Goal: Information Seeking & Learning: Learn about a topic

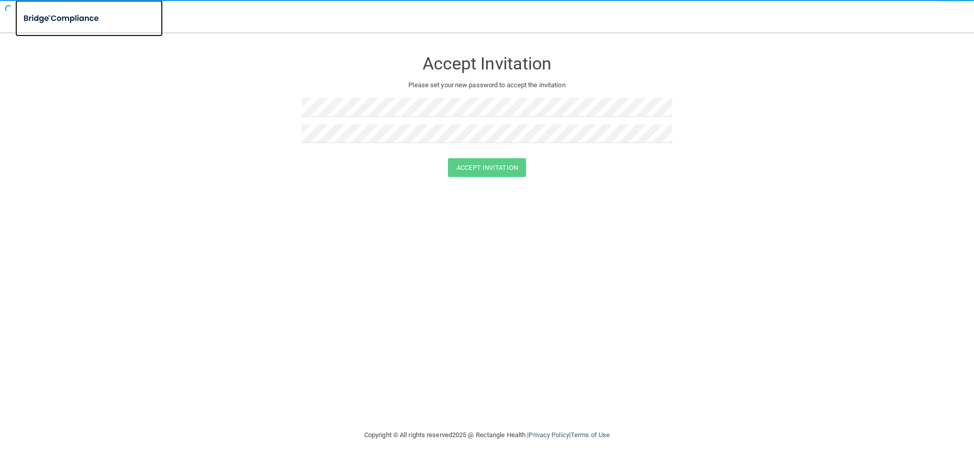
click at [64, 18] on img at bounding box center [61, 18] width 93 height 21
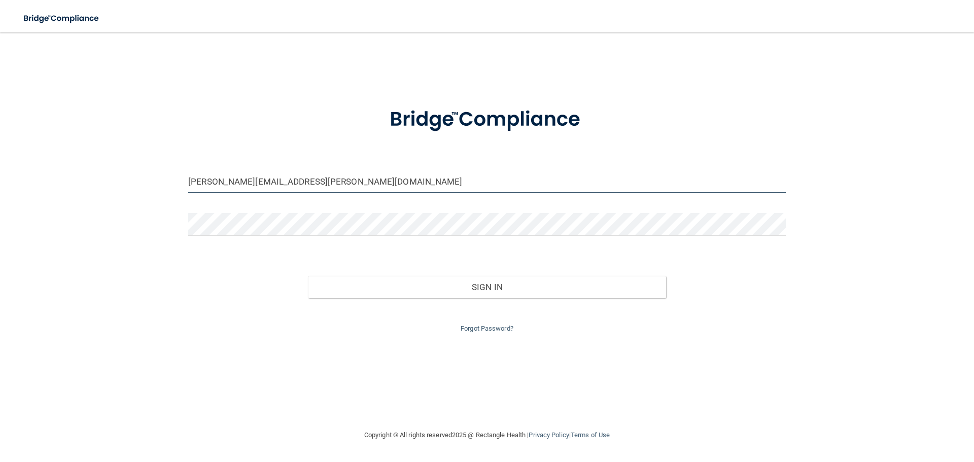
click at [314, 185] on input "[PERSON_NAME][EMAIL_ADDRESS][PERSON_NAME][DOMAIN_NAME]" at bounding box center [487, 181] width 598 height 23
click at [192, 193] on input "[PERSON_NAME][EMAIL_ADDRESS][PERSON_NAME][DOMAIN_NAME]" at bounding box center [487, 181] width 598 height 23
click at [214, 184] on input "[PERSON_NAME][EMAIL_ADDRESS][PERSON_NAME][DOMAIN_NAME]" at bounding box center [487, 181] width 598 height 23
drag, startPoint x: 231, startPoint y: 180, endPoint x: 164, endPoint y: 188, distance: 67.5
click at [164, 188] on div "[PERSON_NAME][EMAIL_ADDRESS][PERSON_NAME][DOMAIN_NAME] Invalid email/password. …" at bounding box center [487, 231] width 934 height 376
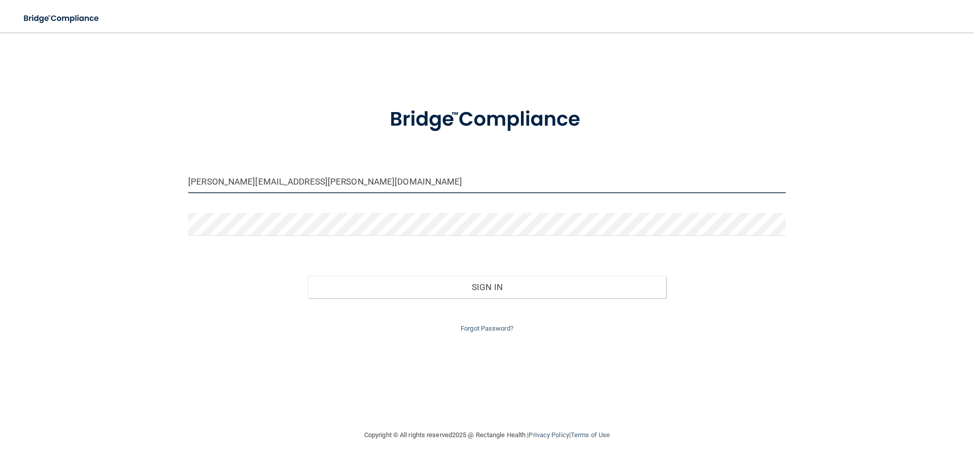
type input "[PERSON_NAME][EMAIL_ADDRESS][PERSON_NAME][DOMAIN_NAME]"
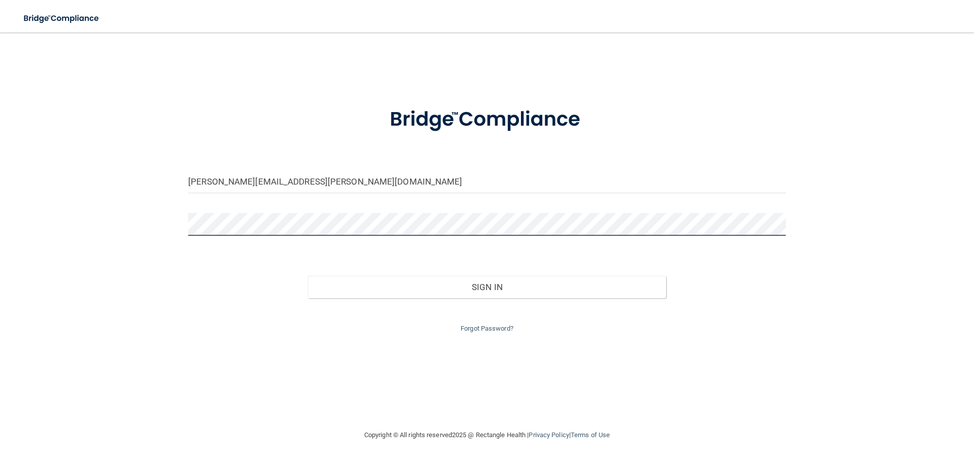
click at [308, 276] on button "Sign In" at bounding box center [487, 287] width 359 height 22
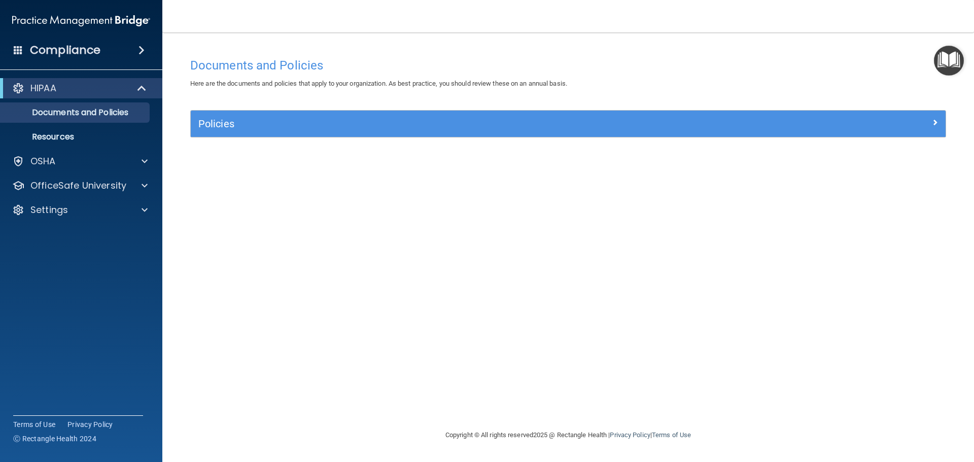
drag, startPoint x: 496, startPoint y: 185, endPoint x: 470, endPoint y: 186, distance: 25.9
click at [496, 185] on div "Documents and Policies Here are the documents and policies that apply to your o…" at bounding box center [568, 241] width 771 height 376
click at [78, 186] on p "OfficeSafe University" at bounding box center [78, 186] width 96 height 12
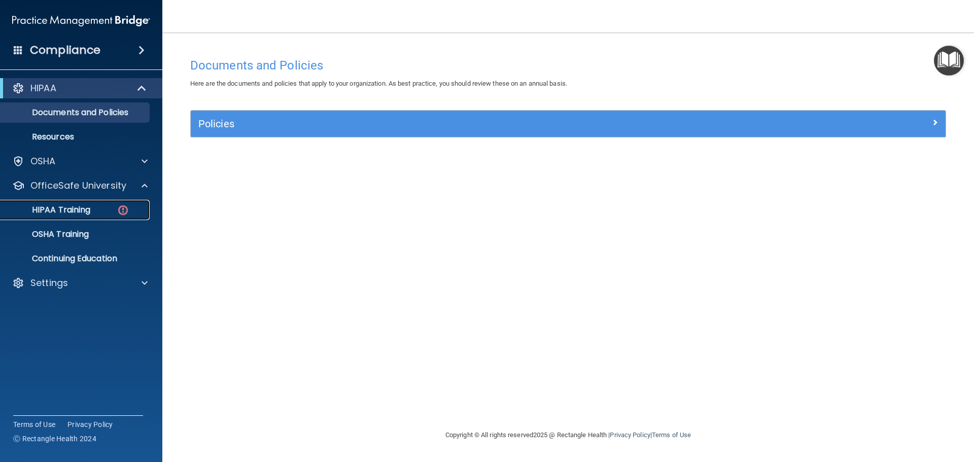
click at [75, 202] on link "HIPAA Training" at bounding box center [70, 210] width 160 height 20
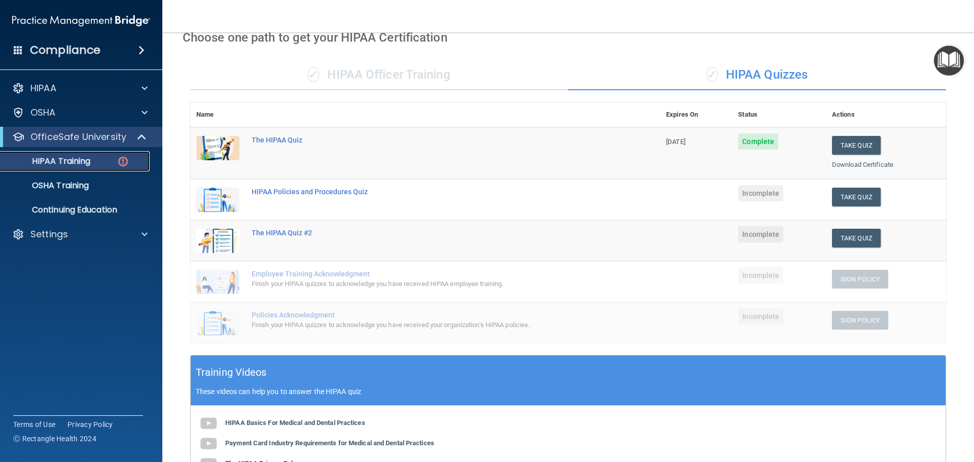
scroll to position [51, 0]
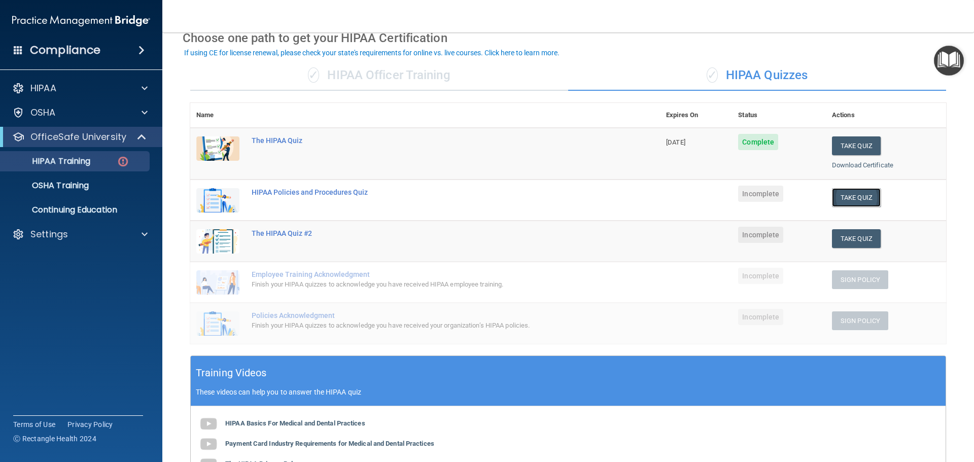
click at [862, 203] on button "Take Quiz" at bounding box center [856, 197] width 49 height 19
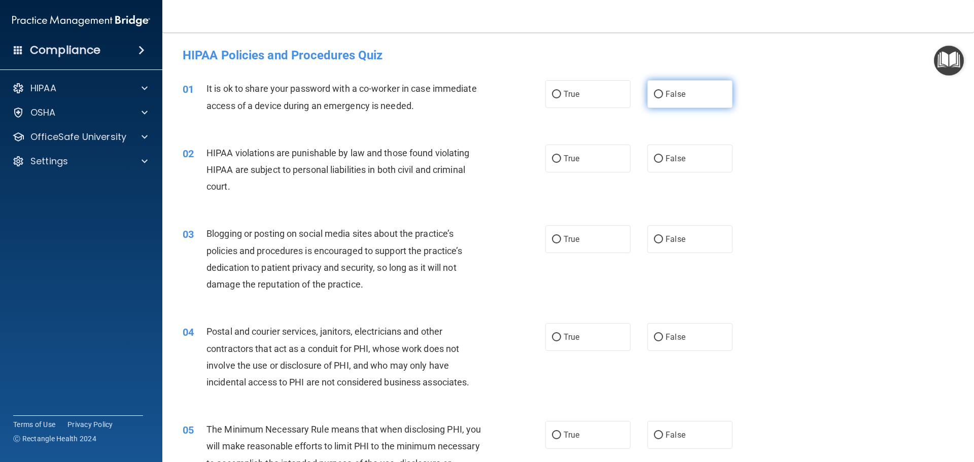
click at [670, 97] on span "False" at bounding box center [676, 94] width 20 height 10
click at [663, 97] on input "False" at bounding box center [658, 95] width 9 height 8
radio input "true"
click at [548, 163] on label "True" at bounding box center [587, 159] width 85 height 28
click at [552, 163] on input "True" at bounding box center [556, 159] width 9 height 8
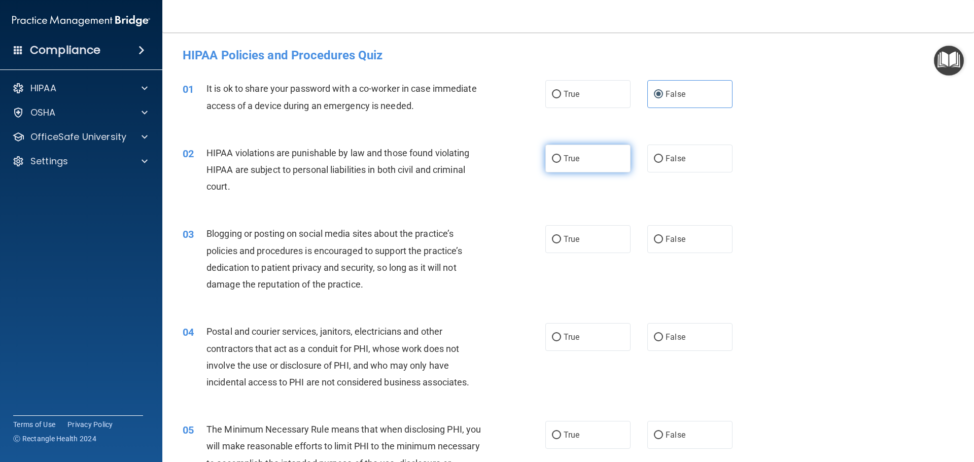
radio input "true"
click at [575, 249] on label "True" at bounding box center [587, 239] width 85 height 28
click at [561, 244] on input "True" at bounding box center [556, 240] width 9 height 8
radio input "true"
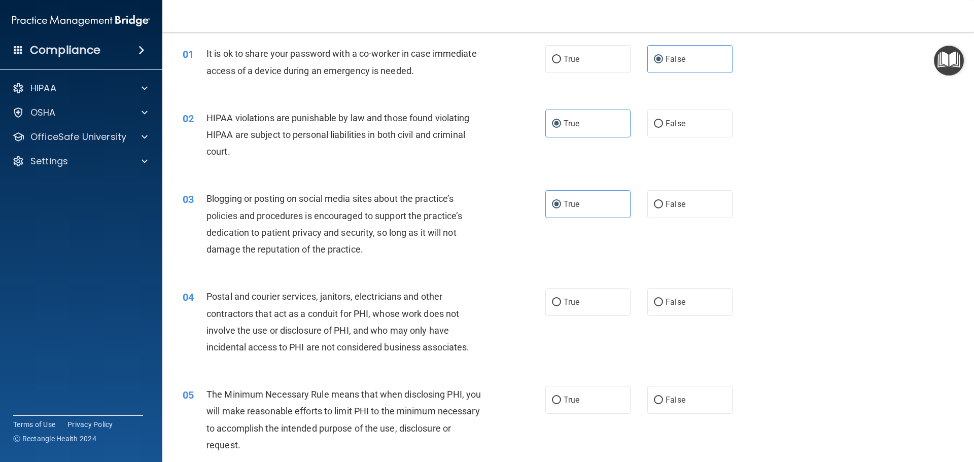
scroll to position [51, 0]
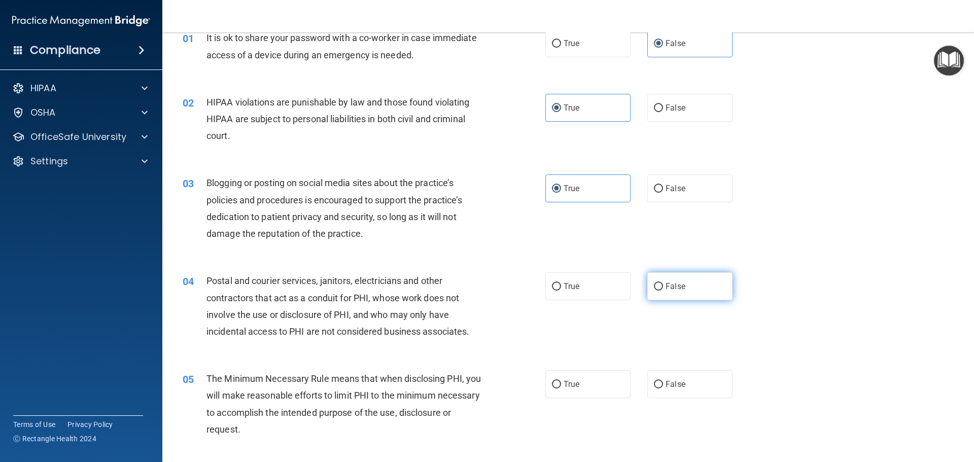
click at [657, 294] on label "False" at bounding box center [689, 286] width 85 height 28
click at [657, 291] on input "False" at bounding box center [658, 287] width 9 height 8
radio input "true"
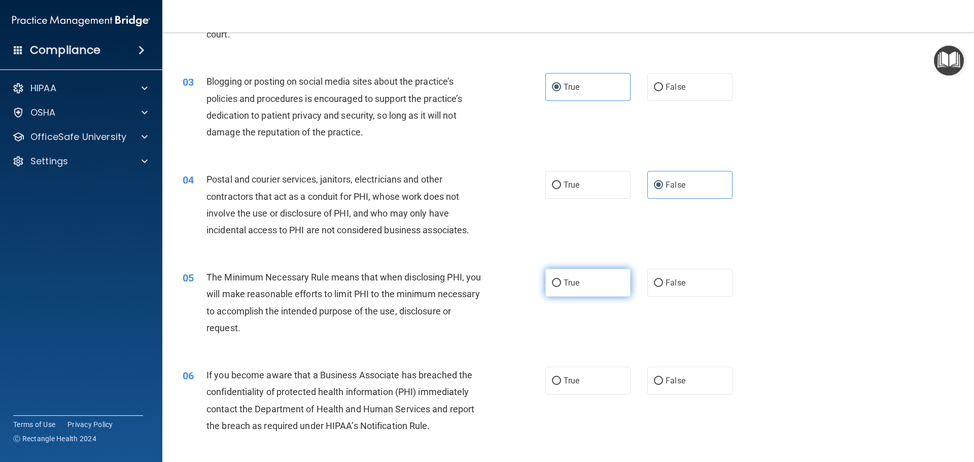
click at [555, 295] on label "True" at bounding box center [587, 283] width 85 height 28
click at [555, 287] on input "True" at bounding box center [556, 284] width 9 height 8
radio input "true"
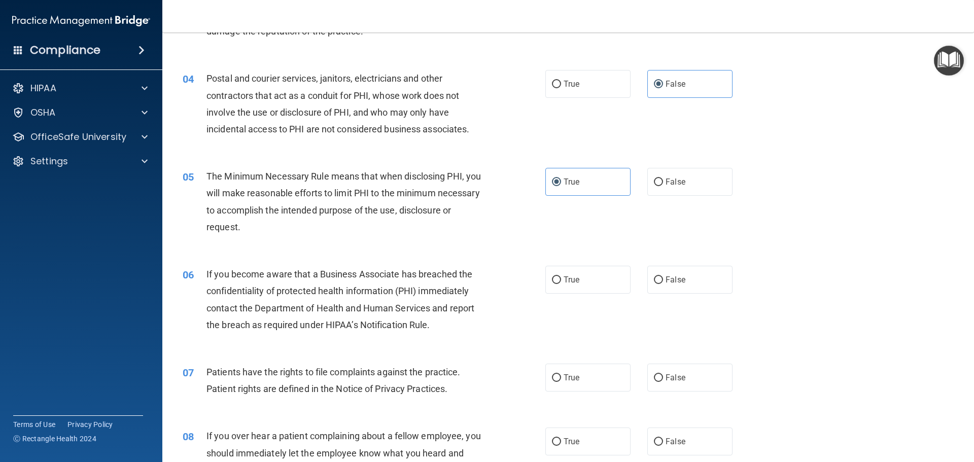
scroll to position [254, 0]
click at [540, 291] on div "06 If you become aware that a Business Associate has breached the confidentiali…" at bounding box center [363, 301] width 393 height 73
click at [558, 285] on label "True" at bounding box center [587, 279] width 85 height 28
click at [558, 284] on input "True" at bounding box center [556, 280] width 9 height 8
radio input "true"
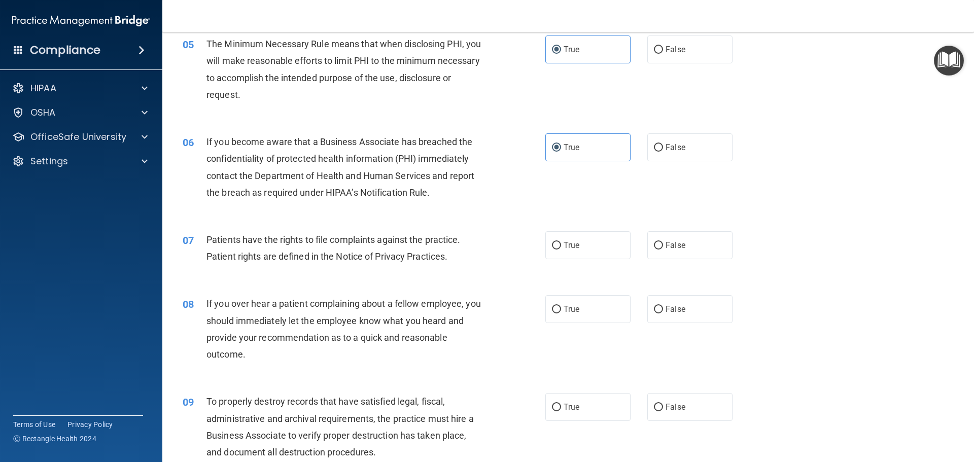
scroll to position [406, 0]
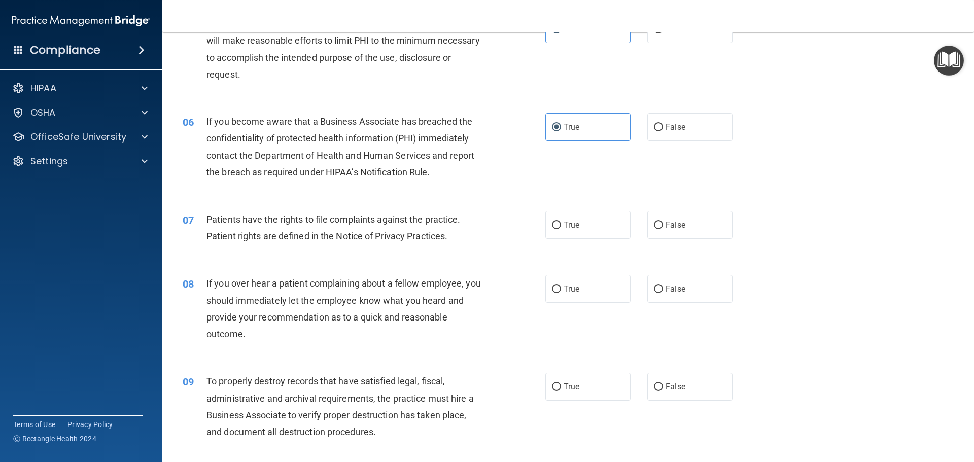
click at [574, 239] on div "07 Patients have the rights to file complaints against the practice. Patient ri…" at bounding box center [568, 230] width 786 height 64
click at [551, 232] on label "True" at bounding box center [587, 225] width 85 height 28
click at [552, 229] on input "True" at bounding box center [556, 226] width 9 height 8
radio input "true"
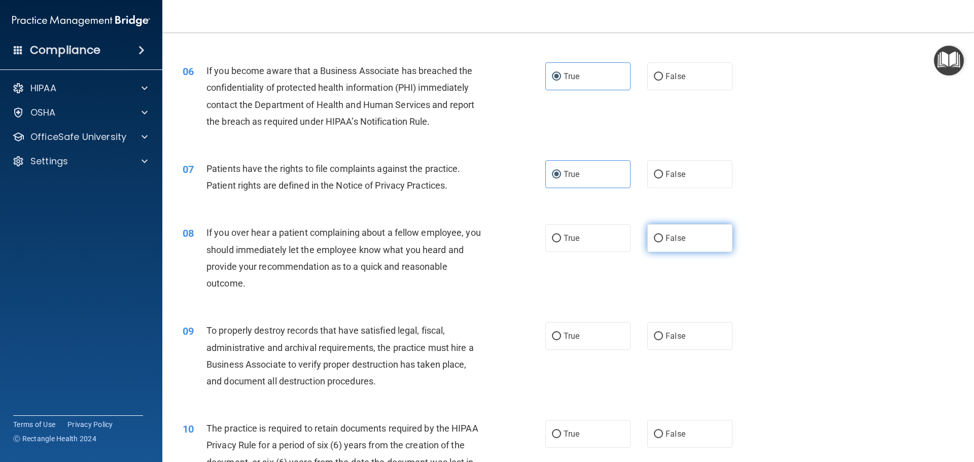
click at [662, 231] on label "False" at bounding box center [689, 238] width 85 height 28
click at [662, 235] on input "False" at bounding box center [658, 239] width 9 height 8
radio input "true"
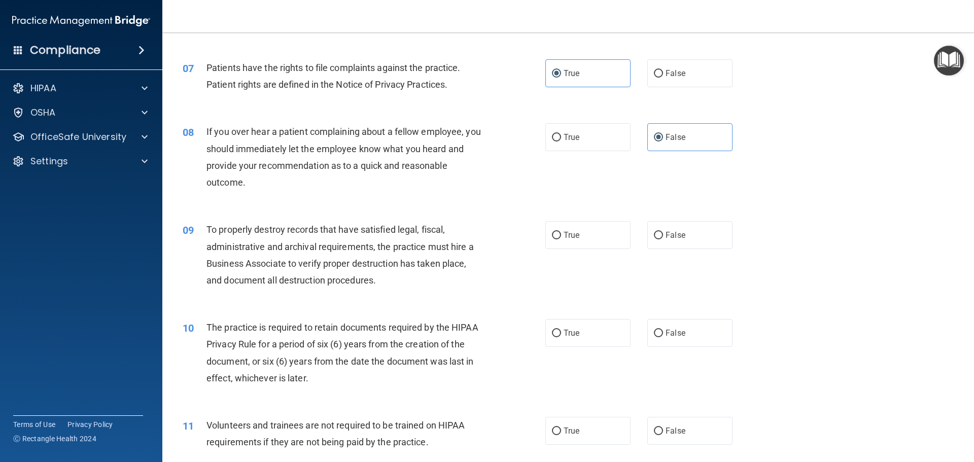
scroll to position [558, 0]
click at [569, 237] on span "True" at bounding box center [572, 235] width 16 height 10
click at [561, 237] on input "True" at bounding box center [556, 235] width 9 height 8
radio input "true"
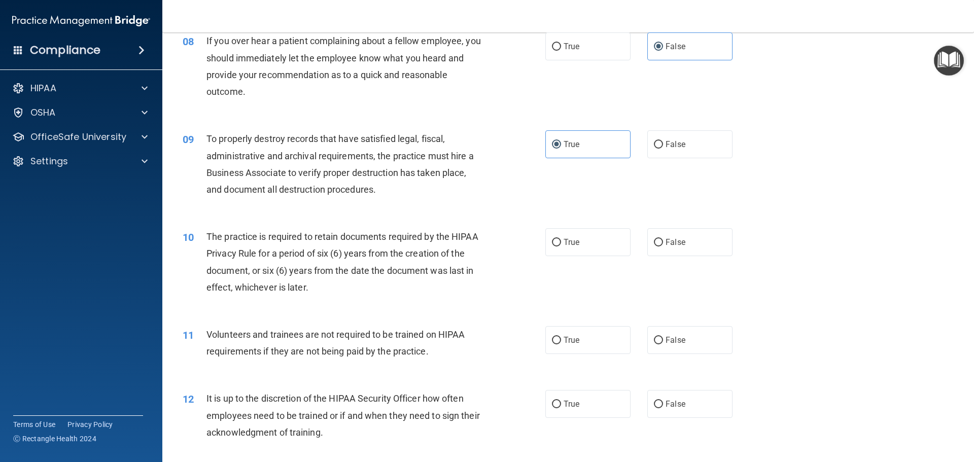
scroll to position [660, 0]
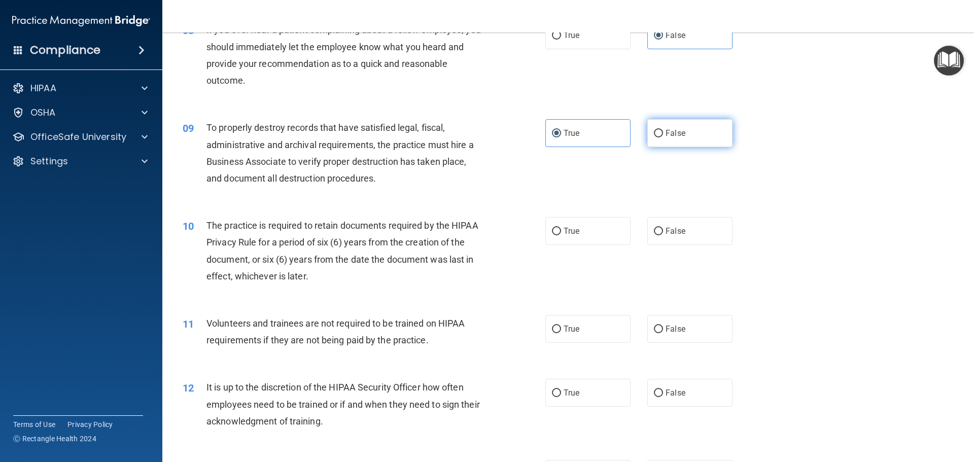
click at [692, 131] on label "False" at bounding box center [689, 133] width 85 height 28
click at [663, 131] on input "False" at bounding box center [658, 134] width 9 height 8
radio input "true"
radio input "false"
click at [564, 241] on label "True" at bounding box center [587, 231] width 85 height 28
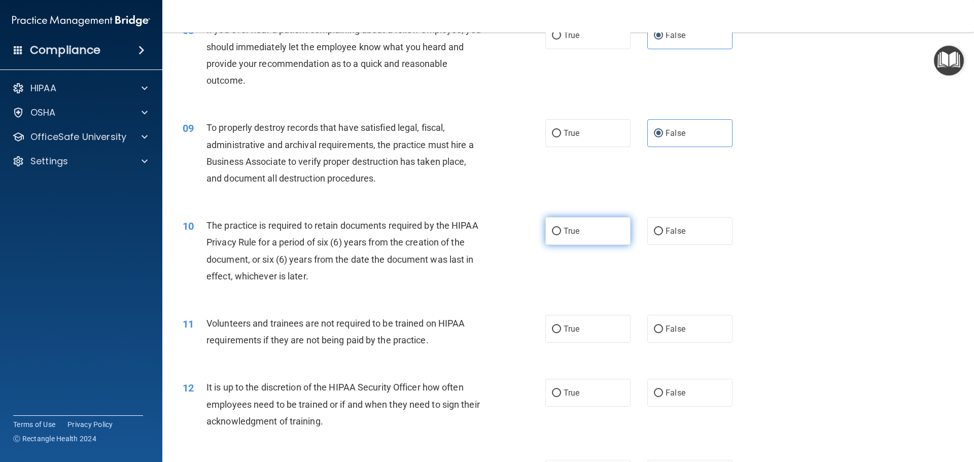
click at [561, 235] on input "True" at bounding box center [556, 232] width 9 height 8
radio input "true"
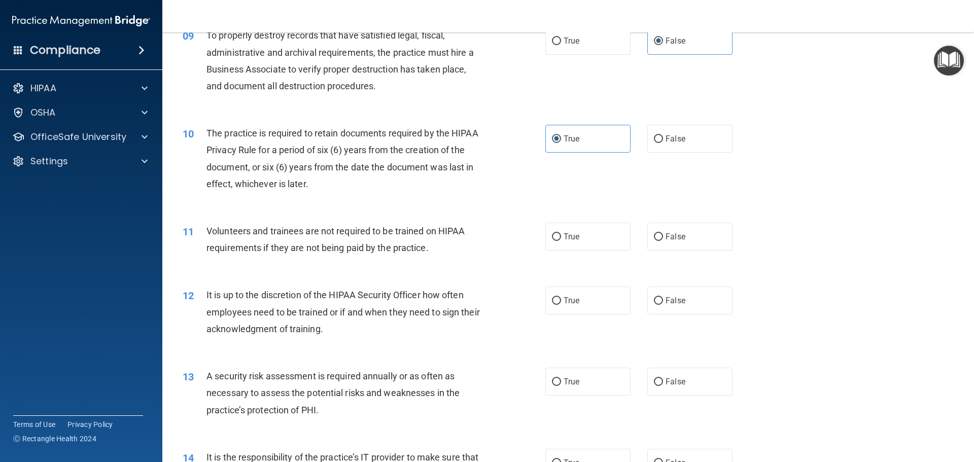
scroll to position [761, 0]
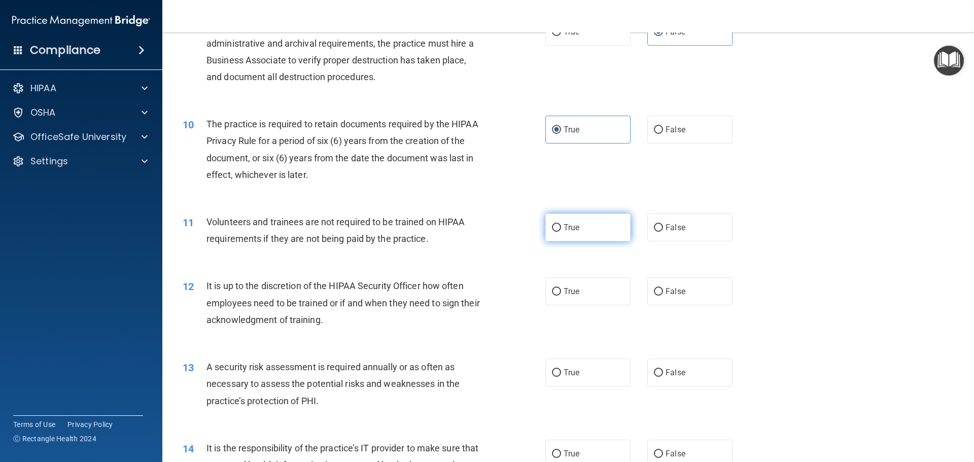
click at [611, 232] on label "True" at bounding box center [587, 228] width 85 height 28
click at [561, 232] on input "True" at bounding box center [556, 228] width 9 height 8
radio input "true"
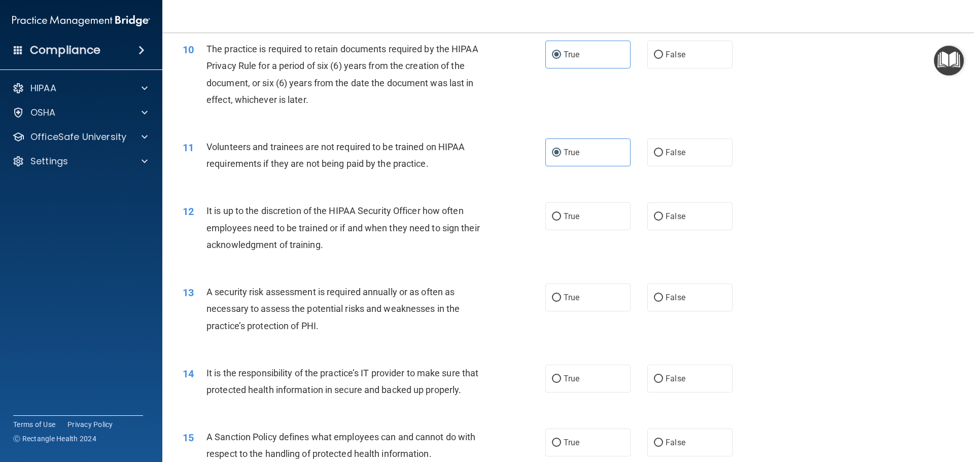
scroll to position [863, 0]
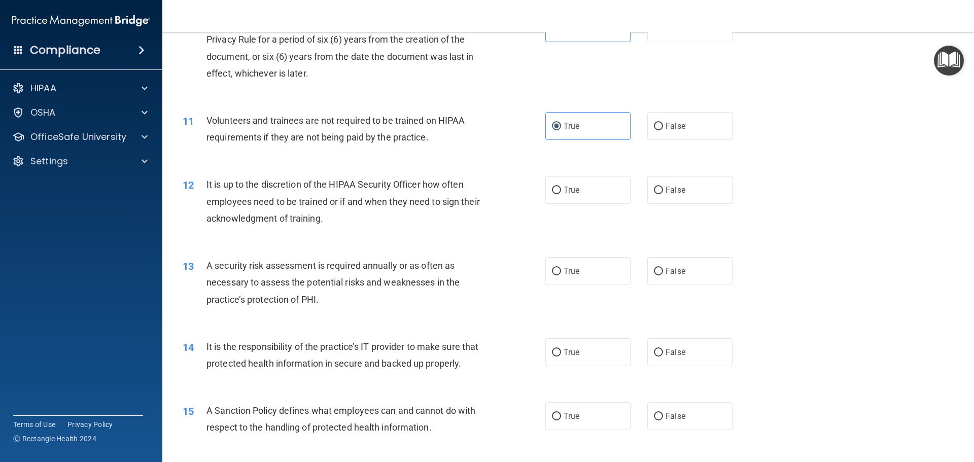
click at [639, 183] on div "True False" at bounding box center [647, 190] width 204 height 28
click at [654, 187] on input "False" at bounding box center [658, 191] width 9 height 8
radio input "true"
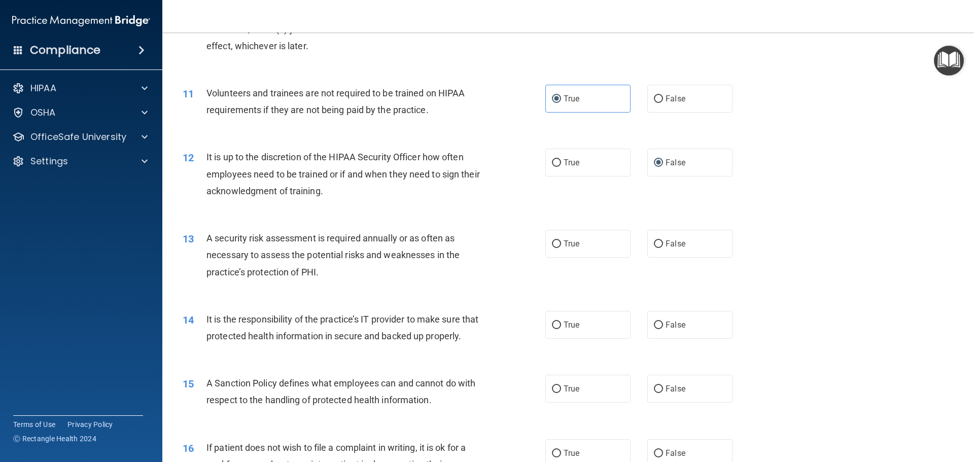
scroll to position [913, 0]
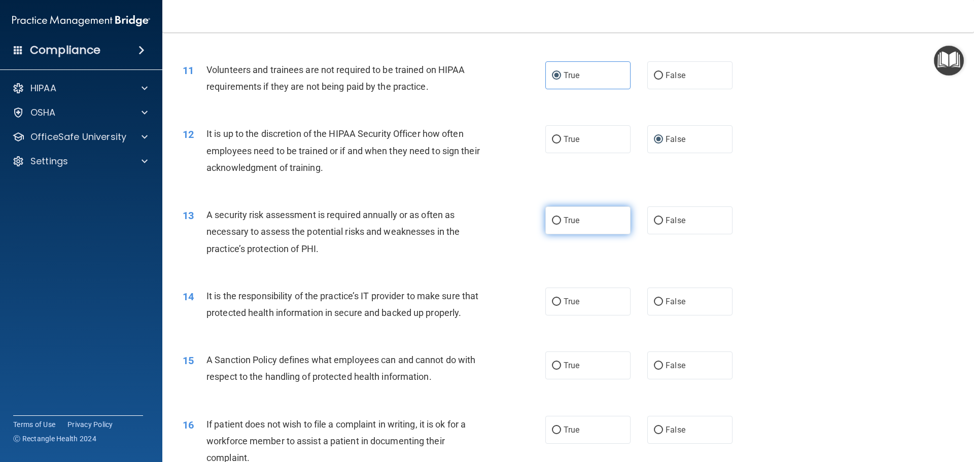
click at [564, 225] on span "True" at bounding box center [572, 221] width 16 height 10
click at [561, 225] on input "True" at bounding box center [556, 221] width 9 height 8
radio input "true"
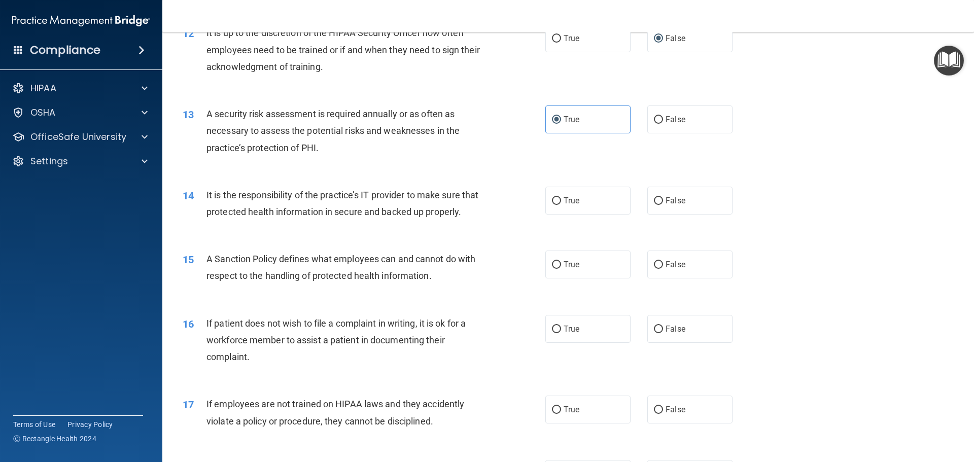
scroll to position [1015, 0]
click at [575, 196] on span "True" at bounding box center [572, 200] width 16 height 10
click at [561, 197] on input "True" at bounding box center [556, 201] width 9 height 8
radio input "true"
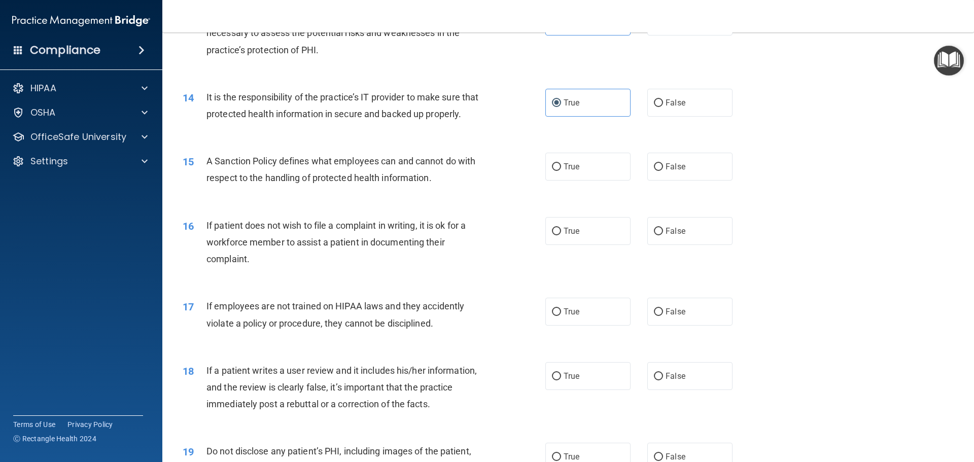
scroll to position [1116, 0]
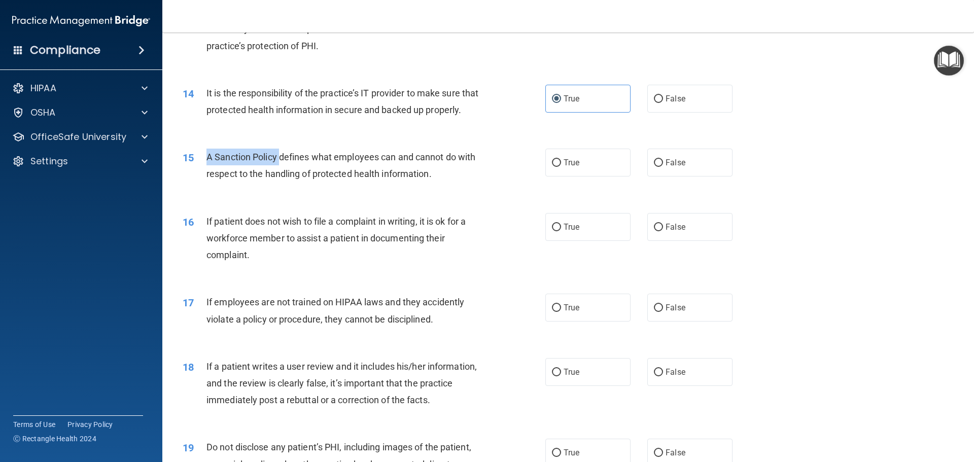
drag, startPoint x: 279, startPoint y: 177, endPoint x: 201, endPoint y: 177, distance: 77.6
click at [201, 177] on div "15 A Sanction Policy defines what employees can and cannot do with respect to t…" at bounding box center [363, 168] width 393 height 39
drag, startPoint x: 235, startPoint y: 175, endPoint x: 209, endPoint y: 174, distance: 26.4
click at [234, 175] on span "A Sanction Policy defines what employees can and cannot do with respect to the …" at bounding box center [340, 165] width 269 height 27
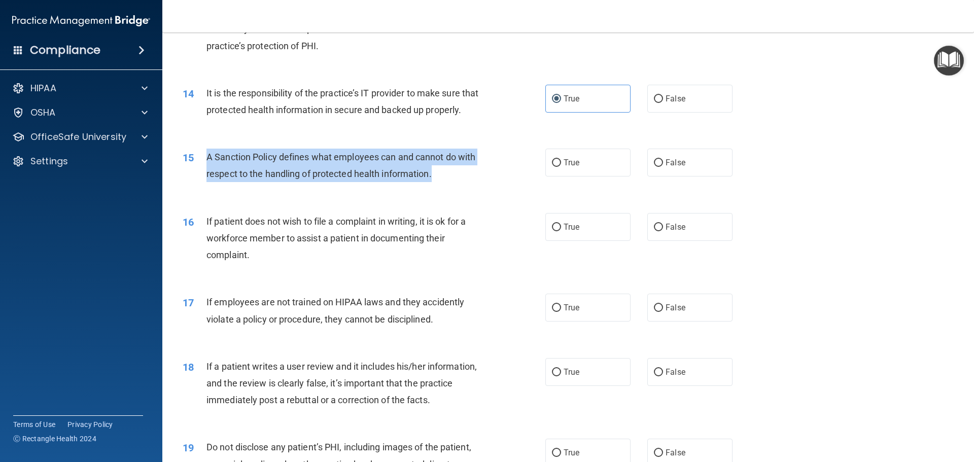
drag, startPoint x: 455, startPoint y: 193, endPoint x: 201, endPoint y: 173, distance: 254.5
click at [201, 173] on div "15 A Sanction Policy defines what employees can and cannot do with respect to t…" at bounding box center [363, 168] width 393 height 39
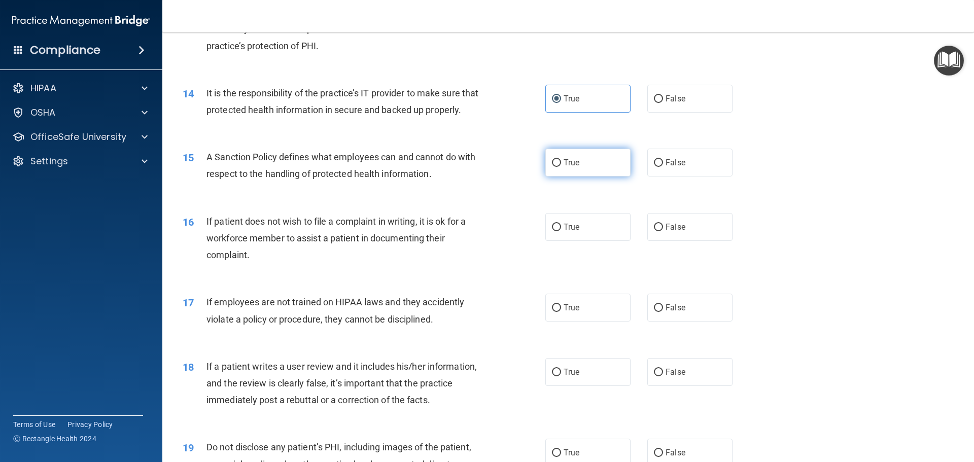
click at [580, 177] on label "True" at bounding box center [587, 163] width 85 height 28
click at [561, 167] on input "True" at bounding box center [556, 163] width 9 height 8
radio input "true"
click at [647, 169] on label "False" at bounding box center [689, 163] width 85 height 28
click at [654, 167] on input "False" at bounding box center [658, 163] width 9 height 8
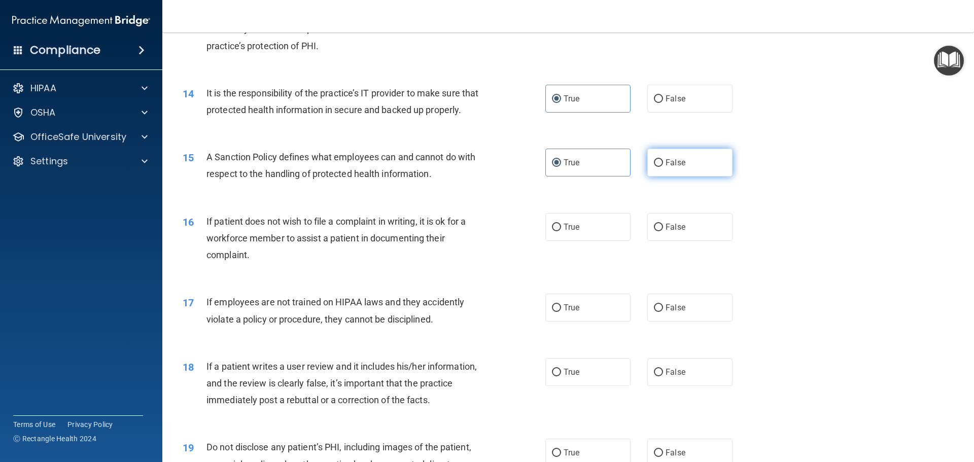
radio input "true"
radio input "false"
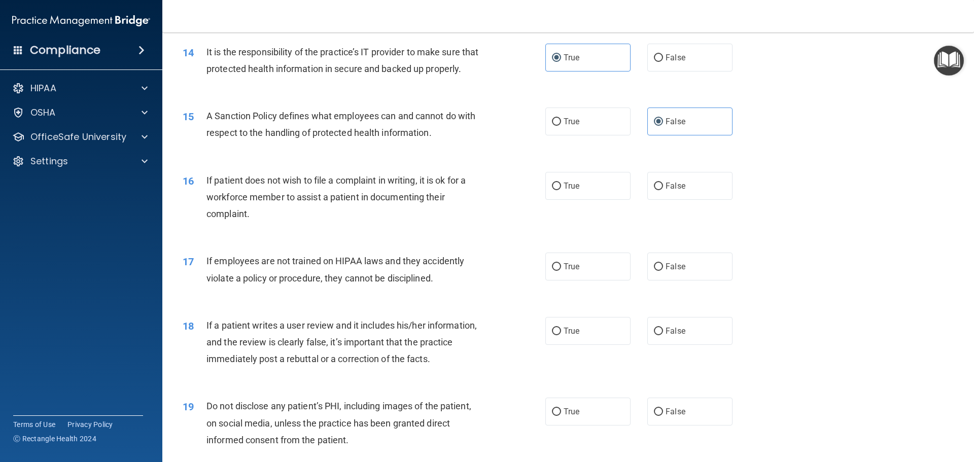
scroll to position [1218, 0]
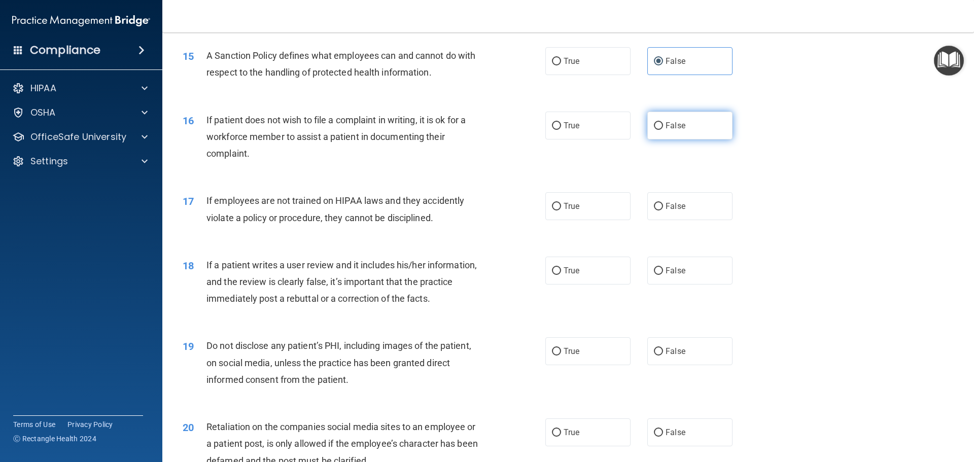
click at [722, 140] on label "False" at bounding box center [689, 126] width 85 height 28
click at [663, 130] on input "False" at bounding box center [658, 126] width 9 height 8
radio input "true"
click at [656, 211] on input "False" at bounding box center [658, 207] width 9 height 8
radio input "true"
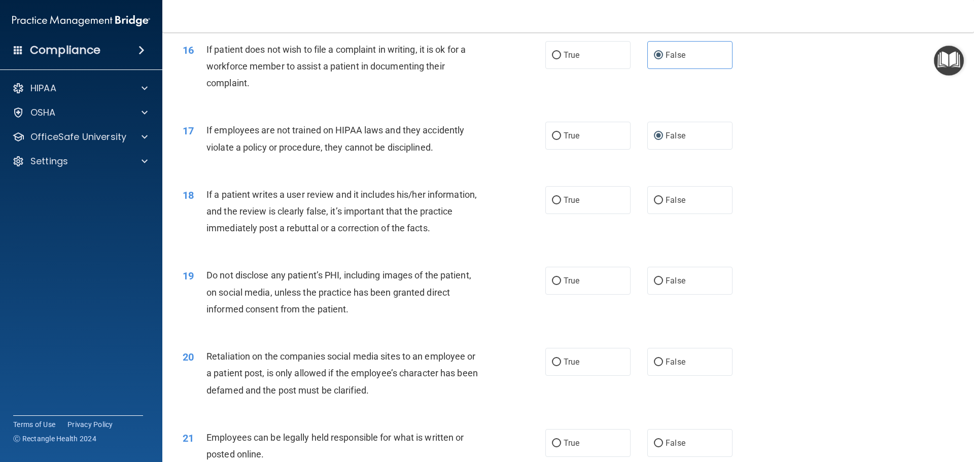
scroll to position [1319, 0]
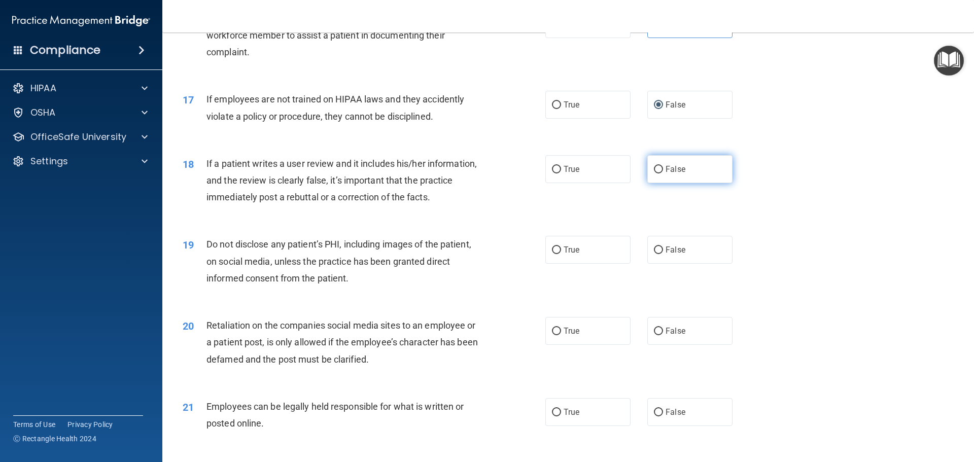
click at [653, 183] on label "False" at bounding box center [689, 169] width 85 height 28
click at [654, 174] on input "False" at bounding box center [658, 170] width 9 height 8
radio input "true"
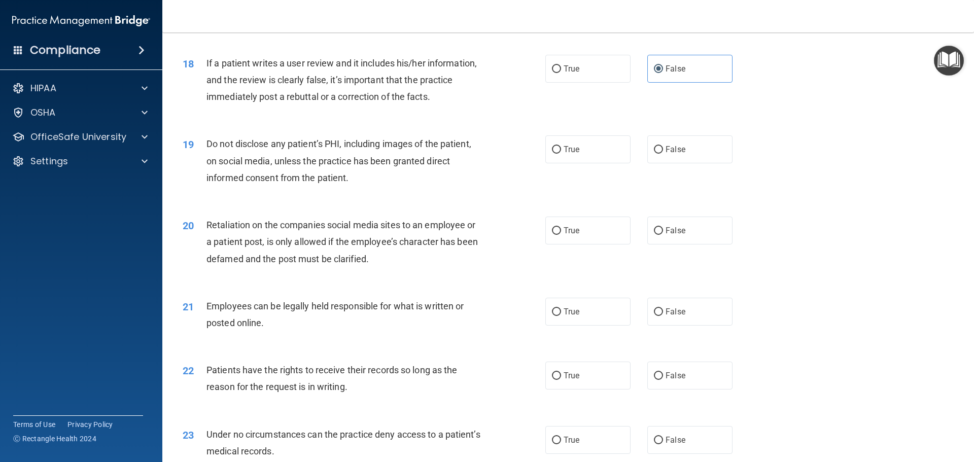
scroll to position [1421, 0]
click at [579, 162] on label "True" at bounding box center [587, 148] width 85 height 28
click at [561, 153] on input "True" at bounding box center [556, 149] width 9 height 8
radio input "true"
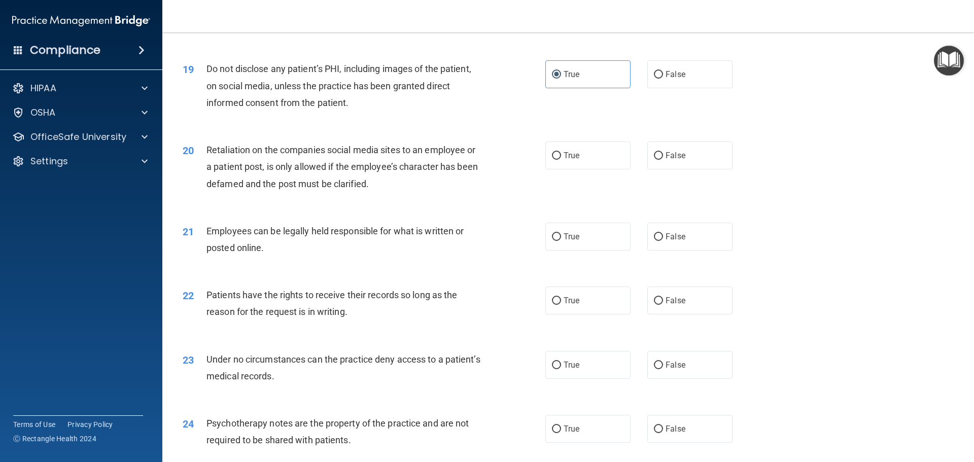
scroll to position [1522, 0]
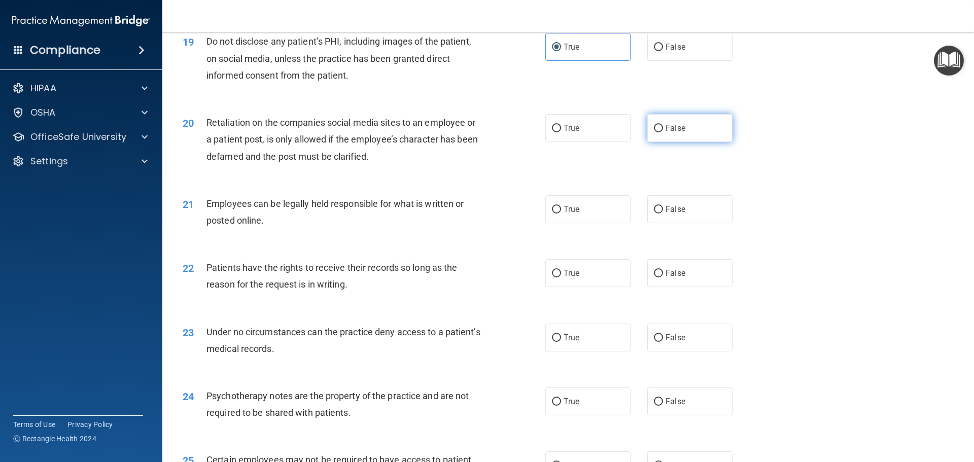
click at [683, 142] on label "False" at bounding box center [689, 128] width 85 height 28
click at [663, 132] on input "False" at bounding box center [658, 129] width 9 height 8
radio input "true"
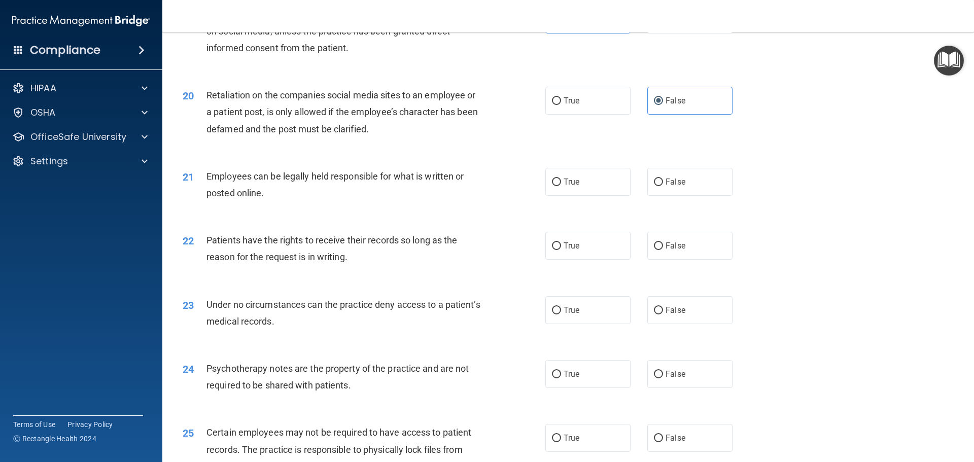
scroll to position [1573, 0]
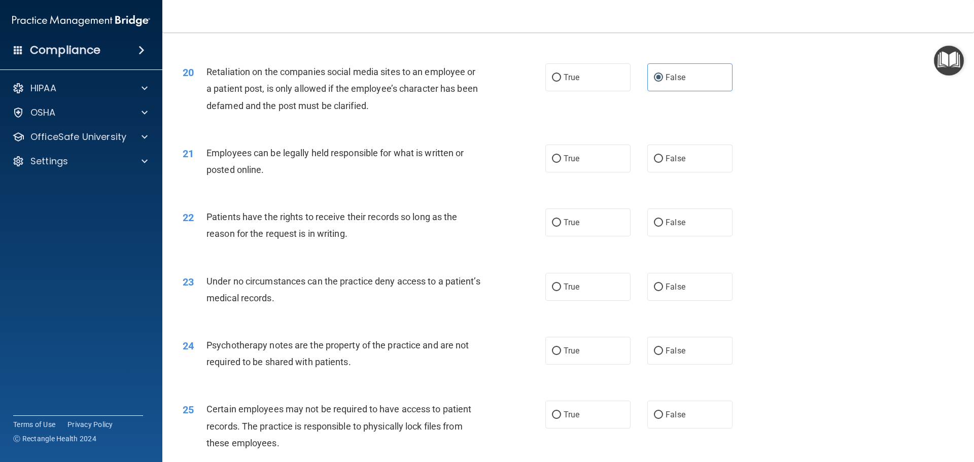
click at [567, 196] on div "21 Employees can be legally held responsible for what is written or posted onli…" at bounding box center [568, 164] width 786 height 64
click at [568, 173] on label "True" at bounding box center [587, 159] width 85 height 28
click at [561, 163] on input "True" at bounding box center [556, 159] width 9 height 8
radio input "true"
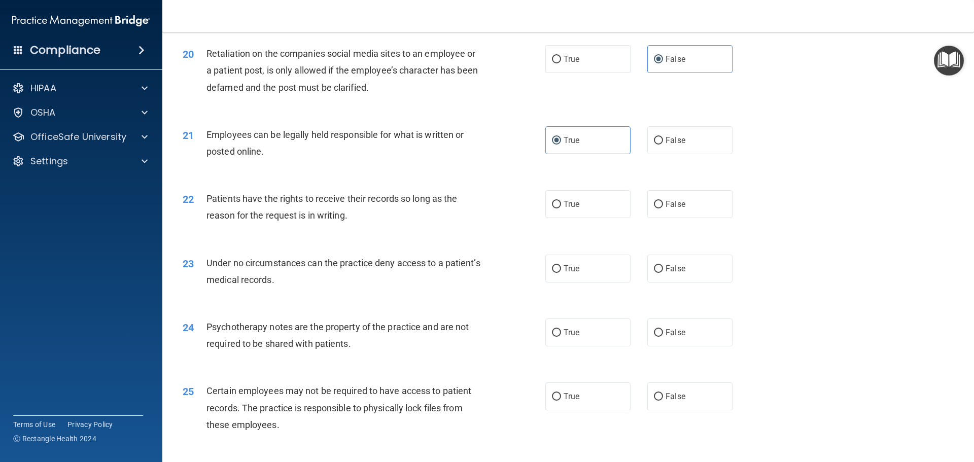
scroll to position [1624, 0]
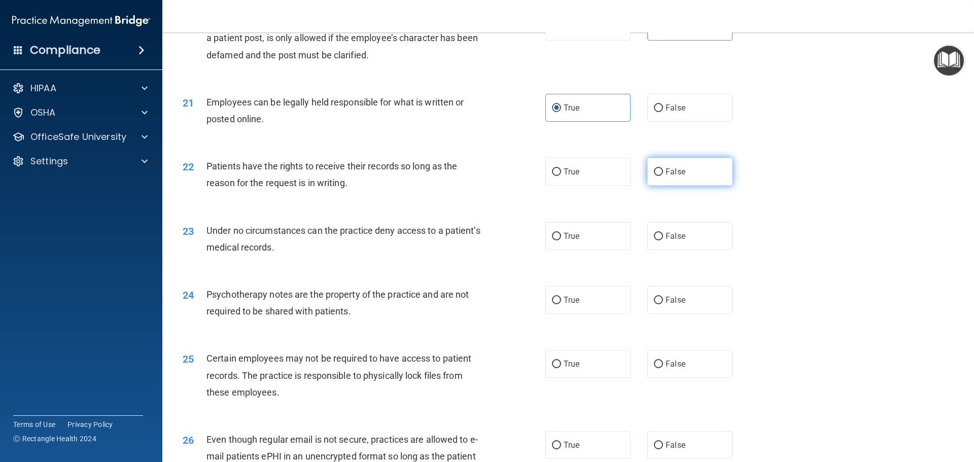
click at [660, 186] on label "False" at bounding box center [689, 172] width 85 height 28
click at [660, 176] on input "False" at bounding box center [658, 172] width 9 height 8
radio input "true"
click at [558, 250] on label "True" at bounding box center [587, 236] width 85 height 28
click at [558, 240] on input "True" at bounding box center [556, 237] width 9 height 8
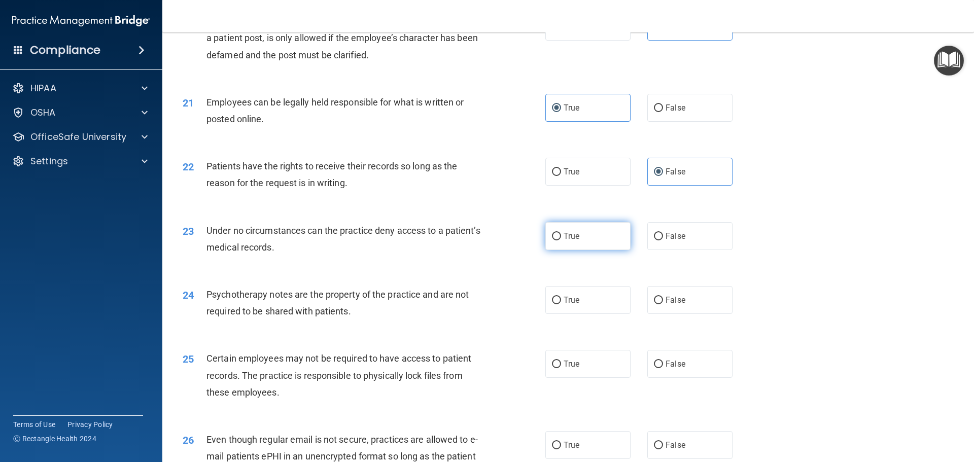
radio input "true"
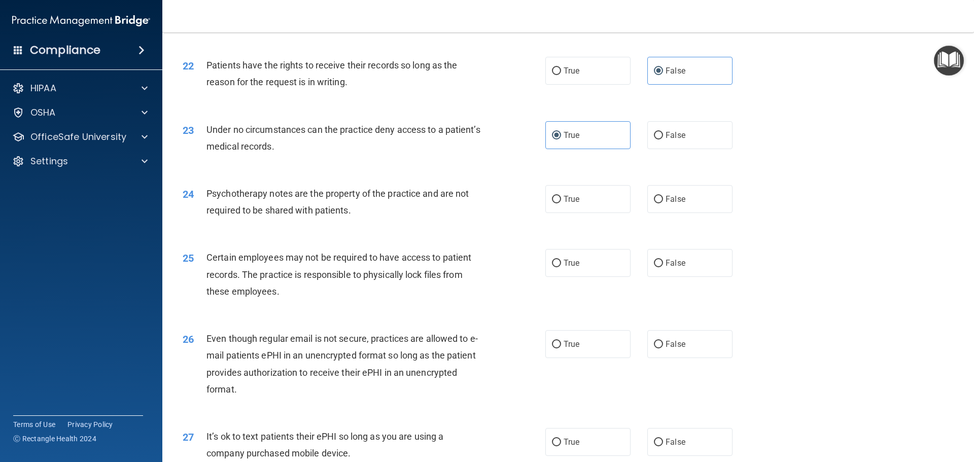
scroll to position [1725, 0]
click at [659, 213] on label "False" at bounding box center [689, 199] width 85 height 28
click at [659, 203] on input "False" at bounding box center [658, 199] width 9 height 8
radio input "true"
click at [565, 267] on span "True" at bounding box center [572, 263] width 16 height 10
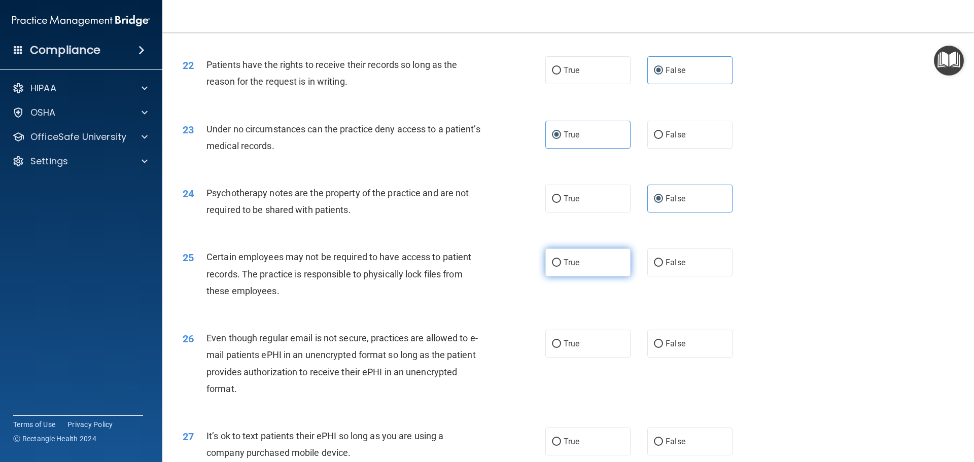
click at [561, 267] on input "True" at bounding box center [556, 263] width 9 height 8
radio input "true"
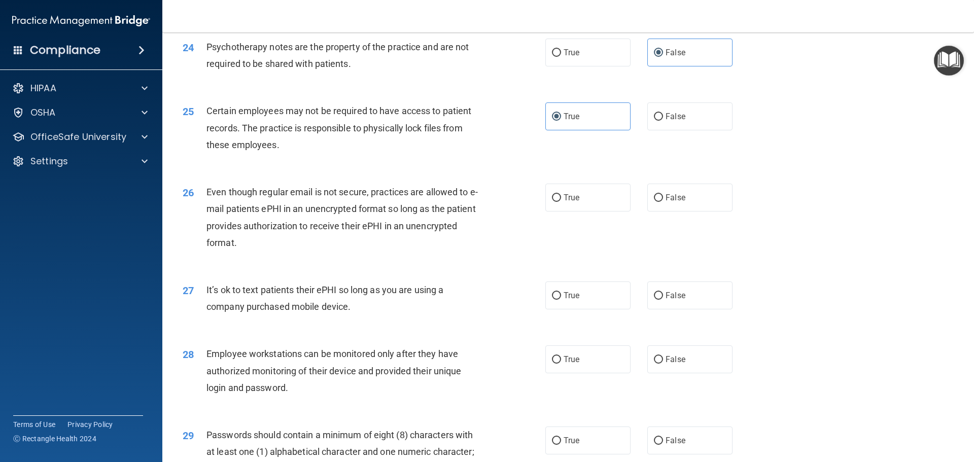
scroll to position [1877, 0]
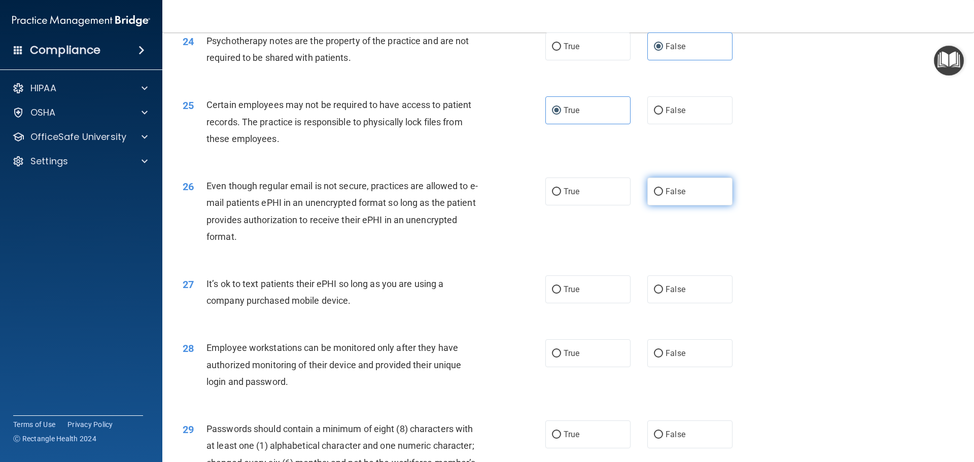
click at [678, 202] on label "False" at bounding box center [689, 192] width 85 height 28
click at [663, 196] on input "False" at bounding box center [658, 192] width 9 height 8
radio input "true"
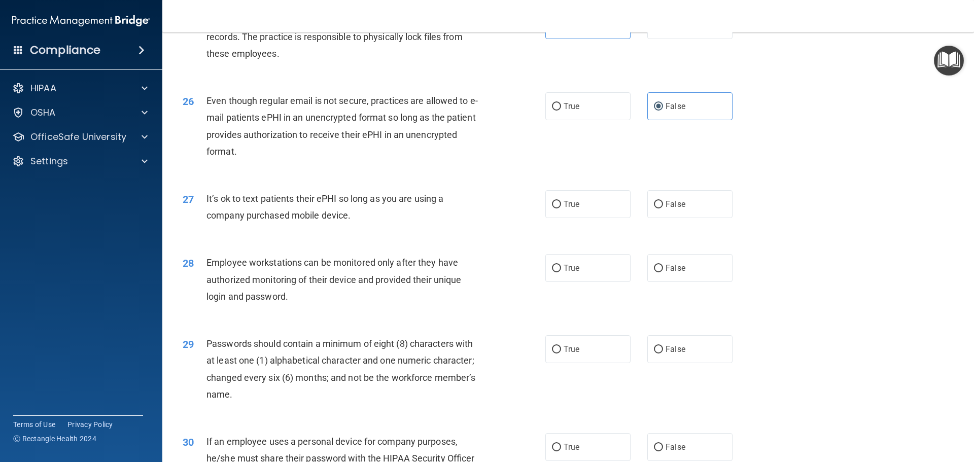
scroll to position [1979, 0]
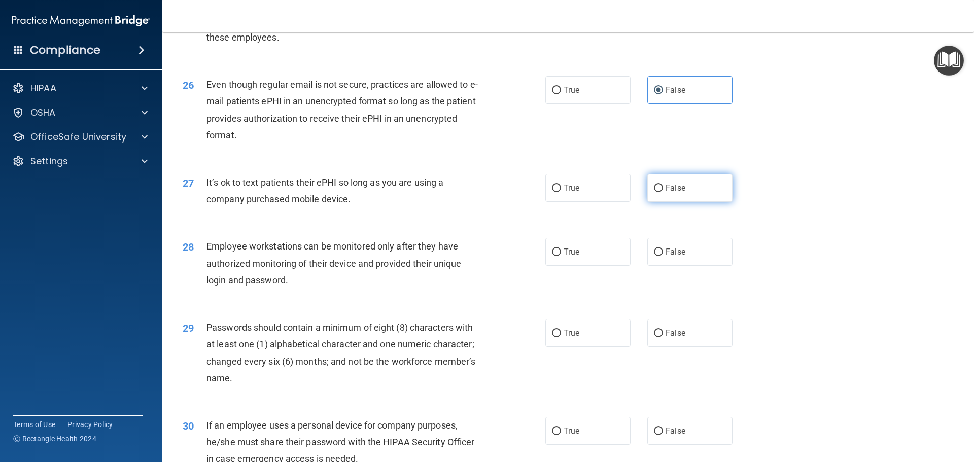
click at [677, 202] on label "False" at bounding box center [689, 188] width 85 height 28
click at [663, 192] on input "False" at bounding box center [658, 189] width 9 height 8
radio input "true"
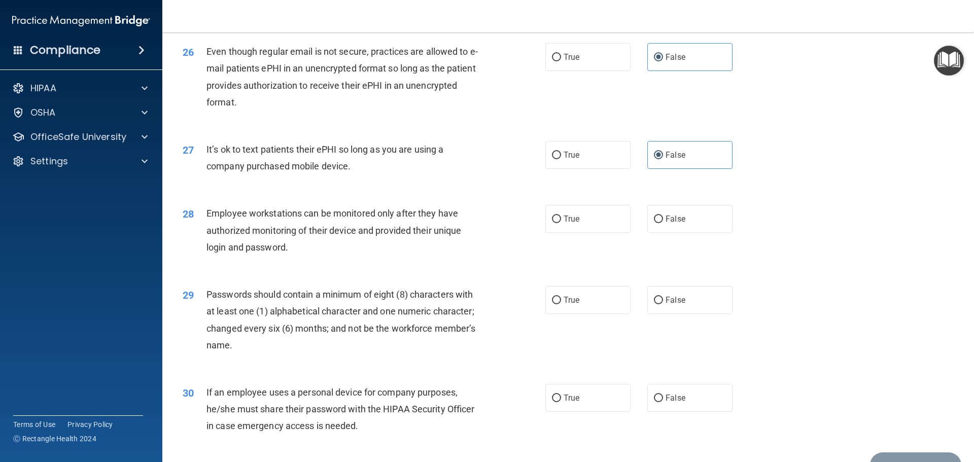
scroll to position [2029, 0]
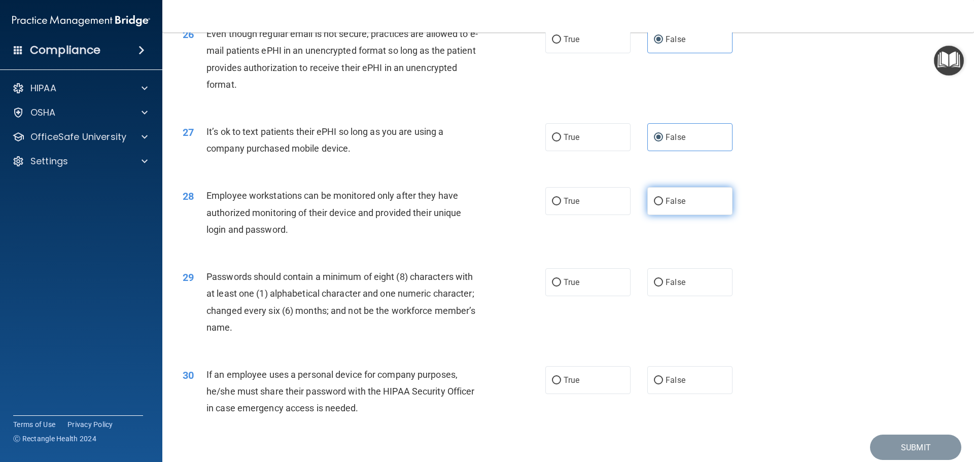
click at [653, 215] on label "False" at bounding box center [689, 201] width 85 height 28
click at [654, 205] on input "False" at bounding box center [658, 202] width 9 height 8
radio input "true"
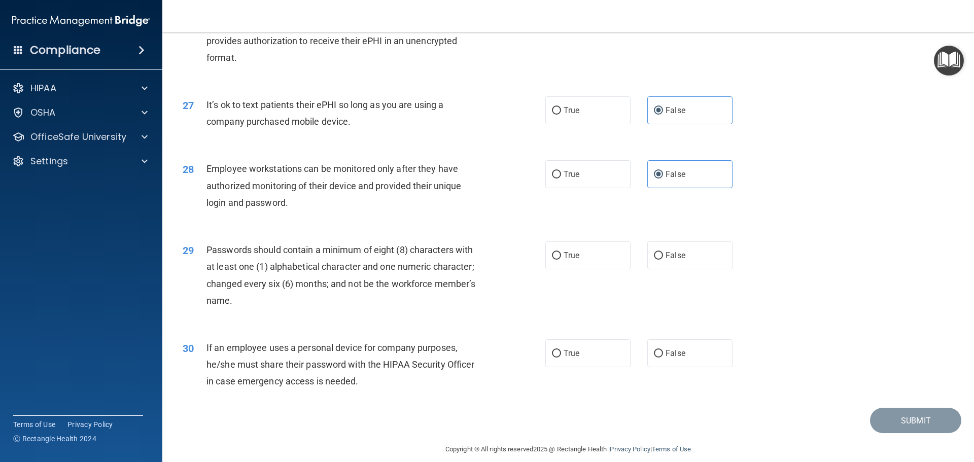
scroll to position [2080, 0]
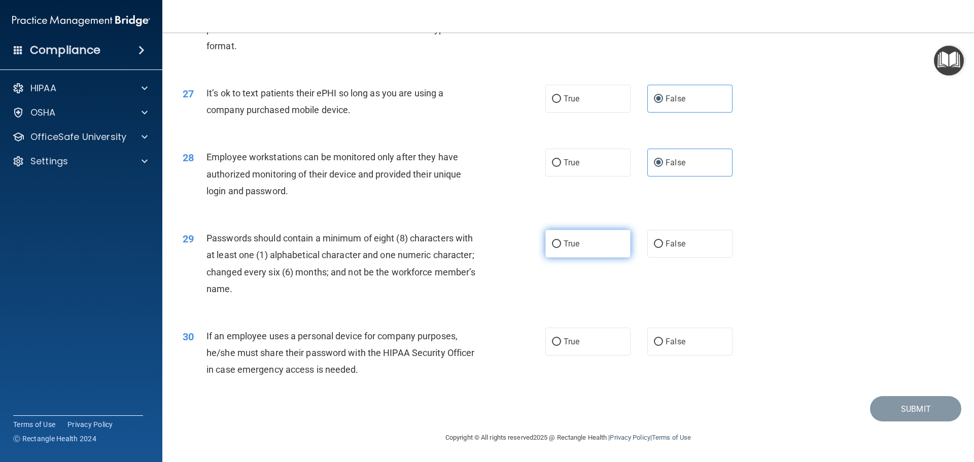
click at [553, 243] on label "True" at bounding box center [587, 244] width 85 height 28
click at [553, 243] on input "True" at bounding box center [556, 244] width 9 height 8
radio input "true"
click at [565, 348] on label "True" at bounding box center [587, 342] width 85 height 28
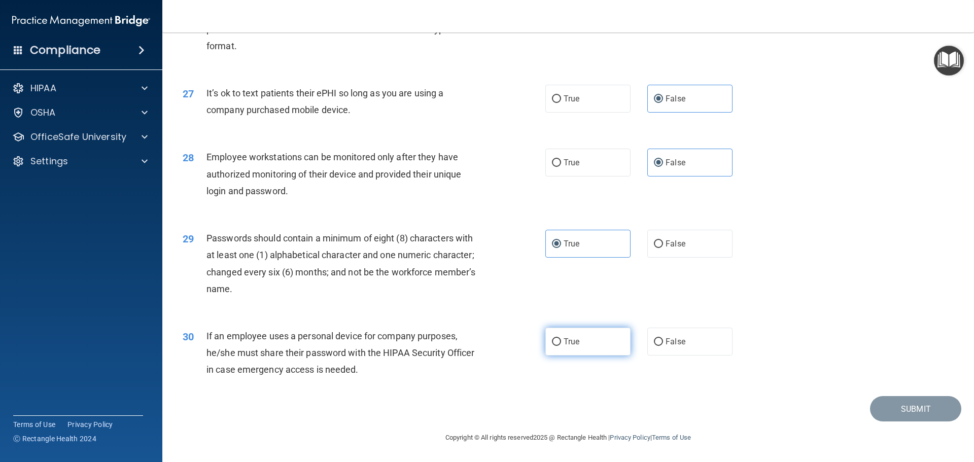
click at [561, 346] on input "True" at bounding box center [556, 342] width 9 height 8
radio input "true"
click at [874, 404] on button "Submit" at bounding box center [915, 409] width 91 height 26
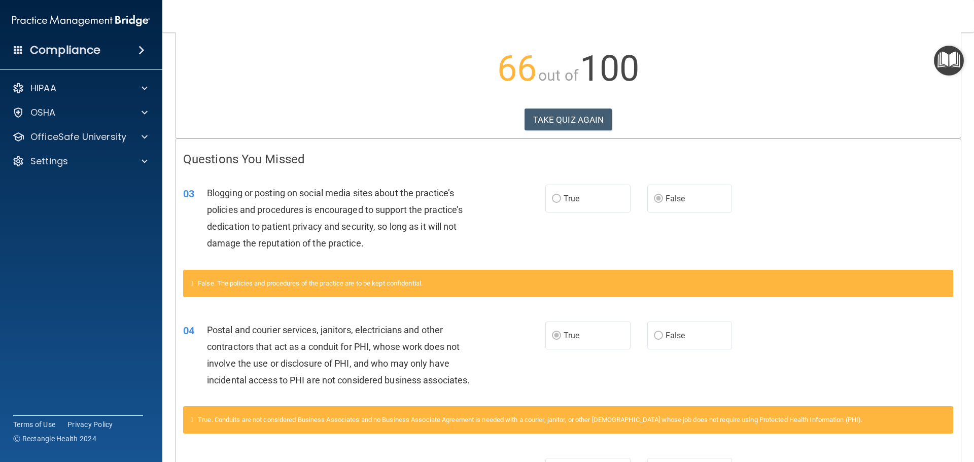
scroll to position [101, 0]
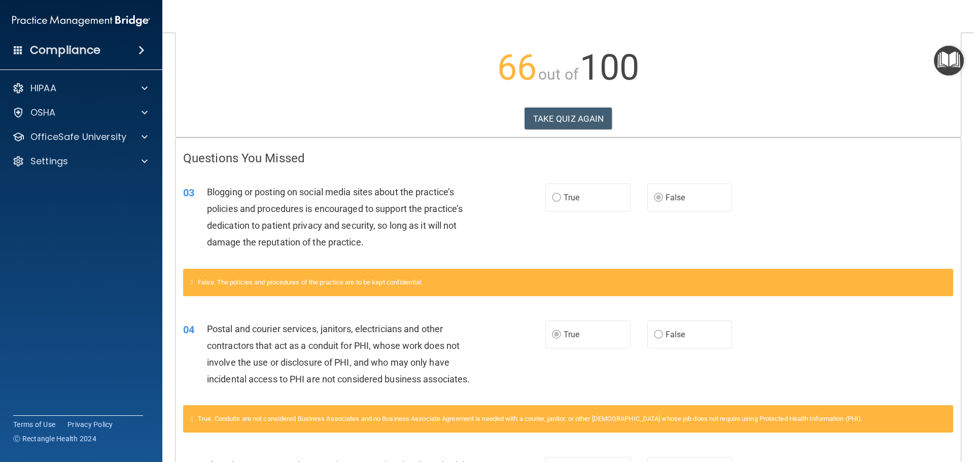
click at [674, 207] on label "False" at bounding box center [689, 198] width 85 height 28
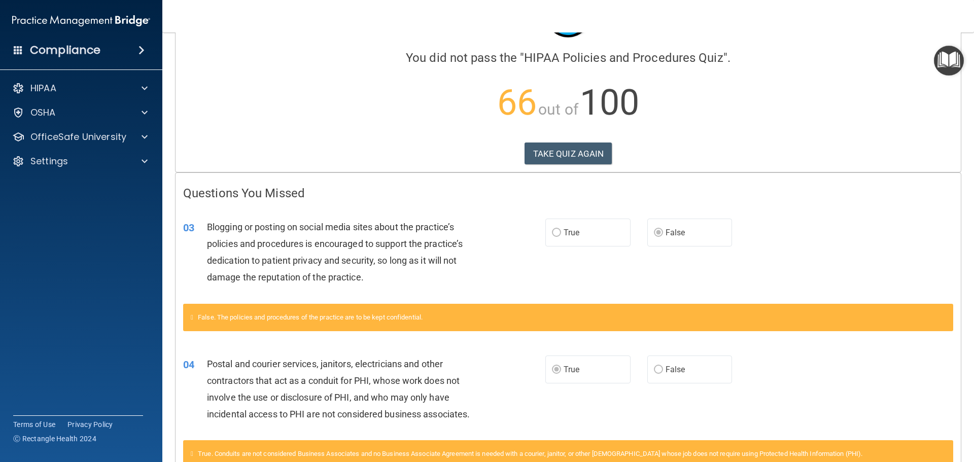
scroll to position [0, 0]
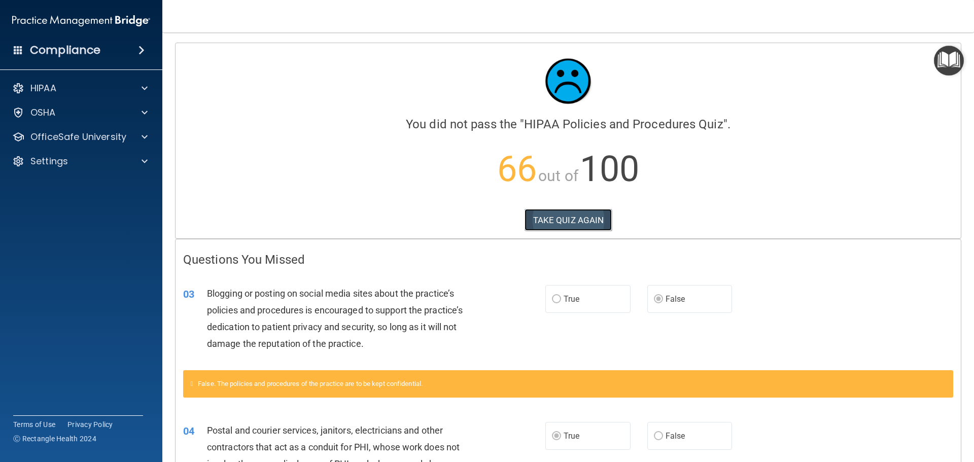
click at [557, 222] on button "TAKE QUIZ AGAIN" at bounding box center [569, 220] width 88 height 22
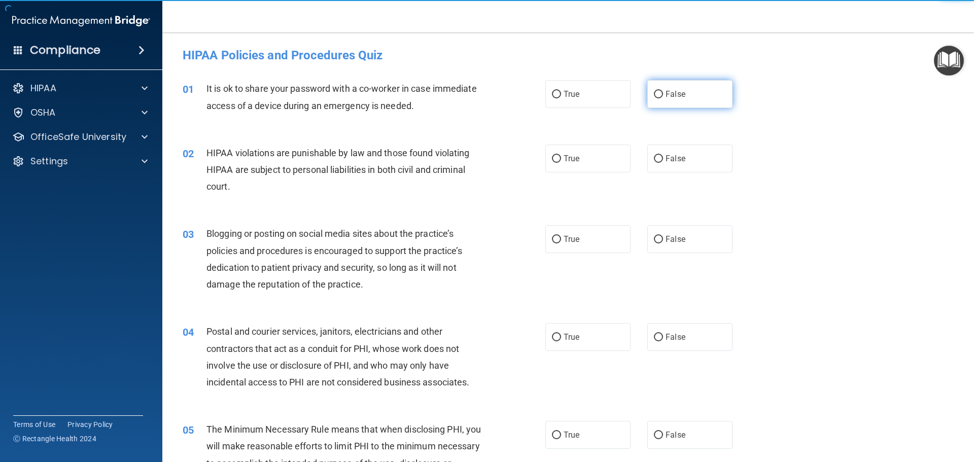
click at [669, 93] on span "False" at bounding box center [676, 94] width 20 height 10
click at [663, 93] on input "False" at bounding box center [658, 95] width 9 height 8
radio input "true"
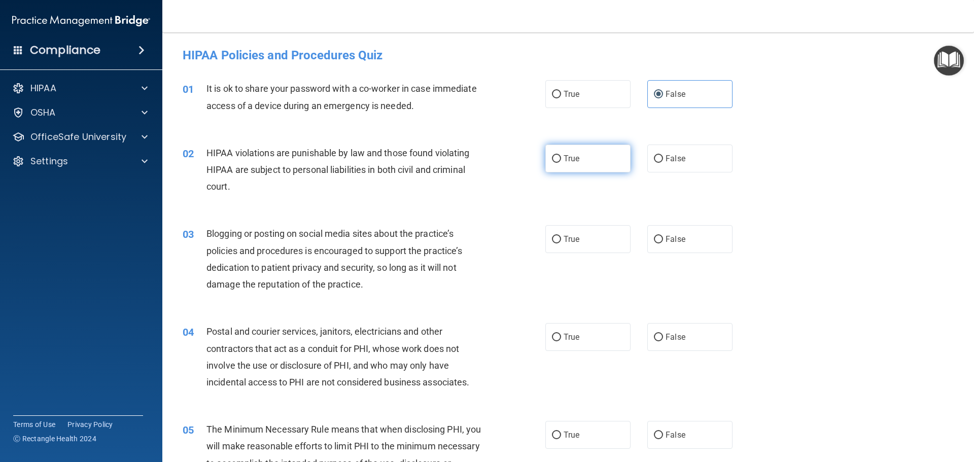
click at [590, 161] on label "True" at bounding box center [587, 159] width 85 height 28
click at [561, 161] on input "True" at bounding box center [556, 159] width 9 height 8
radio input "true"
click at [699, 247] on label "False" at bounding box center [689, 239] width 85 height 28
click at [663, 244] on input "False" at bounding box center [658, 240] width 9 height 8
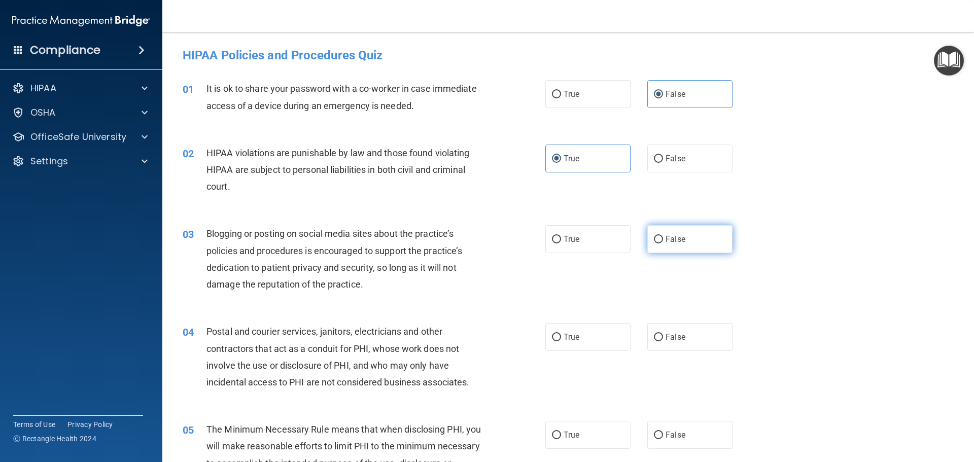
radio input "true"
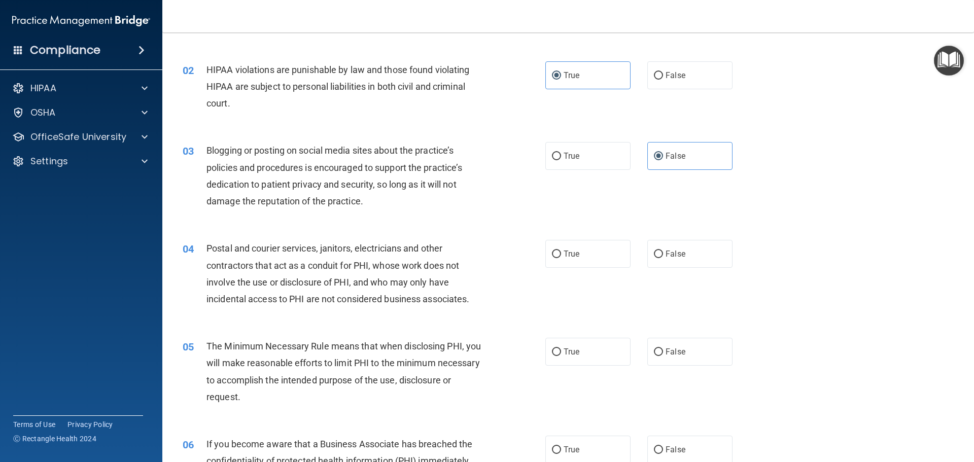
scroll to position [101, 0]
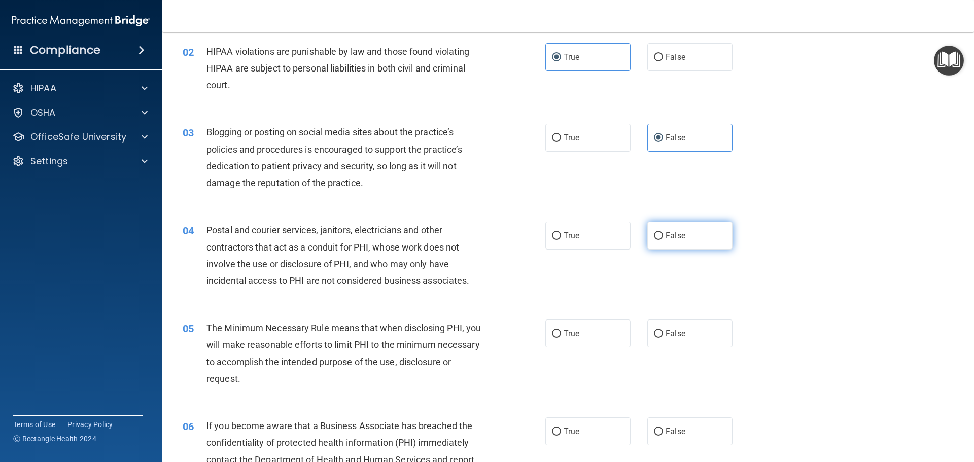
click at [690, 242] on label "False" at bounding box center [689, 236] width 85 height 28
click at [663, 240] on input "False" at bounding box center [658, 236] width 9 height 8
radio input "true"
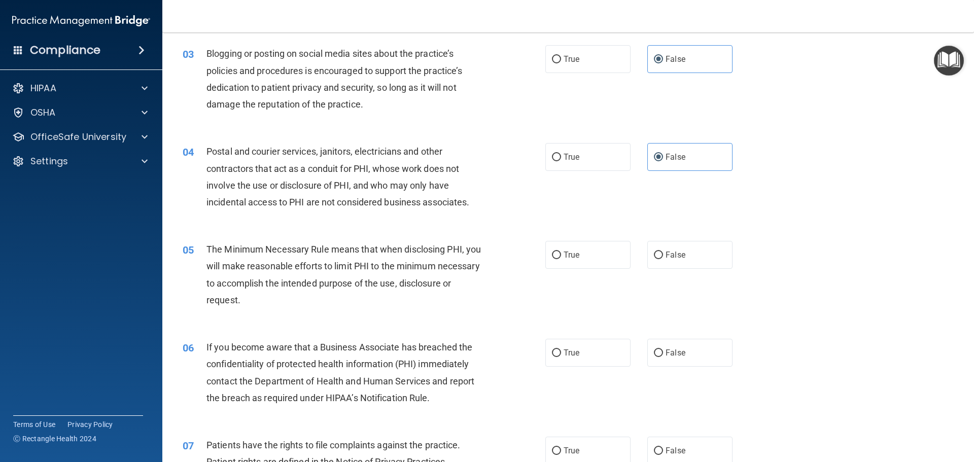
scroll to position [203, 0]
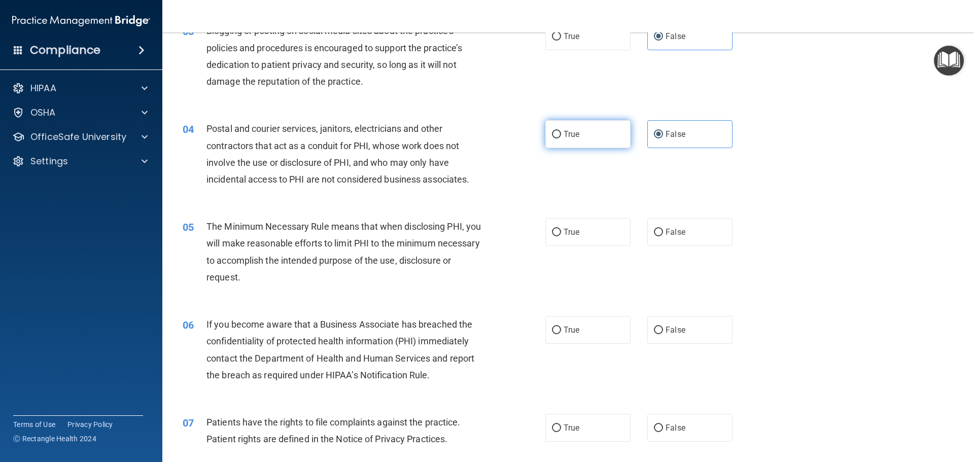
click at [570, 130] on span "True" at bounding box center [572, 134] width 16 height 10
click at [561, 131] on input "True" at bounding box center [556, 135] width 9 height 8
radio input "true"
radio input "false"
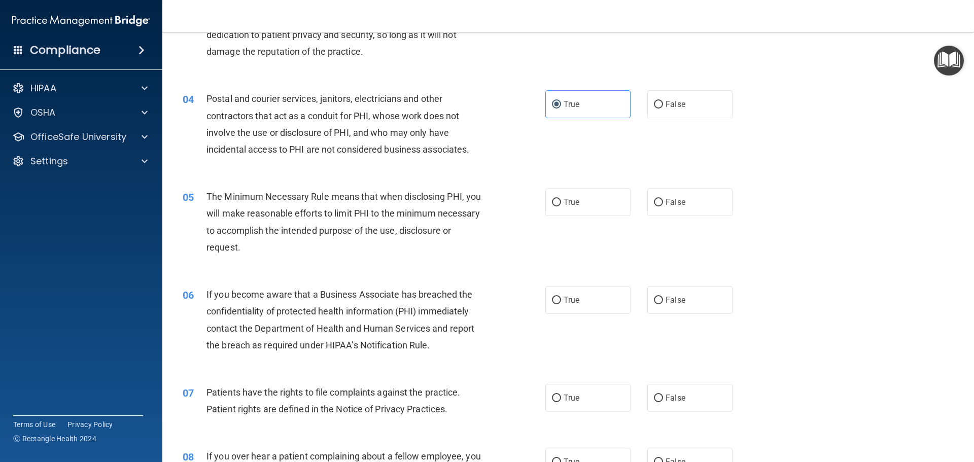
scroll to position [254, 0]
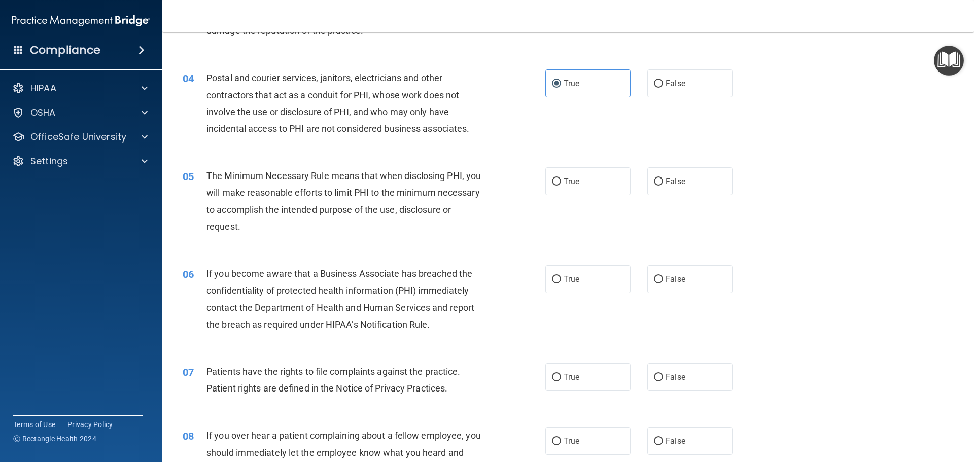
click at [567, 198] on div "05 The Minimum Necessary Rule means that when disclosing PHI, you will make rea…" at bounding box center [568, 204] width 786 height 98
click at [561, 193] on label "True" at bounding box center [587, 181] width 85 height 28
click at [561, 186] on input "True" at bounding box center [556, 182] width 9 height 8
radio input "true"
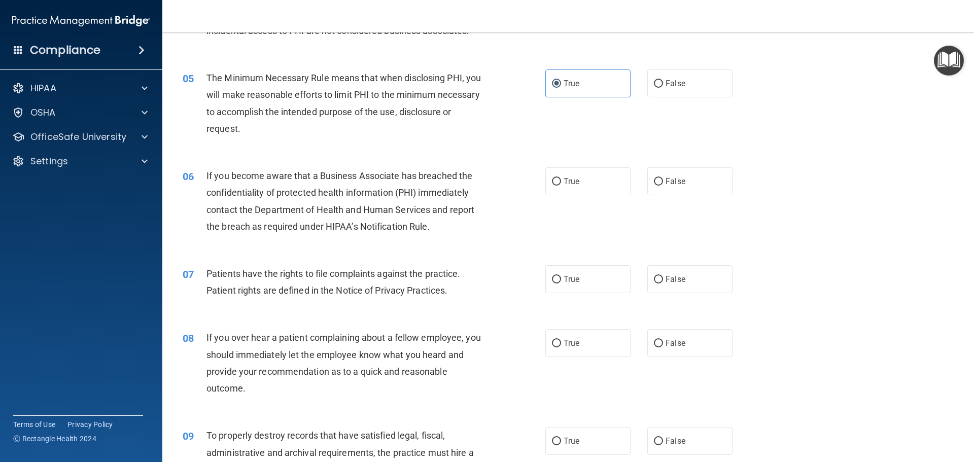
scroll to position [355, 0]
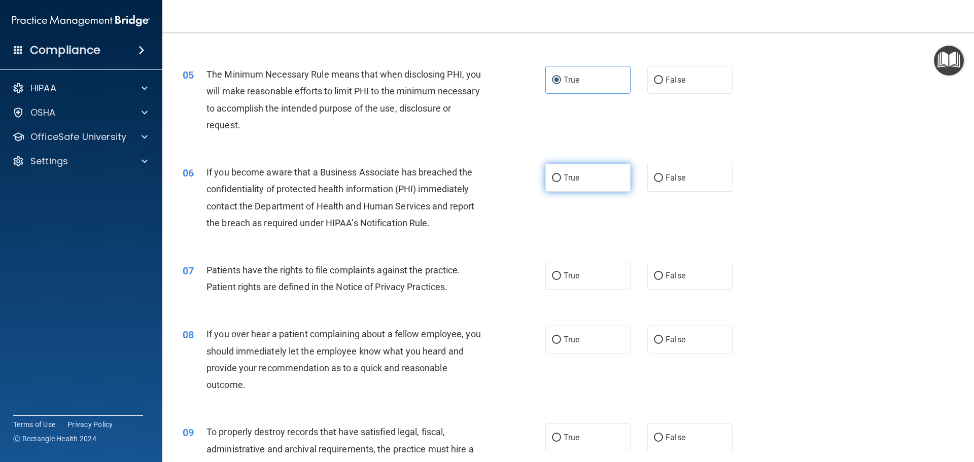
click at [586, 188] on label "True" at bounding box center [587, 178] width 85 height 28
click at [561, 182] on input "True" at bounding box center [556, 179] width 9 height 8
radio input "true"
click at [658, 179] on input "False" at bounding box center [658, 179] width 9 height 8
radio input "true"
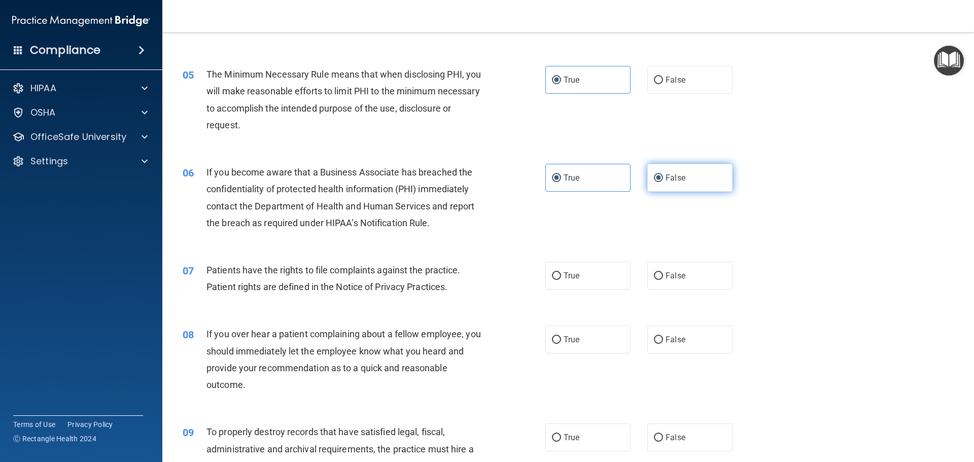
radio input "false"
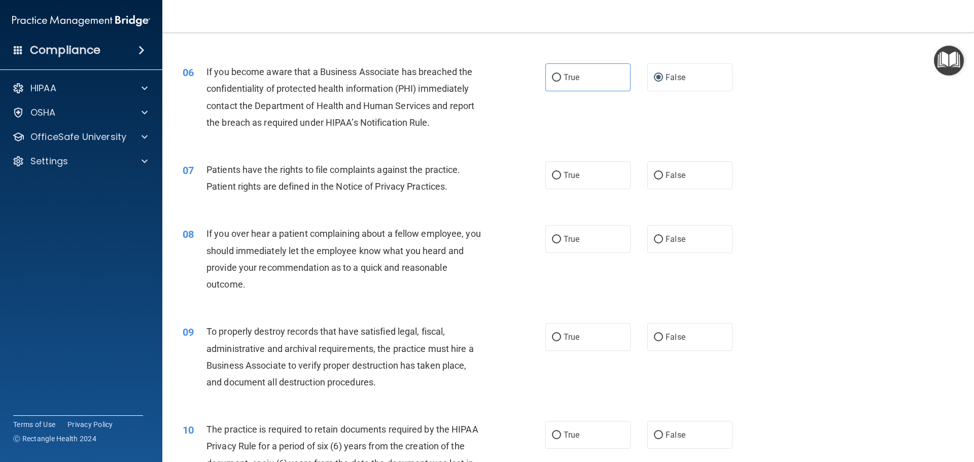
scroll to position [457, 0]
click at [589, 170] on label "True" at bounding box center [587, 174] width 85 height 28
click at [561, 171] on input "True" at bounding box center [556, 175] width 9 height 8
radio input "true"
click at [657, 221] on div "08 If you over hear a patient complaining about a fellow employee, you should i…" at bounding box center [568, 261] width 786 height 98
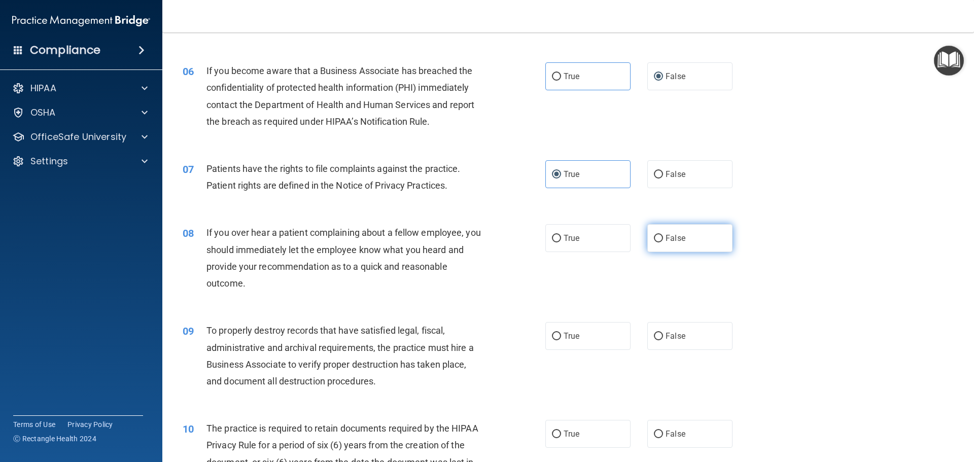
click at [660, 235] on label "False" at bounding box center [689, 238] width 85 height 28
click at [660, 235] on input "False" at bounding box center [658, 239] width 9 height 8
radio input "true"
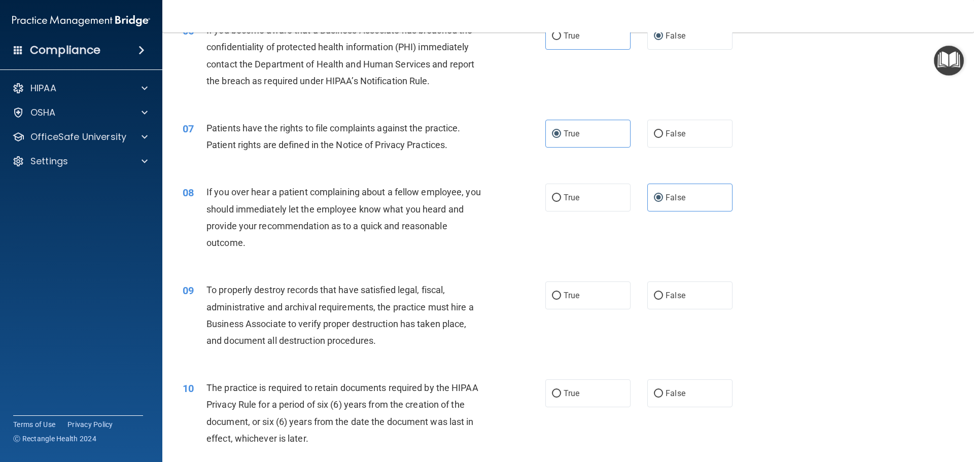
scroll to position [609, 0]
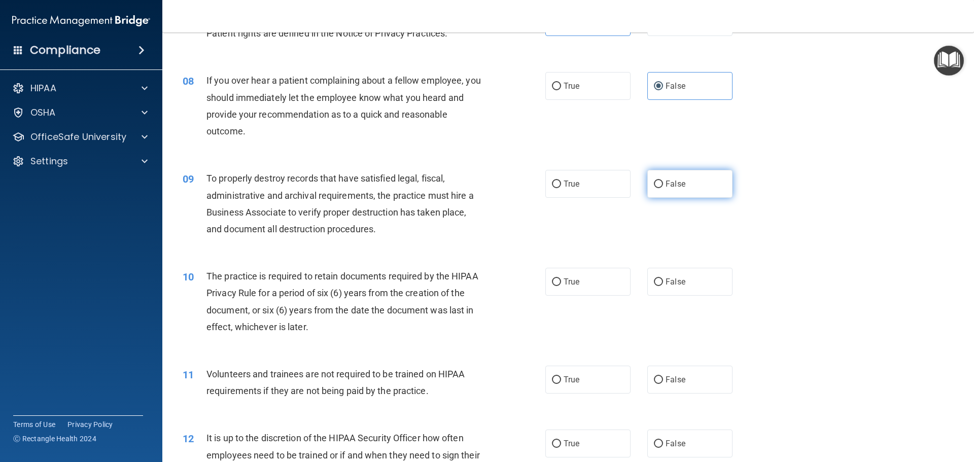
click at [666, 192] on label "False" at bounding box center [689, 184] width 85 height 28
click at [663, 188] on input "False" at bounding box center [658, 185] width 9 height 8
radio input "true"
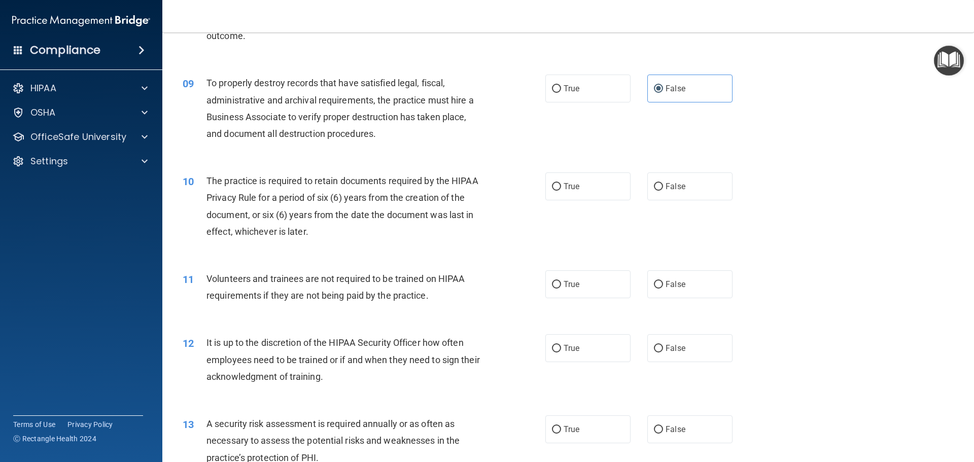
scroll to position [710, 0]
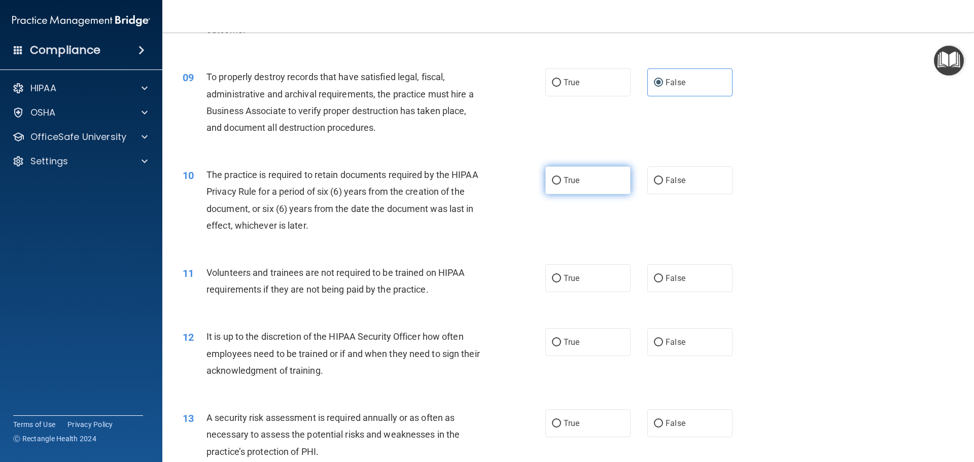
click at [611, 193] on label "True" at bounding box center [587, 180] width 85 height 28
click at [561, 185] on input "True" at bounding box center [556, 181] width 9 height 8
radio input "true"
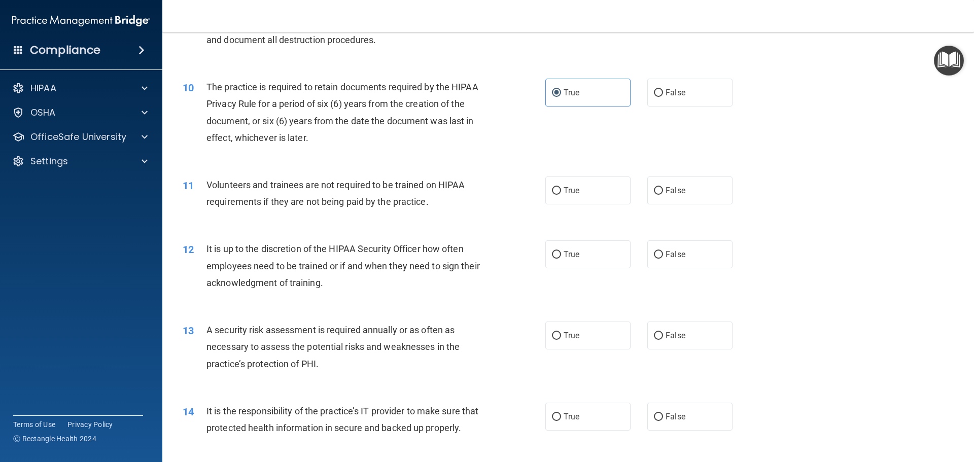
scroll to position [812, 0]
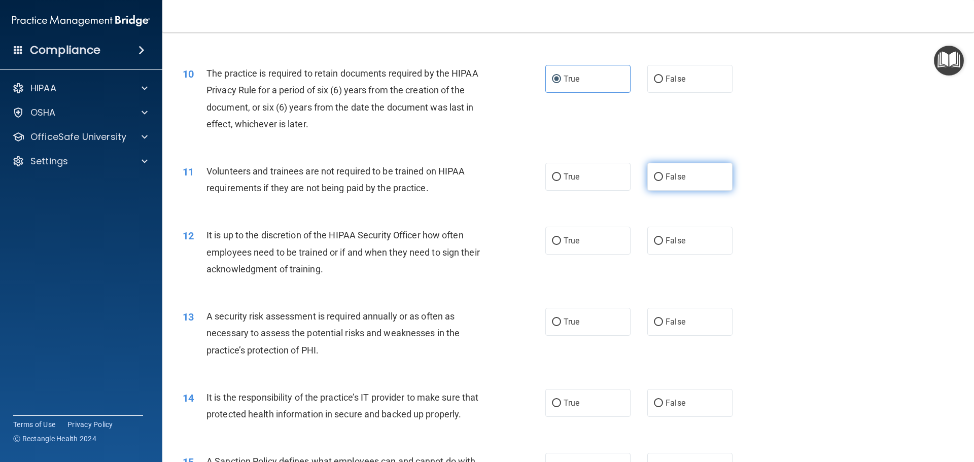
click at [671, 180] on span "False" at bounding box center [676, 177] width 20 height 10
click at [663, 180] on input "False" at bounding box center [658, 178] width 9 height 8
radio input "true"
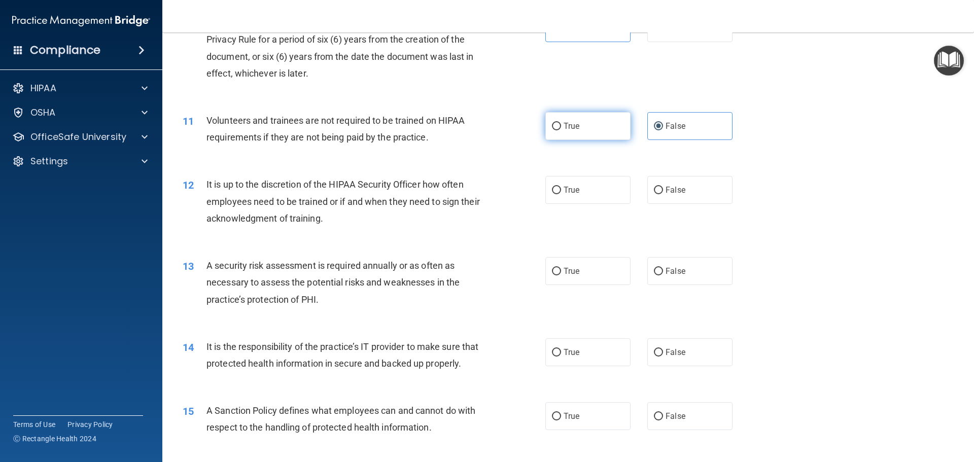
click at [580, 127] on label "True" at bounding box center [587, 126] width 85 height 28
click at [561, 127] on input "True" at bounding box center [556, 127] width 9 height 8
radio input "true"
radio input "false"
click at [666, 191] on span "False" at bounding box center [676, 190] width 20 height 10
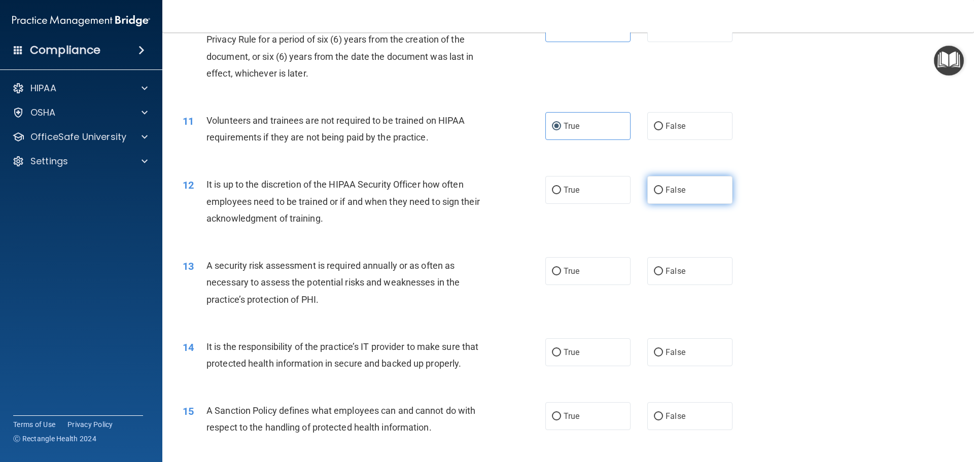
click at [663, 191] on input "False" at bounding box center [658, 191] width 9 height 8
radio input "true"
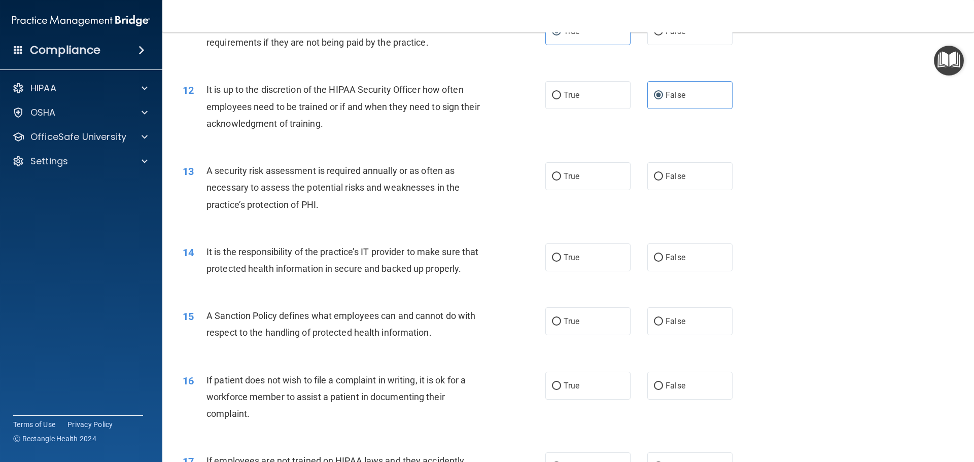
scroll to position [964, 0]
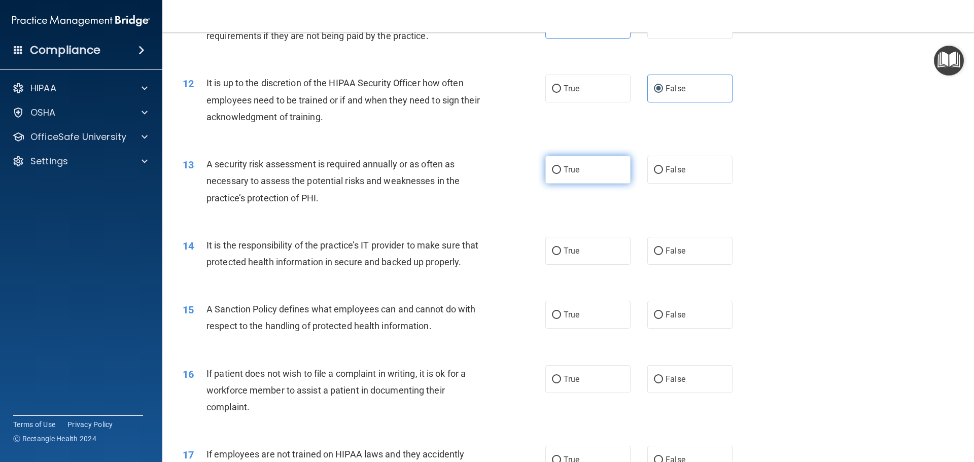
click at [552, 160] on label "True" at bounding box center [587, 170] width 85 height 28
click at [552, 166] on input "True" at bounding box center [556, 170] width 9 height 8
radio input "true"
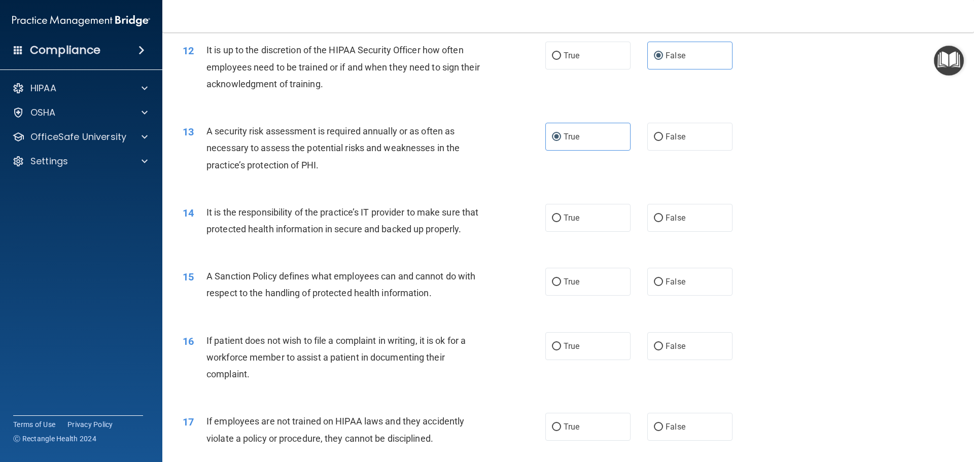
scroll to position [1015, 0]
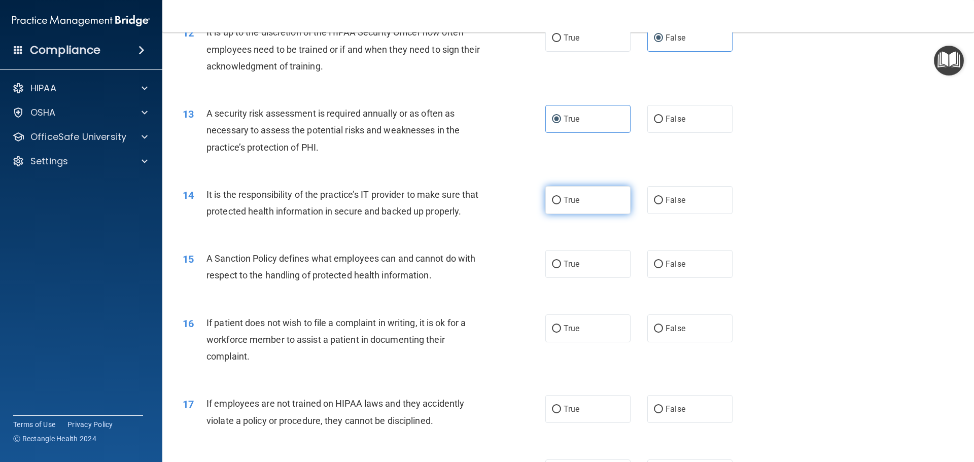
click at [591, 207] on label "True" at bounding box center [587, 200] width 85 height 28
click at [561, 204] on input "True" at bounding box center [556, 201] width 9 height 8
radio input "true"
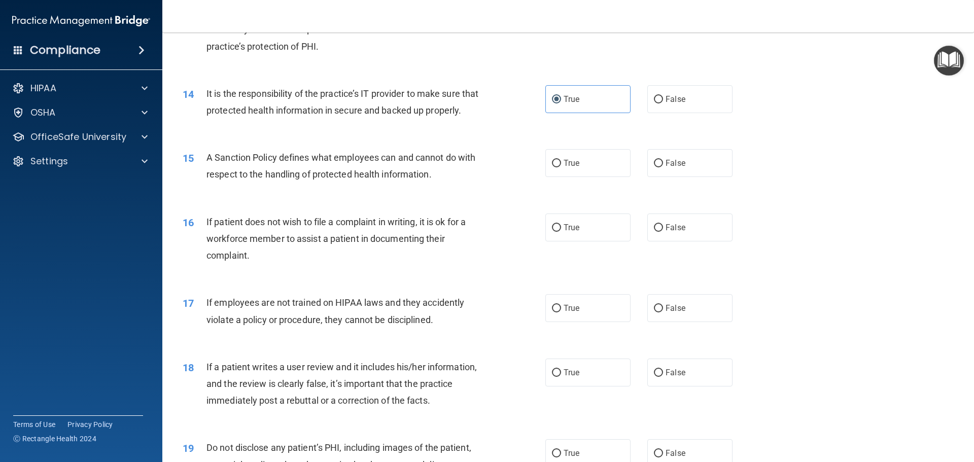
scroll to position [1116, 0]
click at [654, 167] on input "False" at bounding box center [658, 163] width 9 height 8
radio input "true"
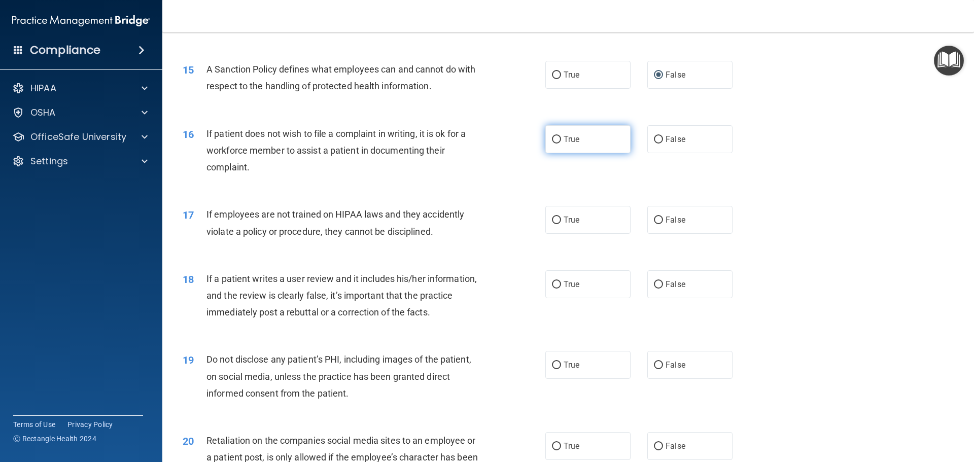
scroll to position [1218, 0]
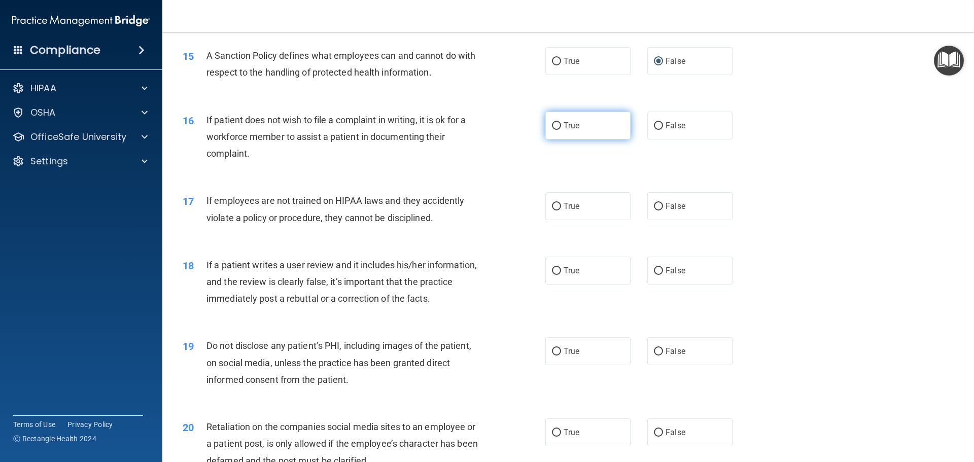
click at [613, 140] on label "True" at bounding box center [587, 126] width 85 height 28
click at [561, 130] on input "True" at bounding box center [556, 126] width 9 height 8
radio input "true"
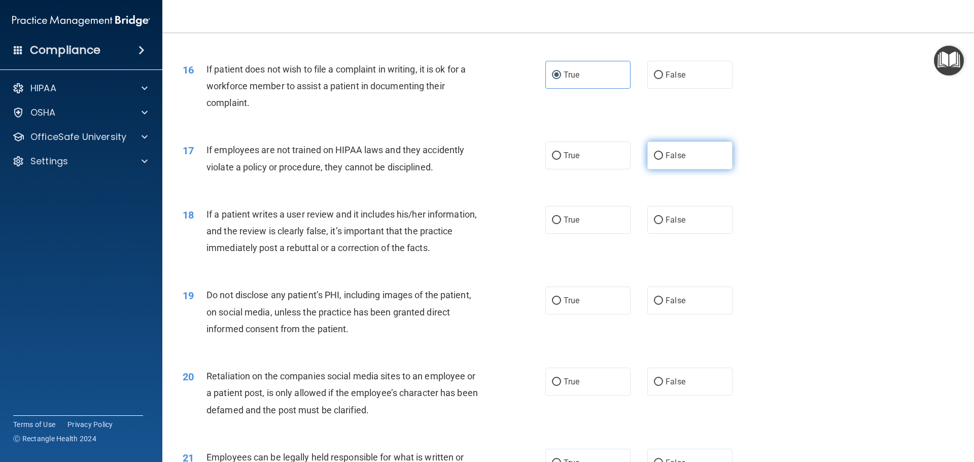
click at [664, 169] on label "False" at bounding box center [689, 156] width 85 height 28
click at [663, 160] on input "False" at bounding box center [658, 156] width 9 height 8
radio input "true"
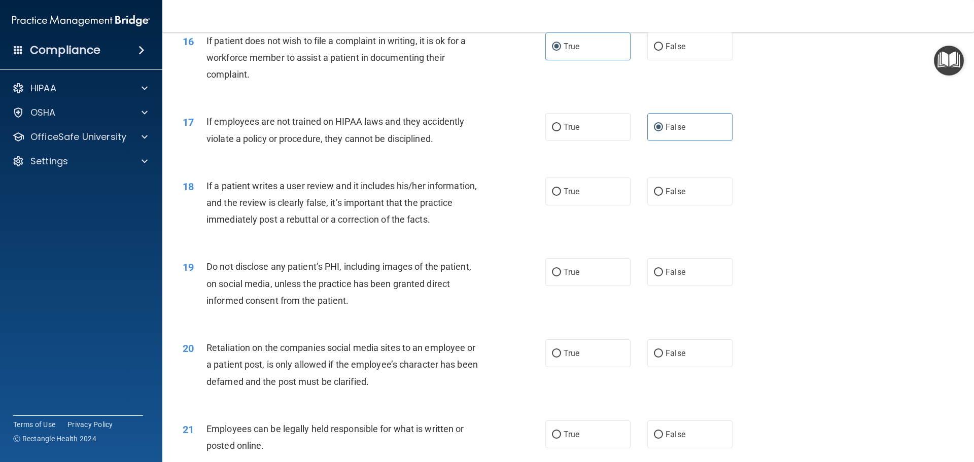
scroll to position [1319, 0]
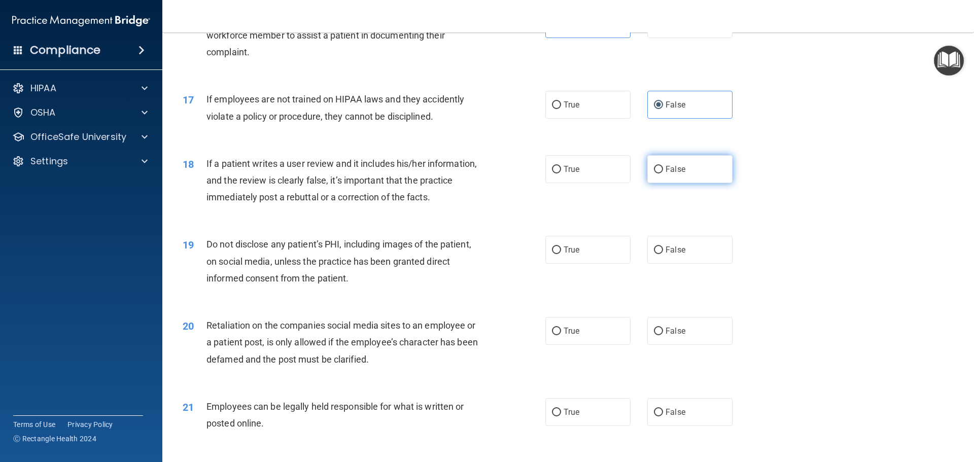
click at [666, 174] on span "False" at bounding box center [676, 169] width 20 height 10
click at [663, 174] on input "False" at bounding box center [658, 170] width 9 height 8
radio input "true"
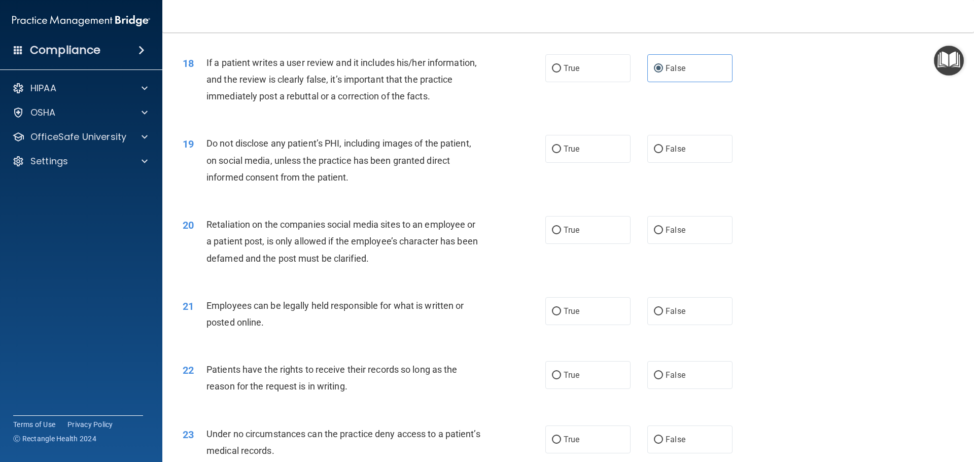
scroll to position [1421, 0]
click at [614, 162] on label "True" at bounding box center [587, 148] width 85 height 28
click at [561, 153] on input "True" at bounding box center [556, 149] width 9 height 8
radio input "true"
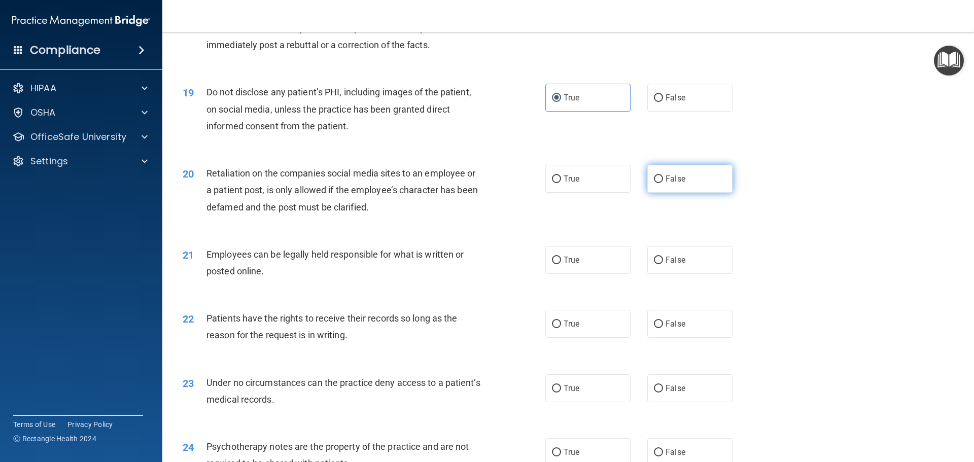
click at [661, 193] on label "False" at bounding box center [689, 179] width 85 height 28
click at [661, 183] on input "False" at bounding box center [658, 180] width 9 height 8
radio input "true"
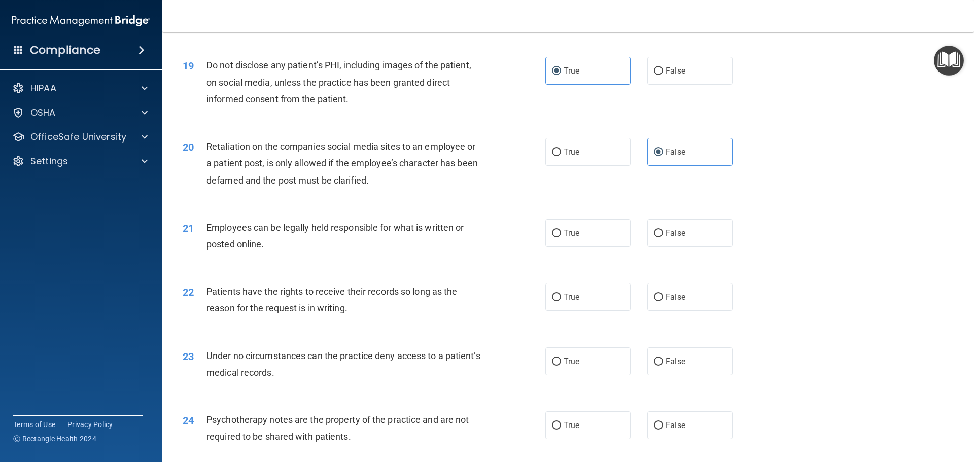
scroll to position [1522, 0]
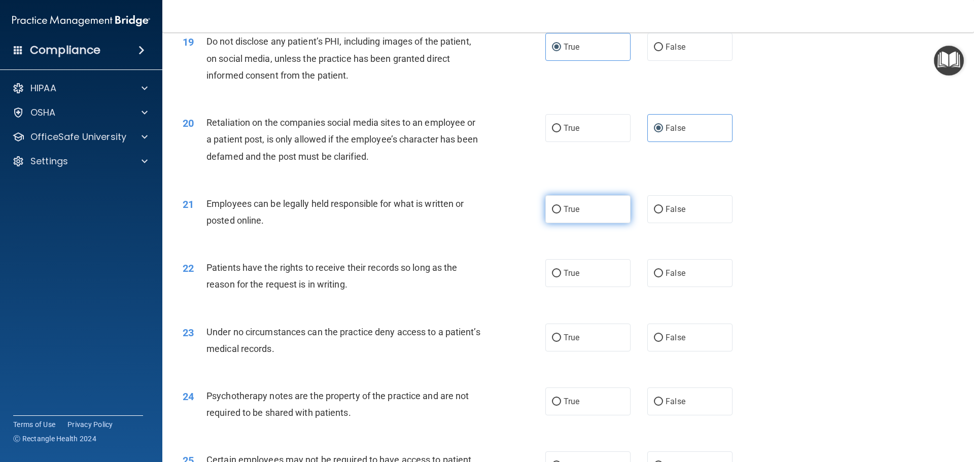
click at [604, 223] on label "True" at bounding box center [587, 209] width 85 height 28
click at [561, 214] on input "True" at bounding box center [556, 210] width 9 height 8
radio input "true"
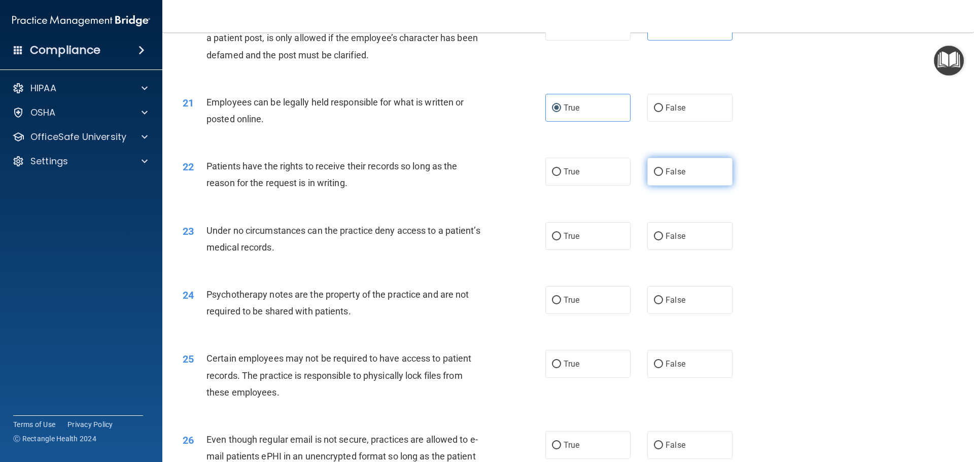
click at [693, 186] on label "False" at bounding box center [689, 172] width 85 height 28
click at [663, 176] on input "False" at bounding box center [658, 172] width 9 height 8
radio input "true"
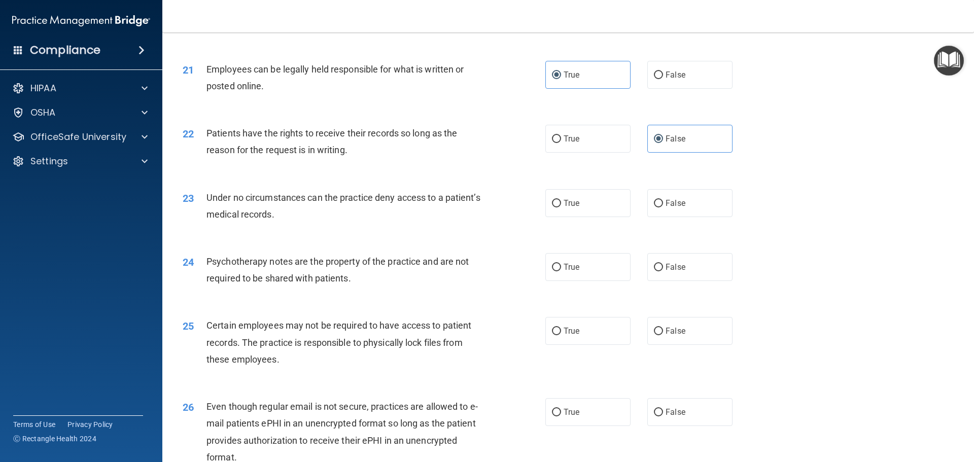
scroll to position [1674, 0]
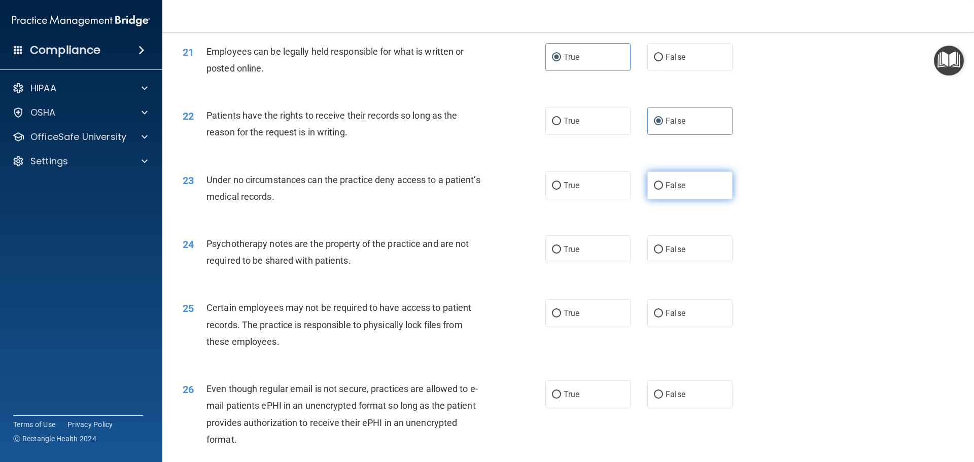
click at [661, 199] on label "False" at bounding box center [689, 185] width 85 height 28
click at [661, 190] on input "False" at bounding box center [658, 186] width 9 height 8
radio input "true"
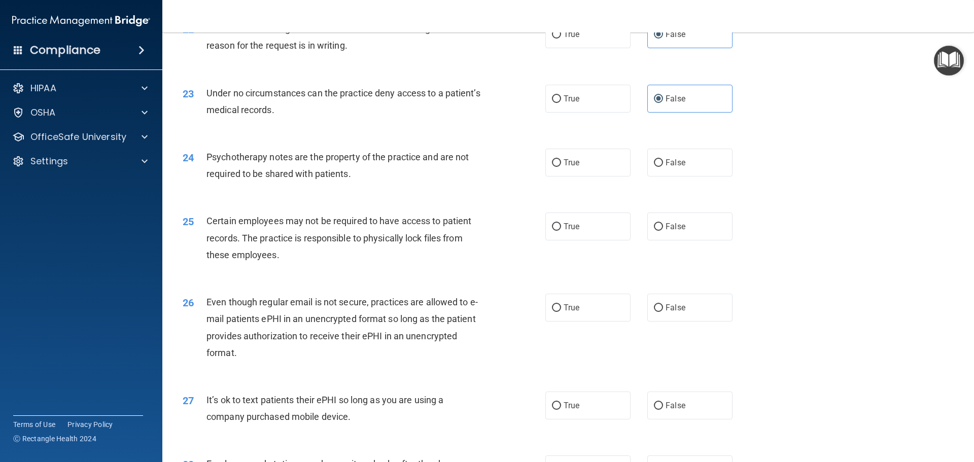
scroll to position [1776, 0]
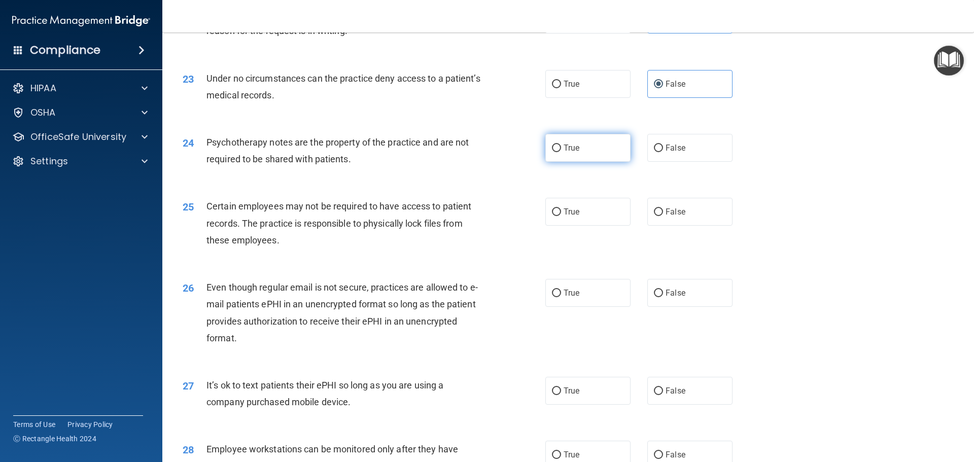
click at [600, 162] on label "True" at bounding box center [587, 148] width 85 height 28
click at [561, 152] on input "True" at bounding box center [556, 149] width 9 height 8
radio input "true"
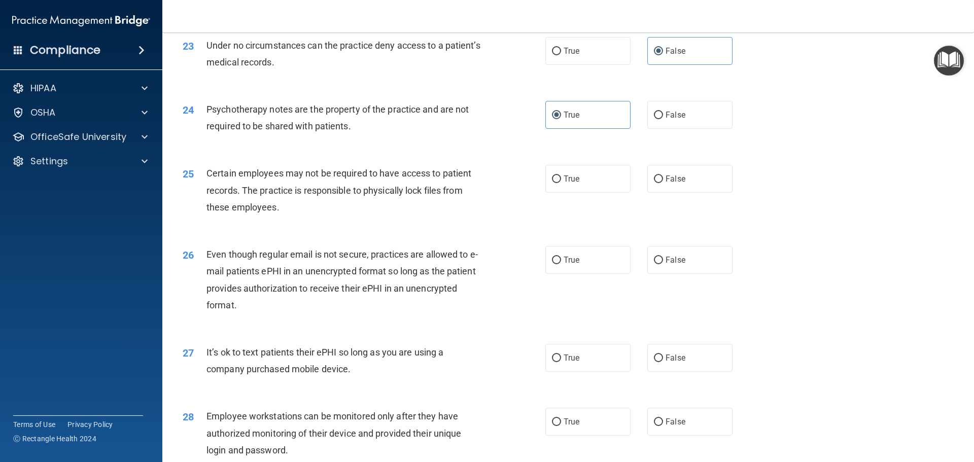
scroll to position [1826, 0]
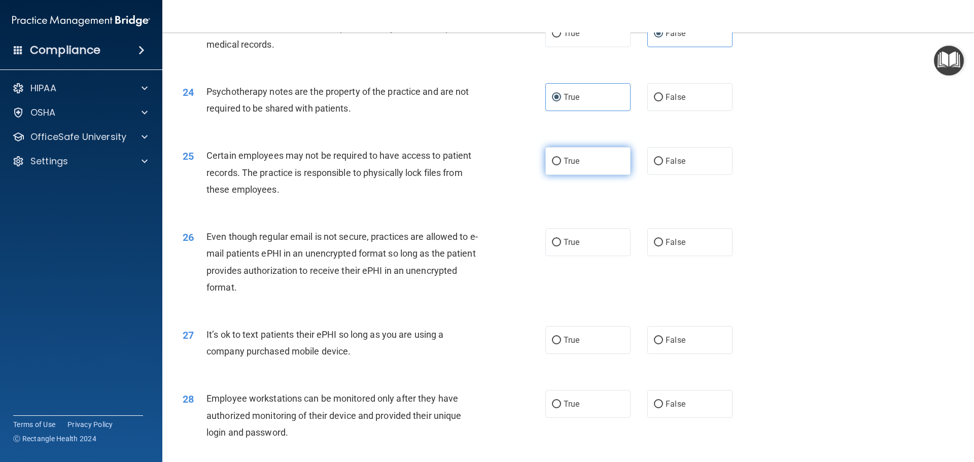
click at [604, 175] on label "True" at bounding box center [587, 161] width 85 height 28
click at [561, 165] on input "True" at bounding box center [556, 162] width 9 height 8
radio input "true"
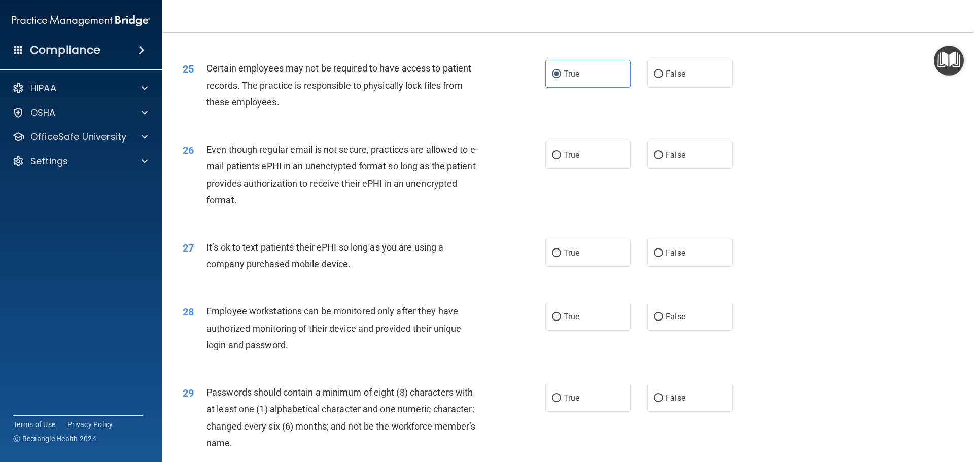
scroll to position [1928, 0]
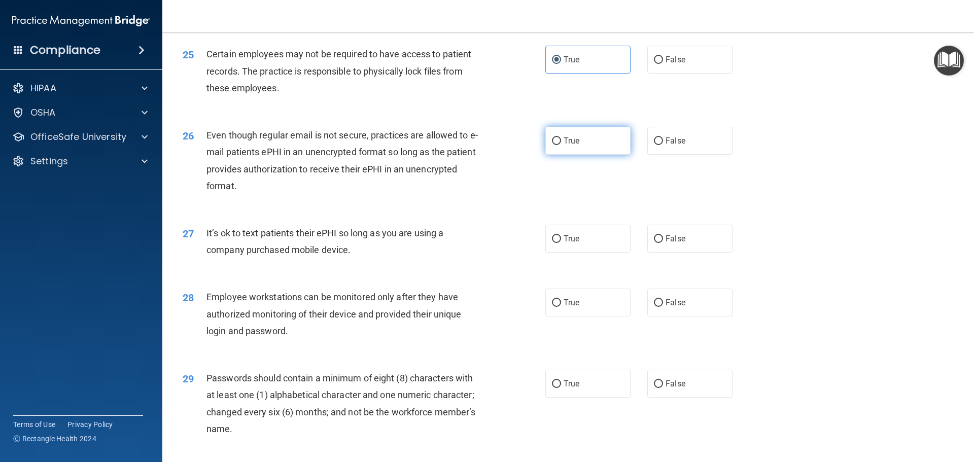
click at [611, 155] on label "True" at bounding box center [587, 141] width 85 height 28
click at [561, 145] on input "True" at bounding box center [556, 141] width 9 height 8
radio input "true"
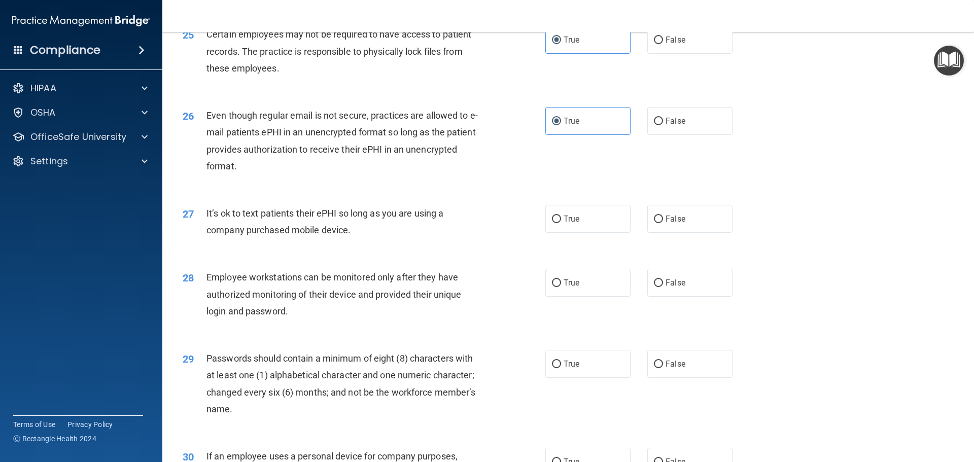
scroll to position [1979, 0]
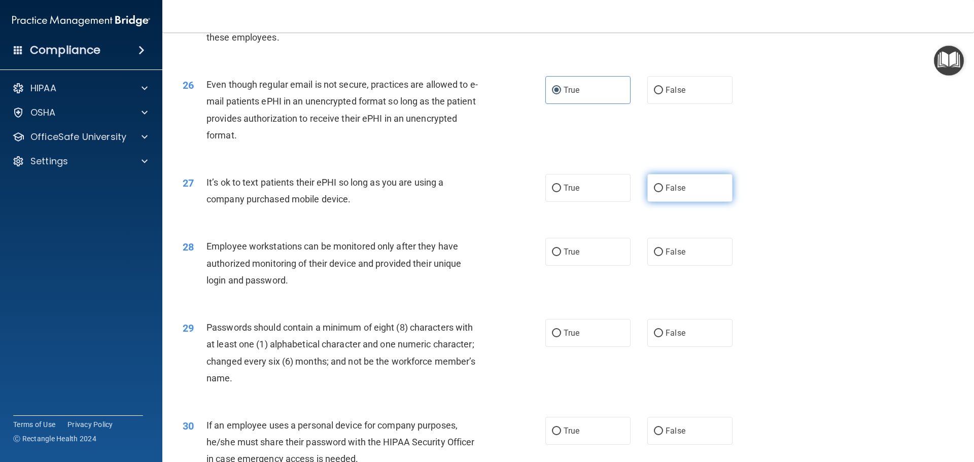
click at [699, 202] on label "False" at bounding box center [689, 188] width 85 height 28
click at [663, 192] on input "False" at bounding box center [658, 189] width 9 height 8
radio input "true"
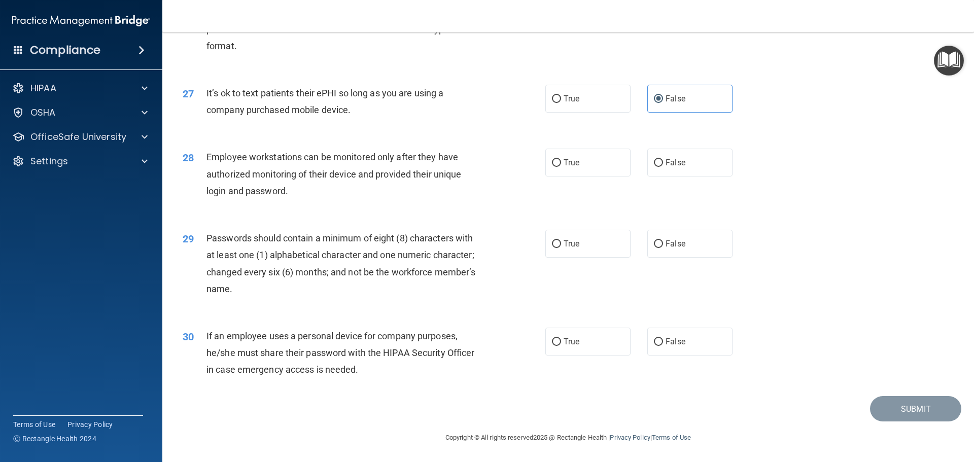
scroll to position [2080, 0]
click at [654, 167] on input "False" at bounding box center [658, 163] width 9 height 8
radio input "true"
click at [608, 256] on label "True" at bounding box center [587, 244] width 85 height 28
click at [561, 248] on input "True" at bounding box center [556, 244] width 9 height 8
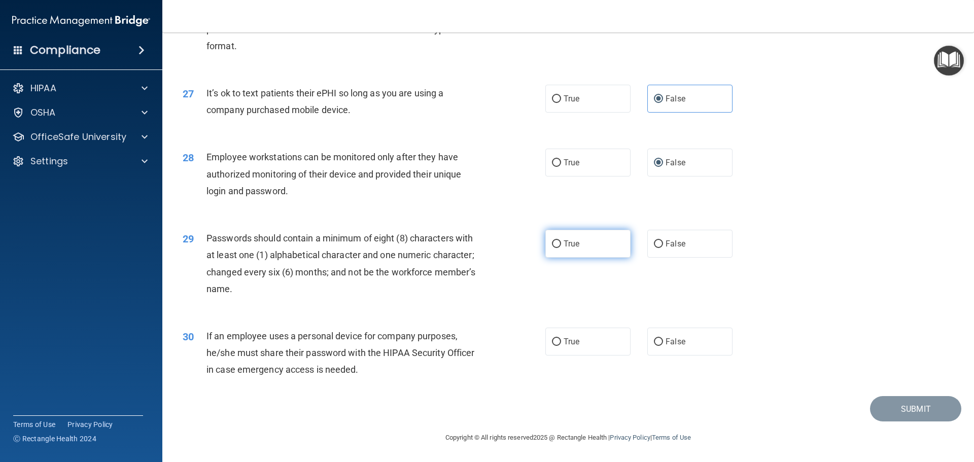
radio input "true"
click at [679, 346] on span "False" at bounding box center [676, 342] width 20 height 10
click at [663, 346] on input "False" at bounding box center [658, 342] width 9 height 8
radio input "true"
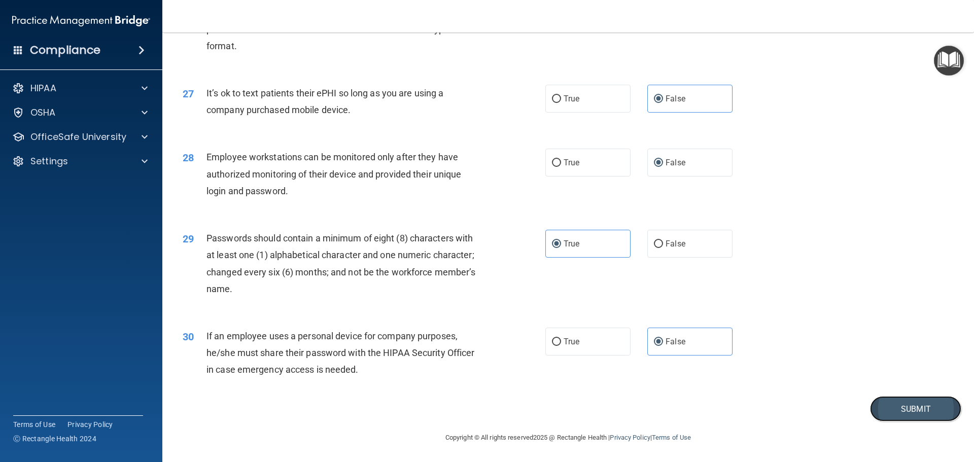
click at [876, 407] on button "Submit" at bounding box center [915, 409] width 91 height 26
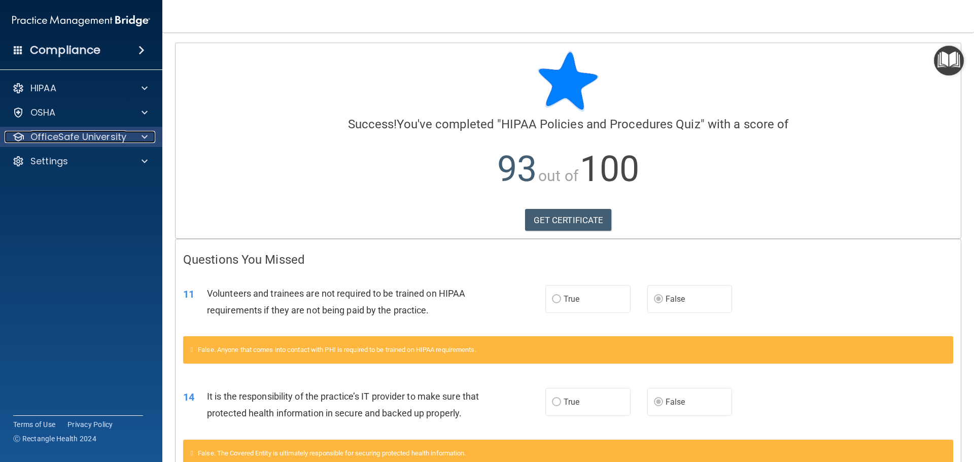
click at [83, 139] on p "OfficeSafe University" at bounding box center [78, 137] width 96 height 12
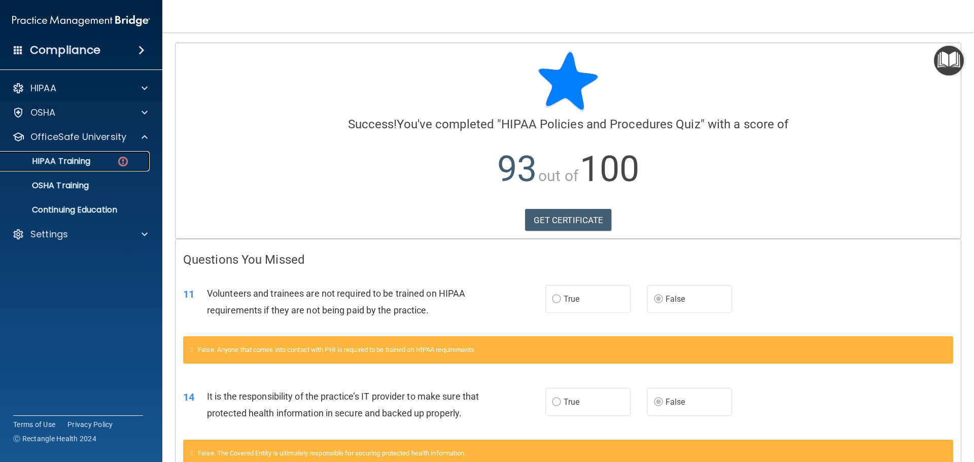
click at [83, 165] on p "HIPAA Training" at bounding box center [49, 161] width 84 height 10
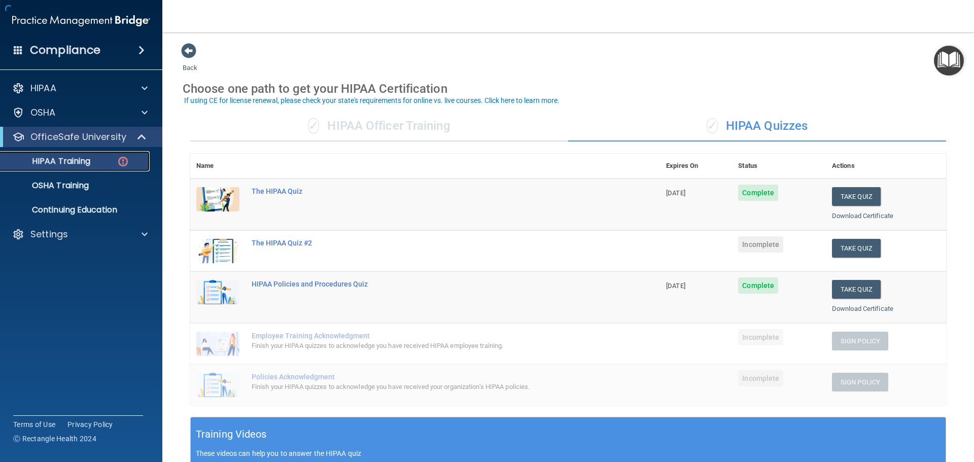
scroll to position [51, 0]
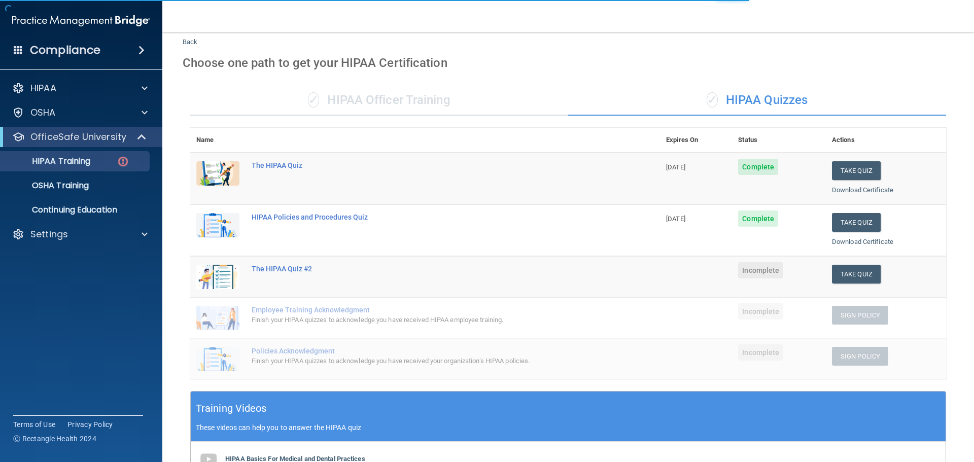
scroll to position [51, 0]
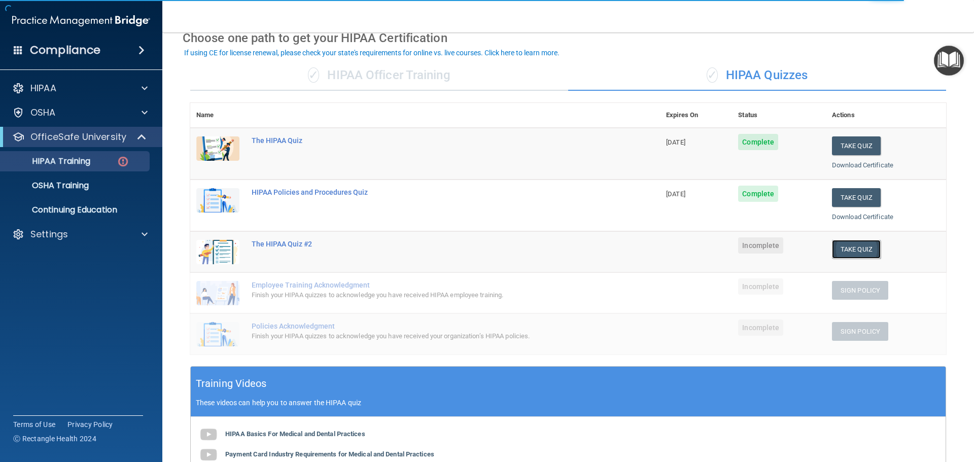
click at [837, 251] on button "Take Quiz" at bounding box center [856, 249] width 49 height 19
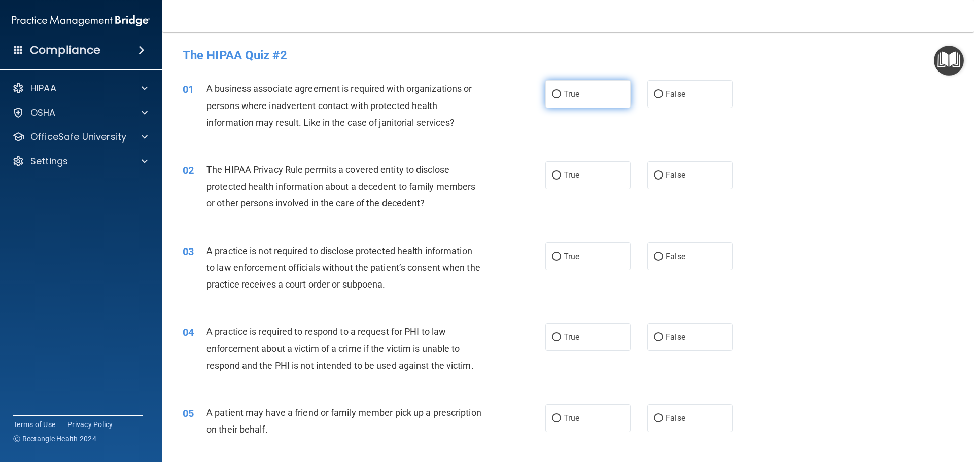
click at [573, 92] on span "True" at bounding box center [572, 94] width 16 height 10
click at [561, 92] on input "True" at bounding box center [556, 95] width 9 height 8
radio input "true"
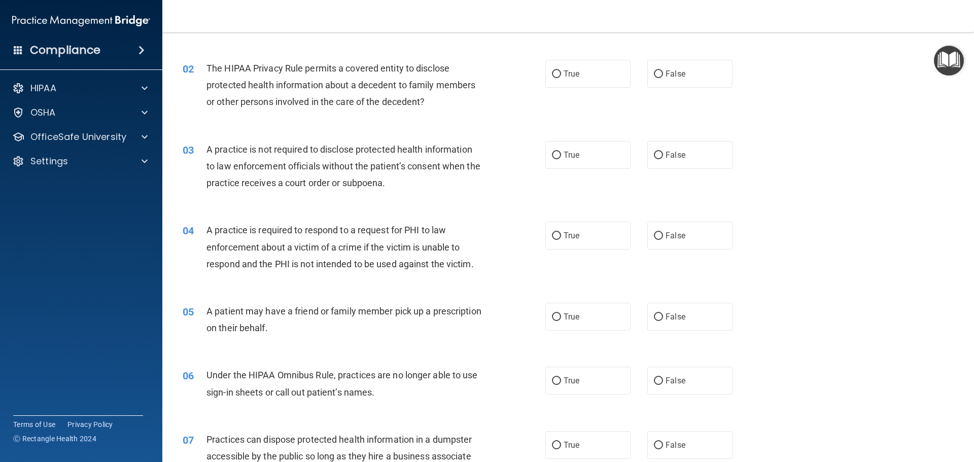
scroll to position [51, 0]
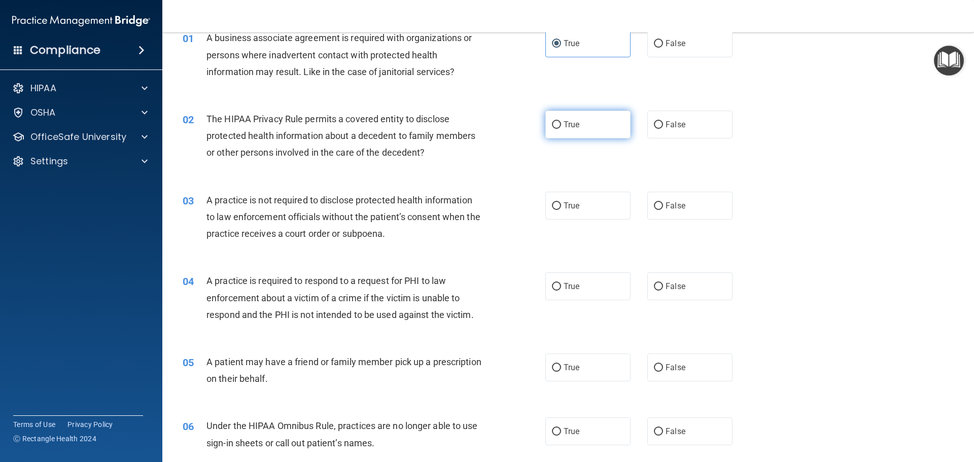
click at [564, 131] on label "True" at bounding box center [587, 125] width 85 height 28
click at [561, 129] on input "True" at bounding box center [556, 125] width 9 height 8
radio input "true"
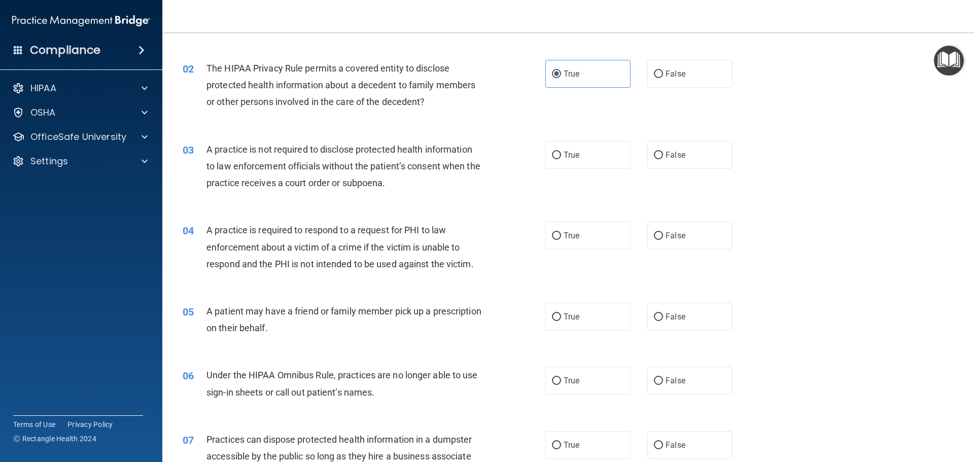
click at [631, 153] on div "True False" at bounding box center [647, 155] width 204 height 28
click at [666, 152] on span "False" at bounding box center [676, 155] width 20 height 10
click at [663, 152] on input "False" at bounding box center [658, 156] width 9 height 8
radio input "true"
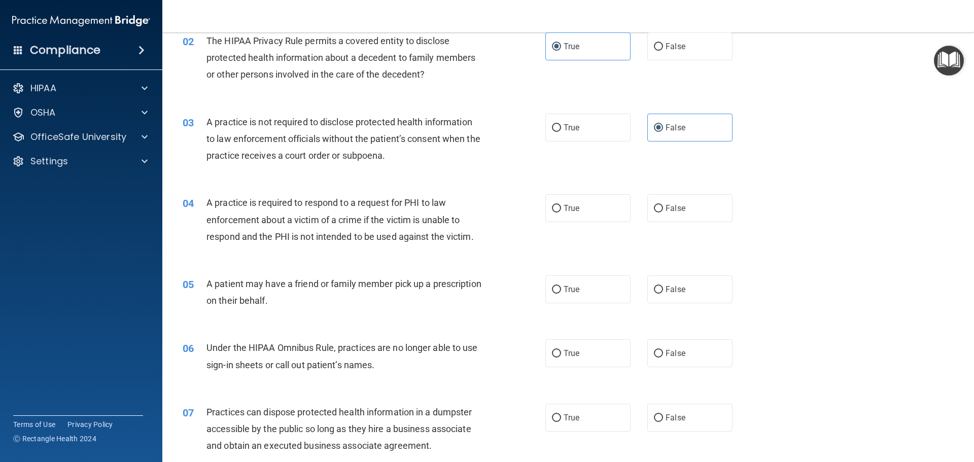
scroll to position [152, 0]
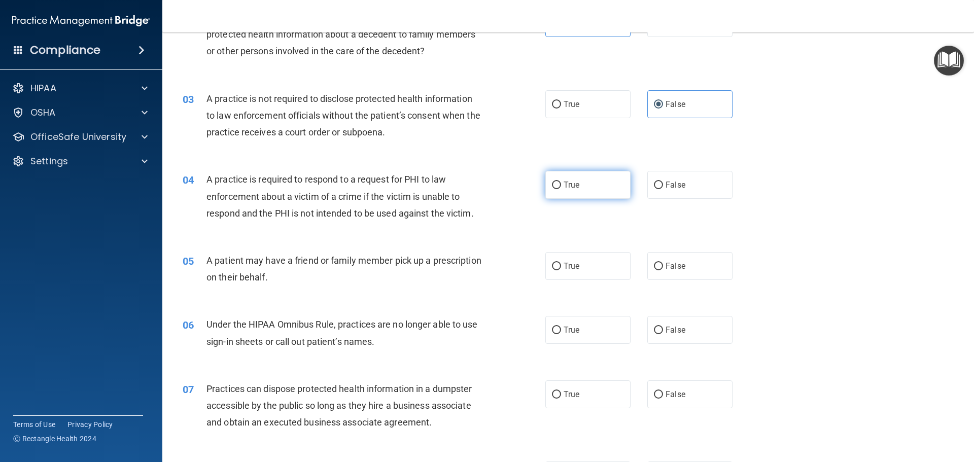
click at [571, 190] on label "True" at bounding box center [587, 185] width 85 height 28
click at [561, 189] on input "True" at bounding box center [556, 186] width 9 height 8
radio input "true"
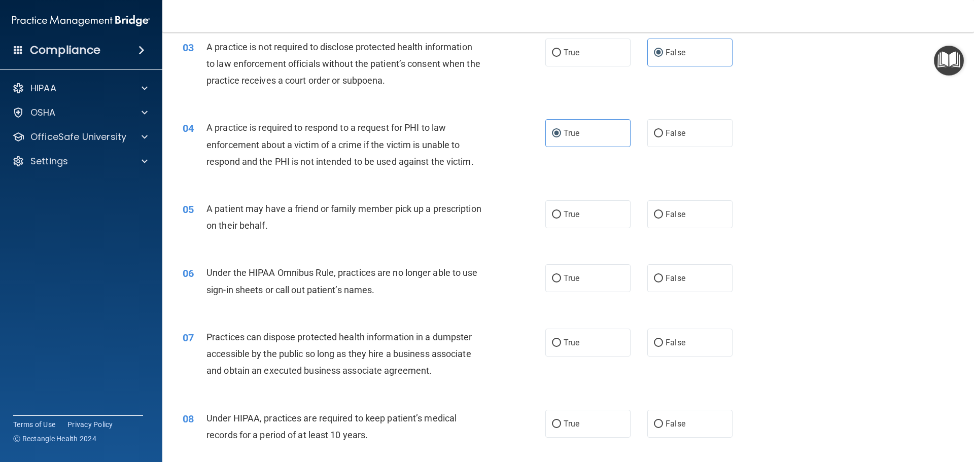
scroll to position [254, 0]
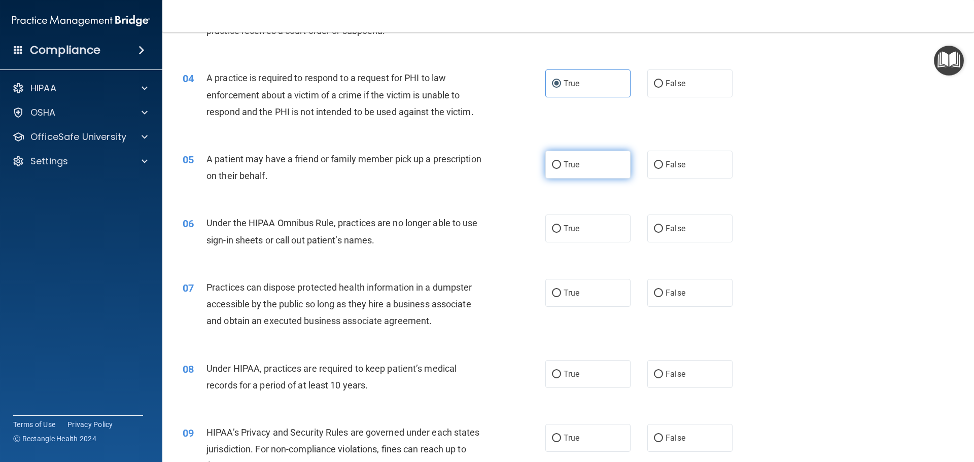
click at [596, 163] on label "True" at bounding box center [587, 165] width 85 height 28
click at [561, 163] on input "True" at bounding box center [556, 165] width 9 height 8
radio input "true"
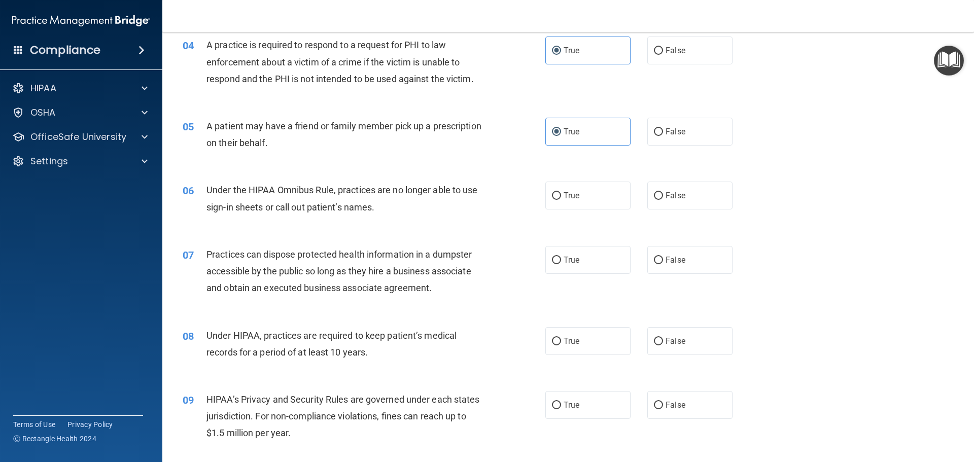
scroll to position [304, 0]
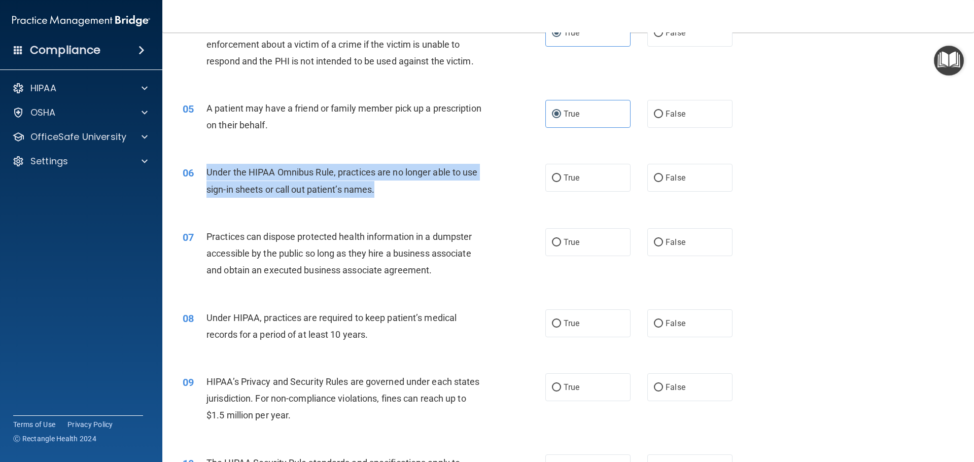
drag, startPoint x: 206, startPoint y: 170, endPoint x: 383, endPoint y: 196, distance: 177.9
click at [387, 195] on div "Under the HIPAA Omnibus Rule, practices are no longer able to use sign-in sheet…" at bounding box center [348, 180] width 284 height 33
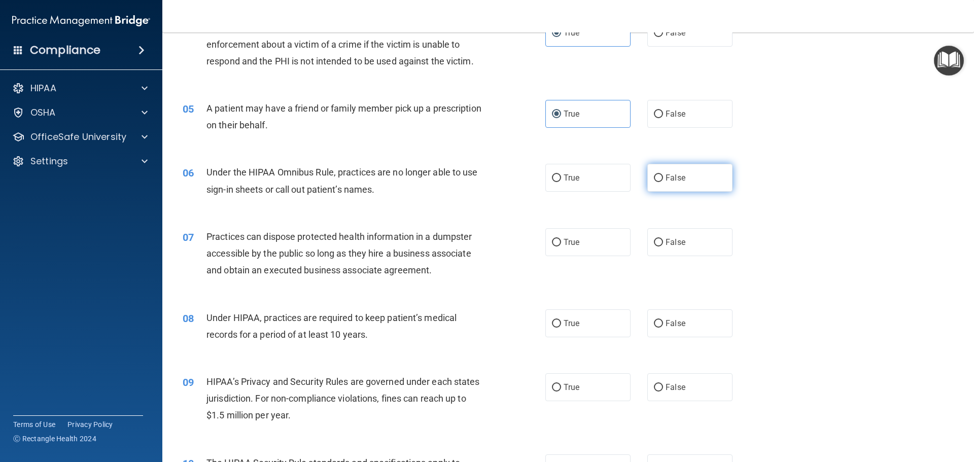
click at [657, 172] on label "False" at bounding box center [689, 178] width 85 height 28
click at [657, 175] on input "False" at bounding box center [658, 179] width 9 height 8
radio input "true"
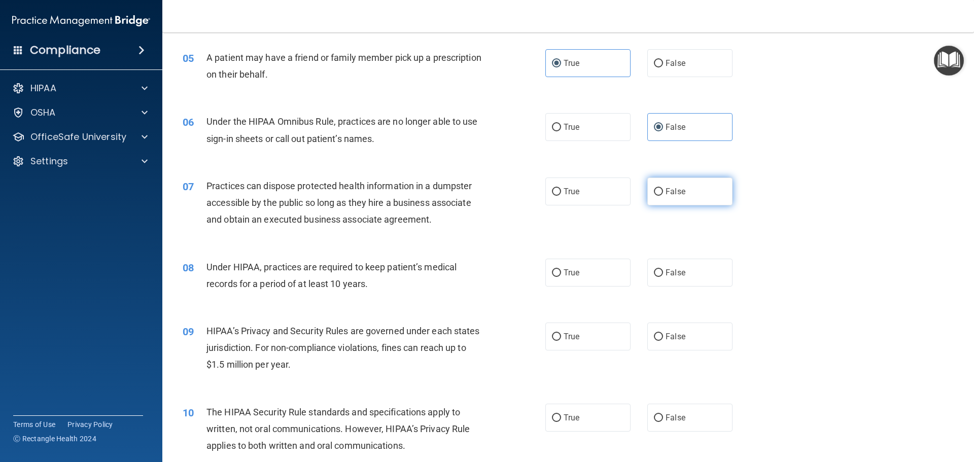
click at [693, 203] on label "False" at bounding box center [689, 192] width 85 height 28
click at [663, 196] on input "False" at bounding box center [658, 192] width 9 height 8
radio input "true"
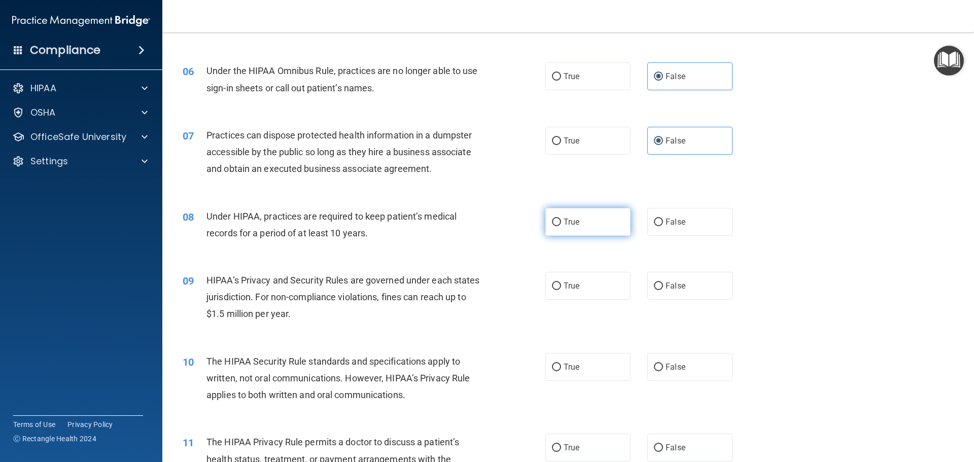
click at [545, 225] on label "True" at bounding box center [587, 222] width 85 height 28
click at [552, 225] on input "True" at bounding box center [556, 223] width 9 height 8
radio input "true"
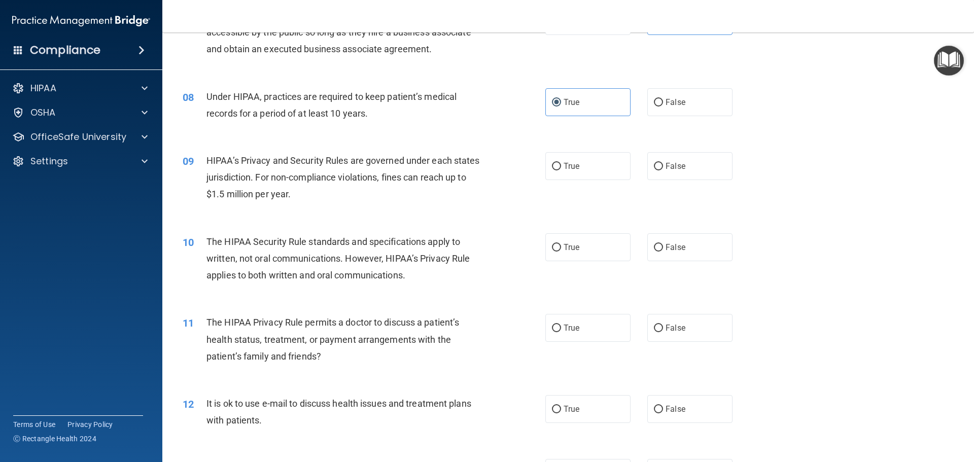
scroll to position [558, 0]
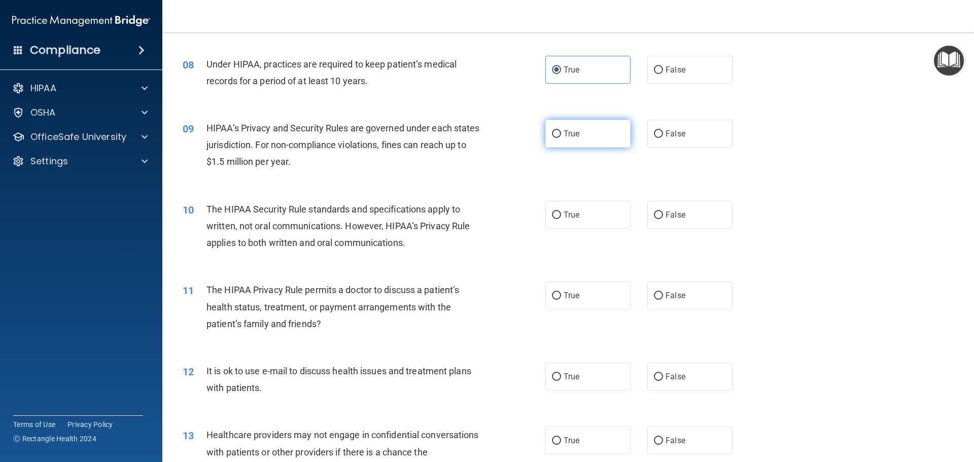
click at [553, 145] on label "True" at bounding box center [587, 134] width 85 height 28
click at [553, 138] on input "True" at bounding box center [556, 134] width 9 height 8
radio input "true"
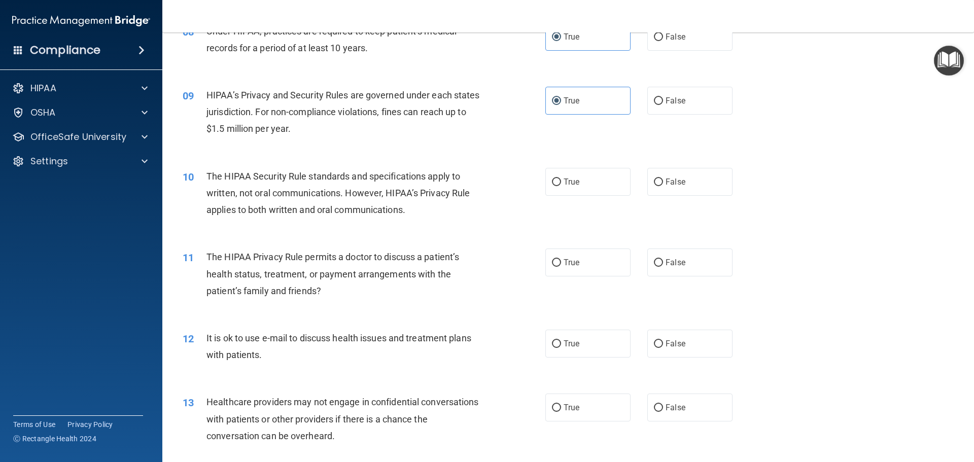
scroll to position [609, 0]
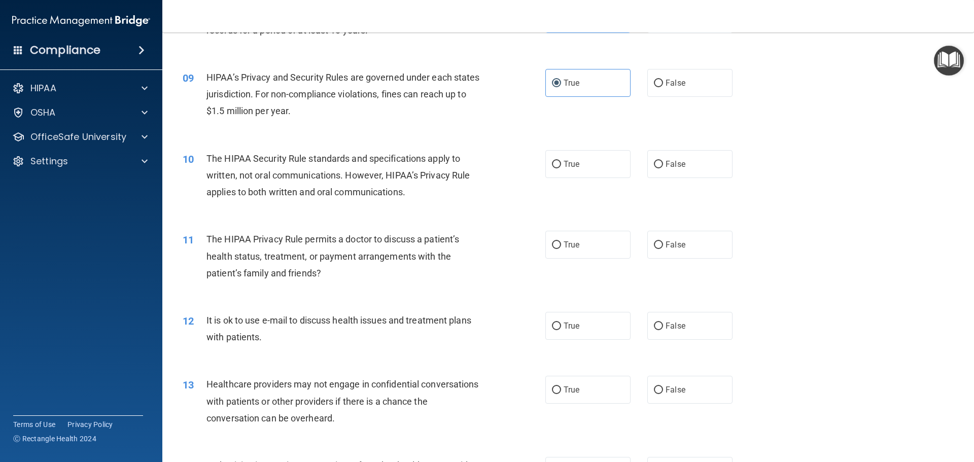
click at [555, 178] on div "10 The HIPAA Security Rule standards and specifications apply to written, not o…" at bounding box center [363, 178] width 393 height 56
click at [556, 171] on label "True" at bounding box center [587, 164] width 85 height 28
click at [556, 168] on input "True" at bounding box center [556, 165] width 9 height 8
radio input "true"
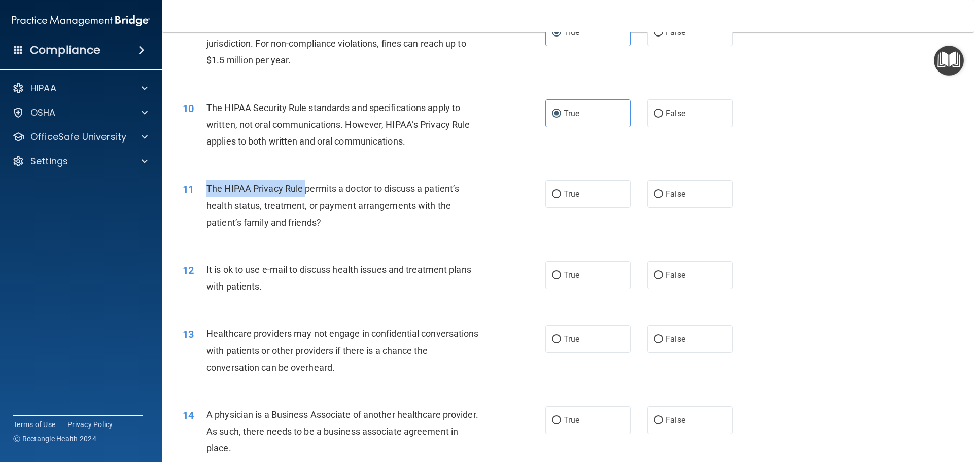
drag, startPoint x: 209, startPoint y: 184, endPoint x: 305, endPoint y: 188, distance: 96.5
click at [305, 188] on span "The HIPAA Privacy Rule permits a doctor to discuss a patient’s health status, t…" at bounding box center [332, 205] width 253 height 44
click at [515, 220] on div "11 The HIPAA Privacy Rule permits a doctor to discuss a patient’s health status…" at bounding box center [363, 208] width 393 height 56
click at [670, 191] on span "False" at bounding box center [676, 194] width 20 height 10
click at [663, 191] on input "False" at bounding box center [658, 195] width 9 height 8
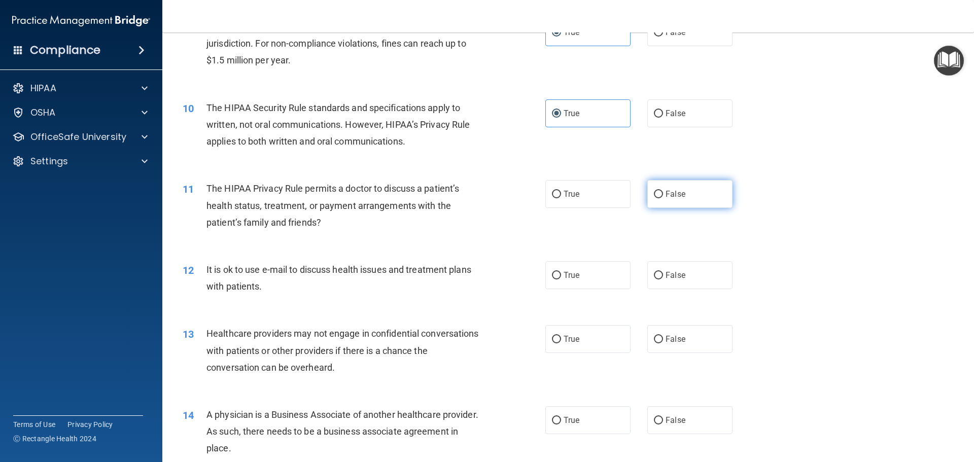
radio input "true"
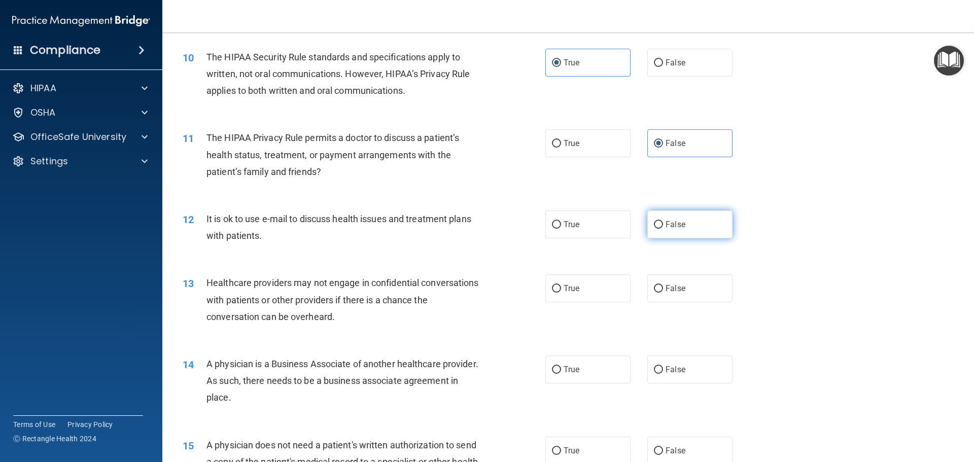
click at [667, 220] on span "False" at bounding box center [676, 225] width 20 height 10
click at [663, 221] on input "False" at bounding box center [658, 225] width 9 height 8
radio input "true"
click at [559, 213] on label "True" at bounding box center [587, 225] width 85 height 28
click at [559, 221] on input "True" at bounding box center [556, 225] width 9 height 8
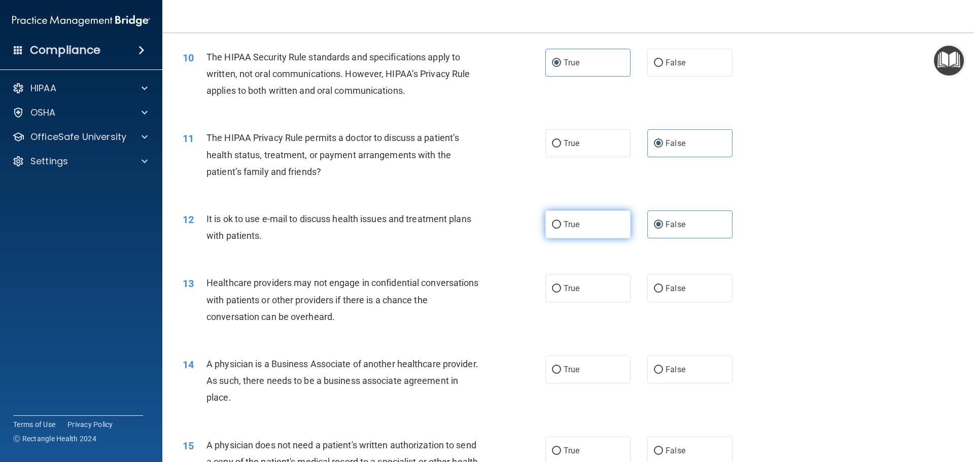
radio input "true"
radio input "false"
click at [565, 139] on span "True" at bounding box center [572, 144] width 16 height 10
click at [561, 140] on input "True" at bounding box center [556, 144] width 9 height 8
radio input "true"
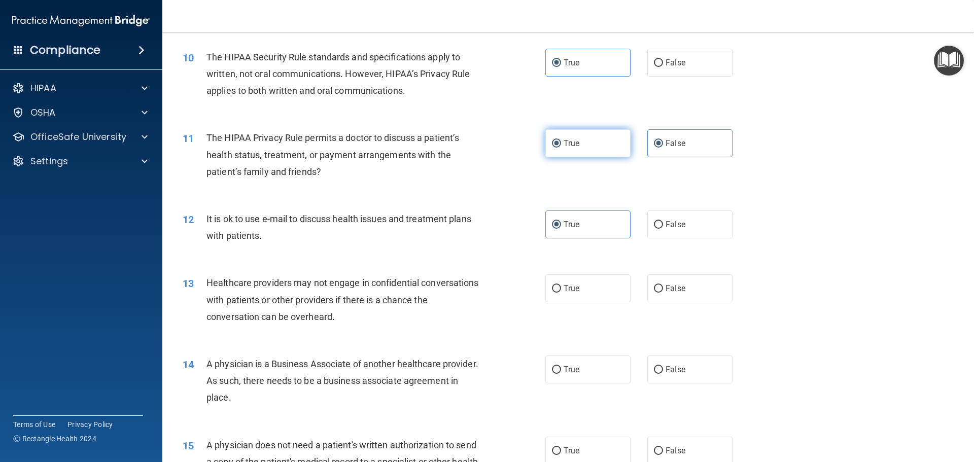
radio input "false"
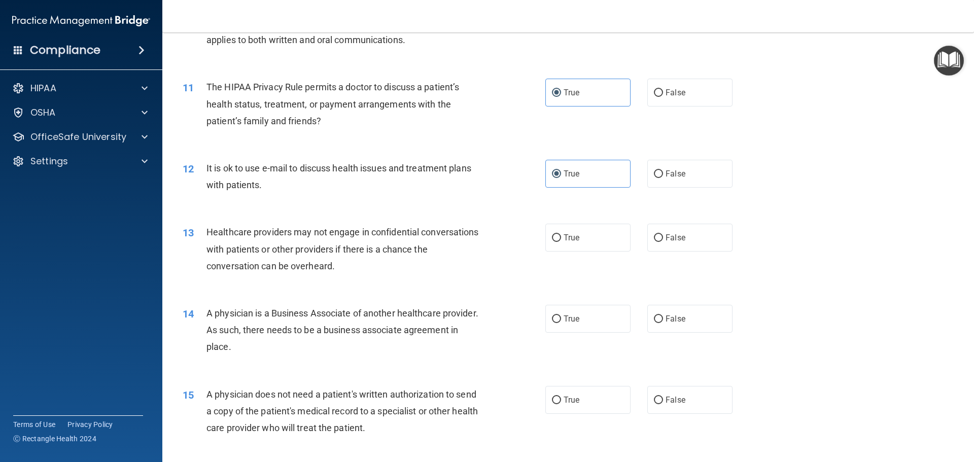
click at [538, 237] on div "13 Healthcare providers may not engage in confidential conversations with patie…" at bounding box center [363, 252] width 393 height 56
click at [575, 236] on span "True" at bounding box center [572, 238] width 16 height 10
click at [561, 236] on input "True" at bounding box center [556, 238] width 9 height 8
radio input "true"
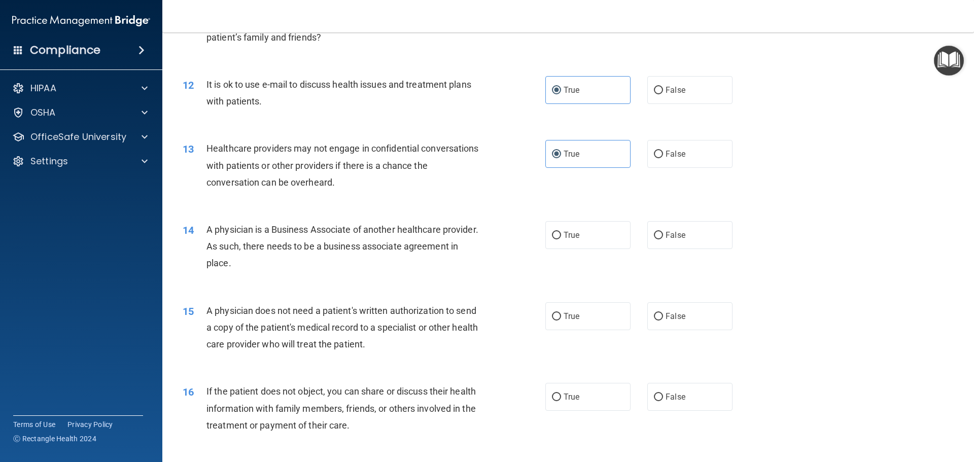
scroll to position [863, 0]
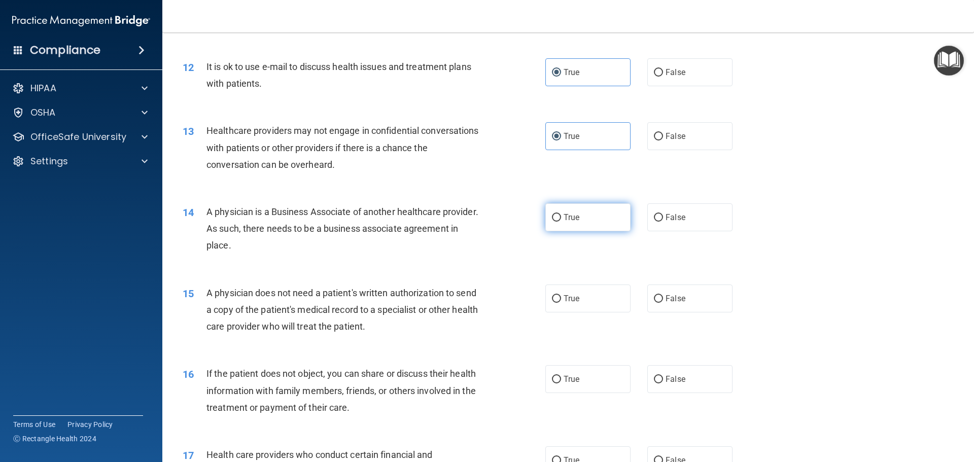
click at [584, 215] on label "True" at bounding box center [587, 217] width 85 height 28
click at [561, 215] on input "True" at bounding box center [556, 218] width 9 height 8
radio input "true"
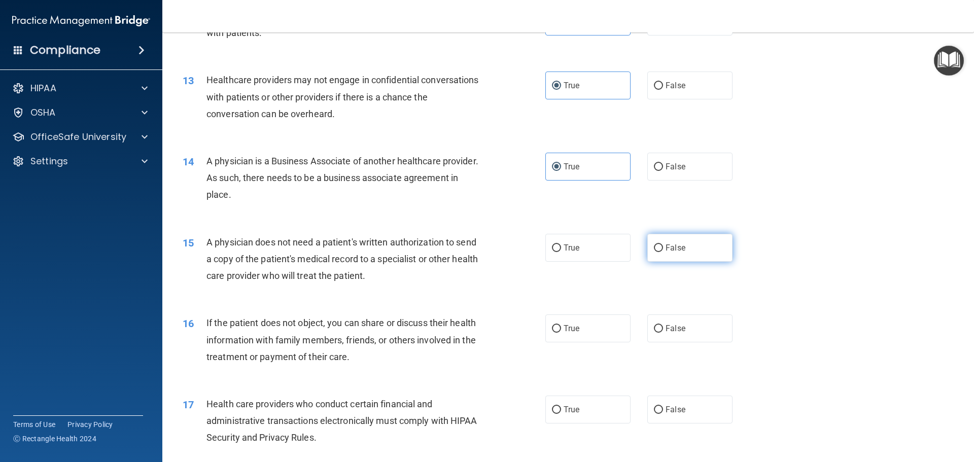
click at [686, 244] on label "False" at bounding box center [689, 248] width 85 height 28
click at [663, 245] on input "False" at bounding box center [658, 249] width 9 height 8
radio input "true"
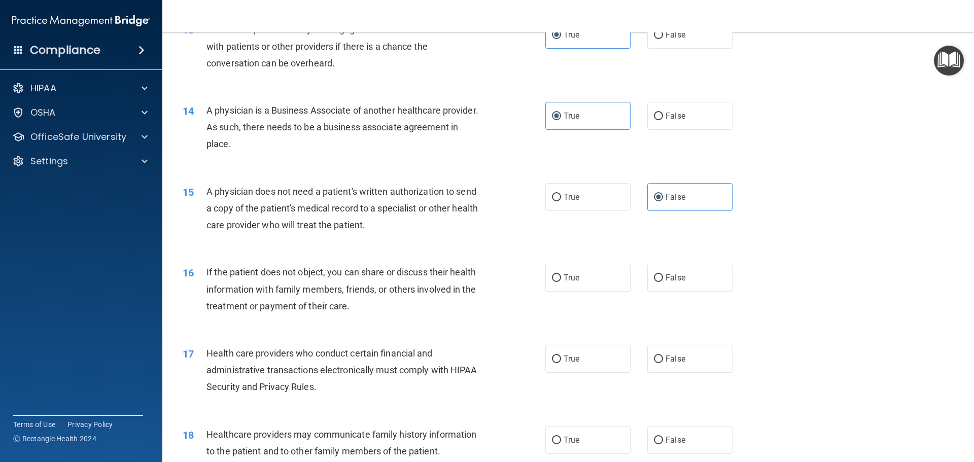
scroll to position [1015, 0]
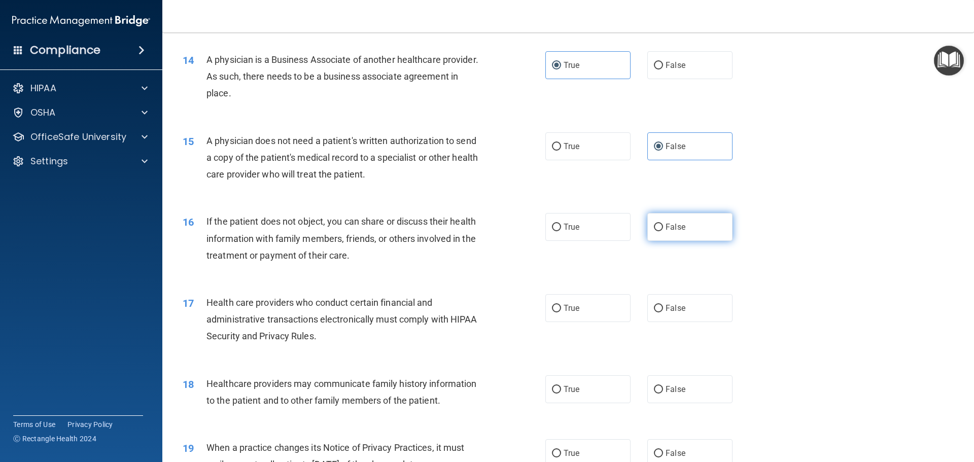
click at [684, 229] on label "False" at bounding box center [689, 227] width 85 height 28
click at [663, 229] on input "False" at bounding box center [658, 228] width 9 height 8
radio input "true"
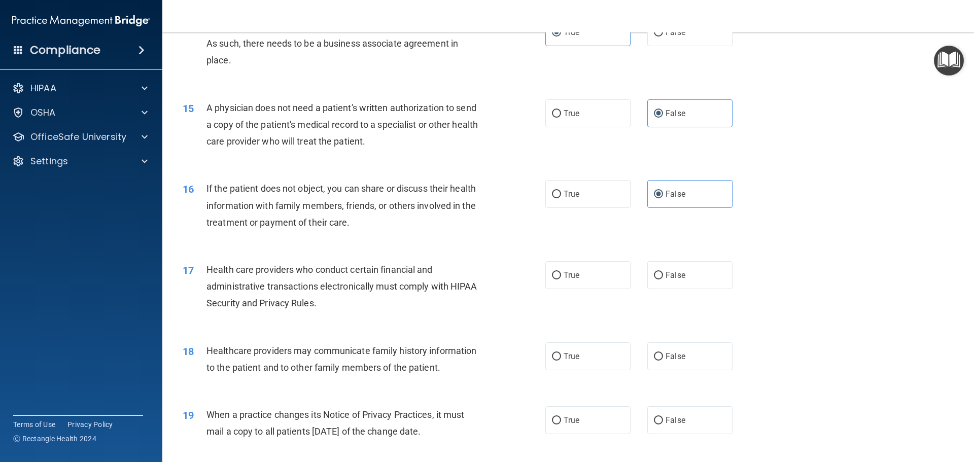
scroll to position [1065, 0]
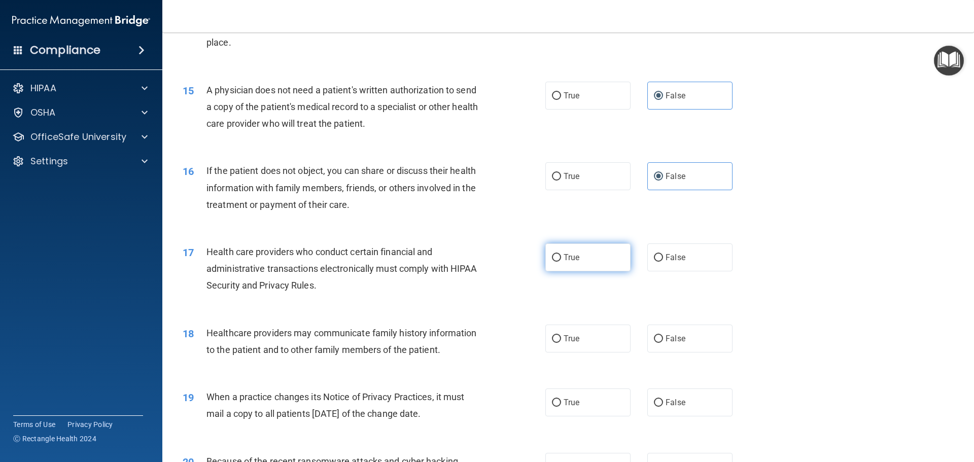
click at [554, 252] on label "True" at bounding box center [587, 258] width 85 height 28
click at [554, 254] on input "True" at bounding box center [556, 258] width 9 height 8
radio input "true"
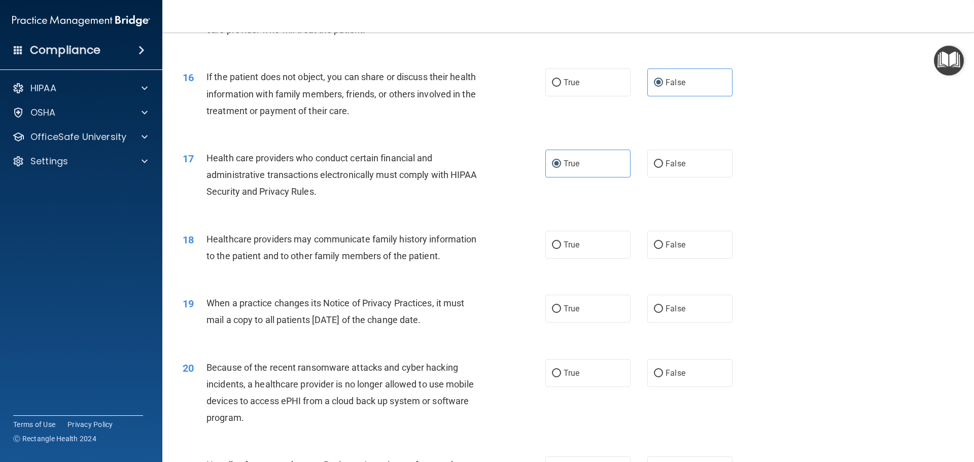
scroll to position [1167, 0]
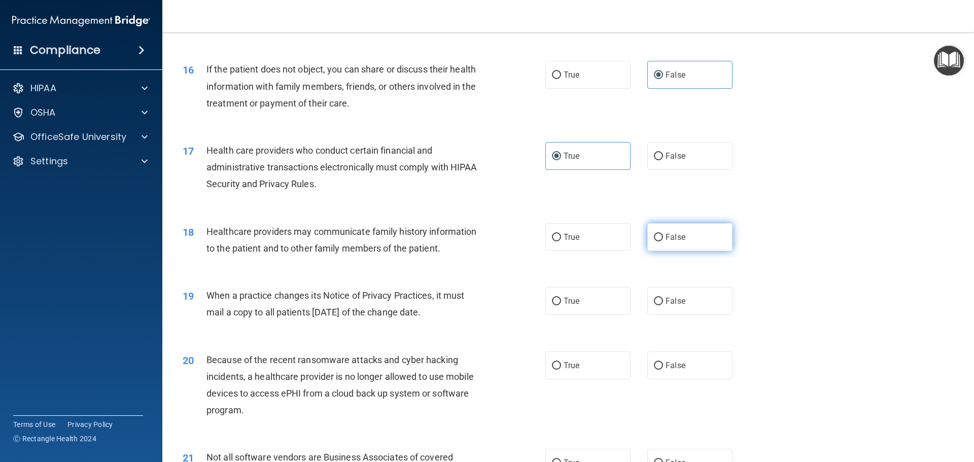
click at [713, 234] on label "False" at bounding box center [689, 237] width 85 height 28
click at [663, 234] on input "False" at bounding box center [658, 238] width 9 height 8
radio input "true"
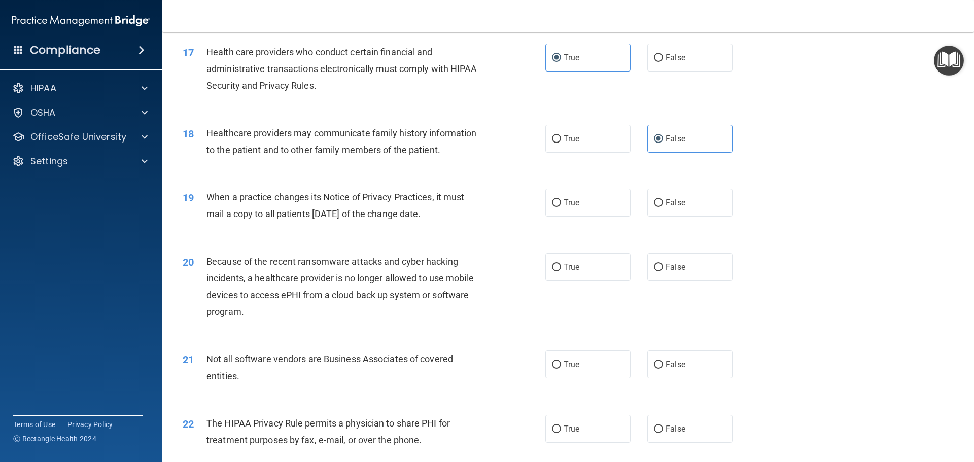
scroll to position [1268, 0]
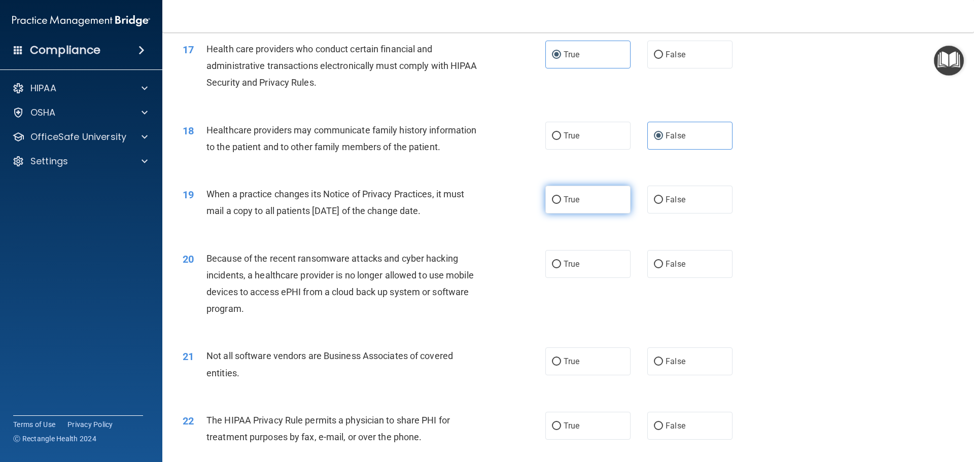
click at [589, 209] on label "True" at bounding box center [587, 200] width 85 height 28
click at [561, 204] on input "True" at bounding box center [556, 200] width 9 height 8
radio input "true"
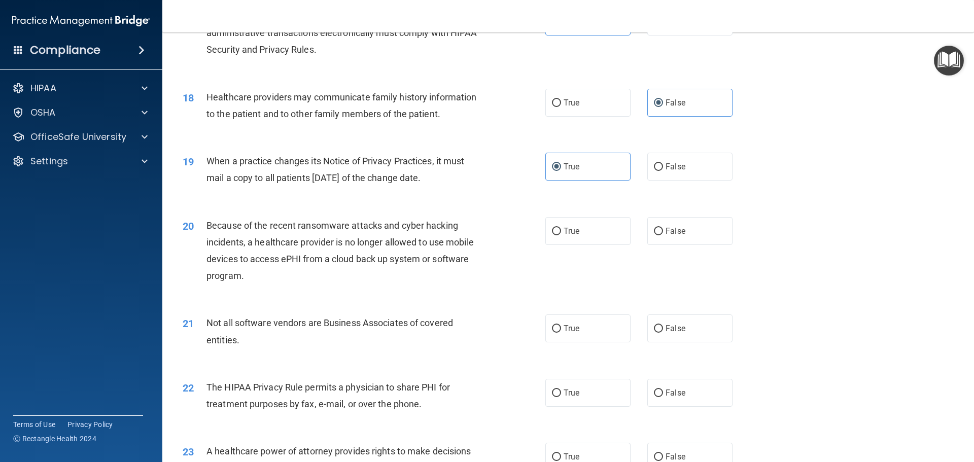
scroll to position [1319, 0]
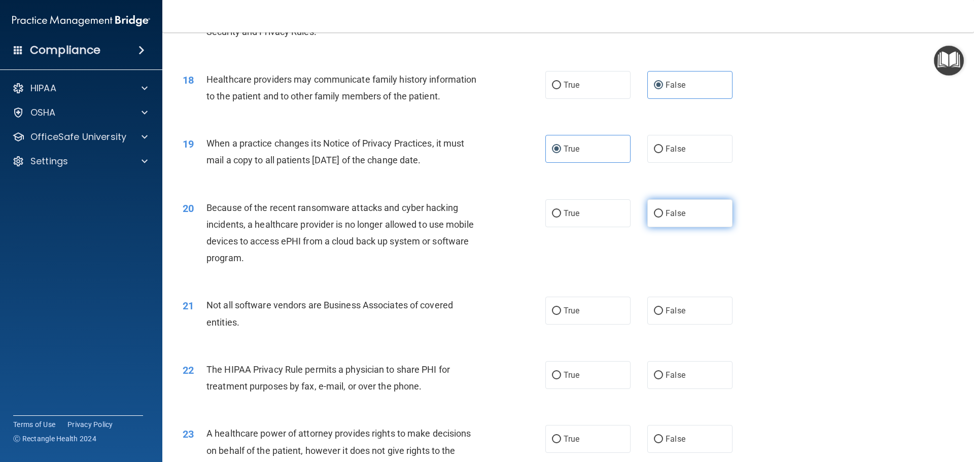
click at [663, 206] on label "False" at bounding box center [689, 213] width 85 height 28
click at [663, 210] on input "False" at bounding box center [658, 214] width 9 height 8
radio input "true"
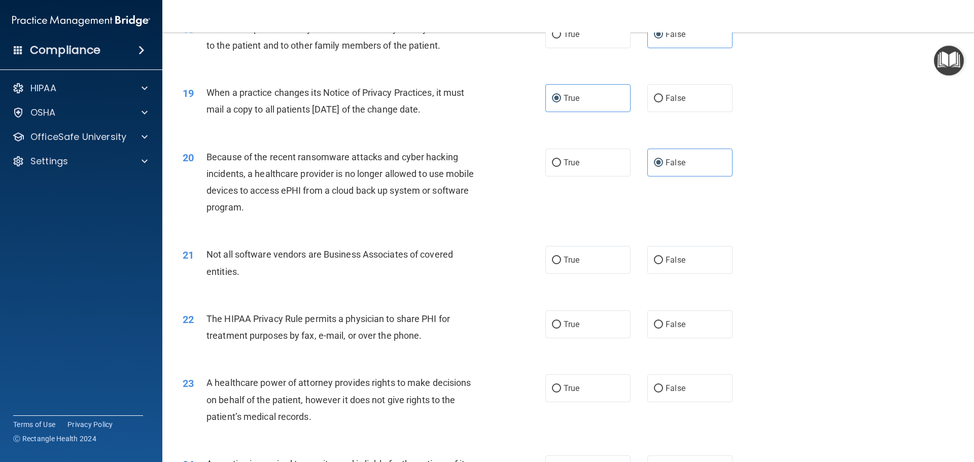
scroll to position [1421, 0]
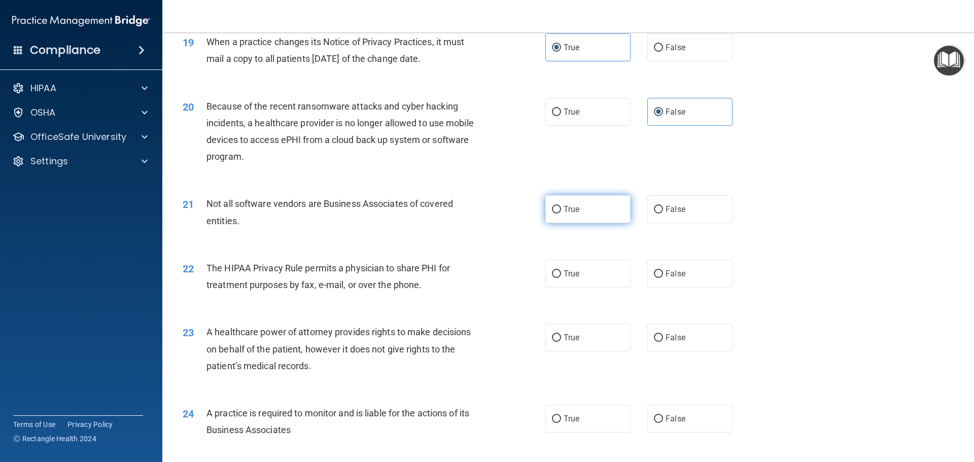
click at [564, 209] on span "True" at bounding box center [572, 209] width 16 height 10
click at [561, 209] on input "True" at bounding box center [556, 210] width 9 height 8
radio input "true"
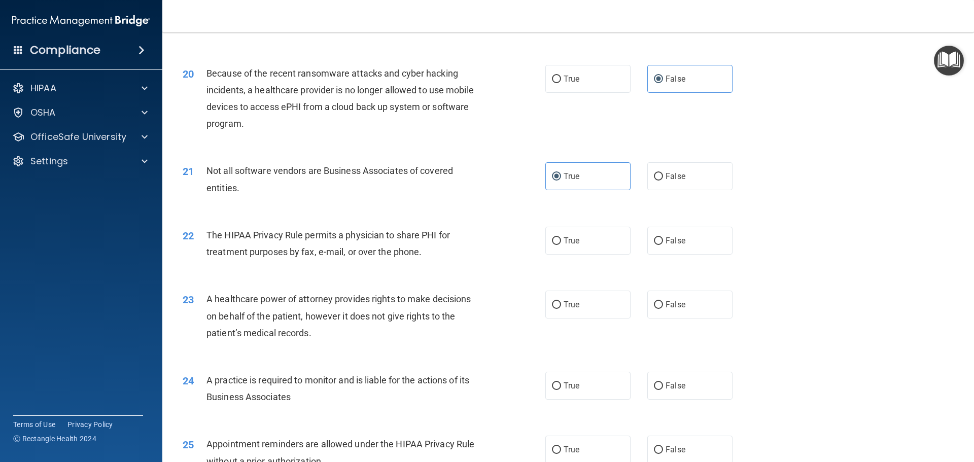
scroll to position [1471, 0]
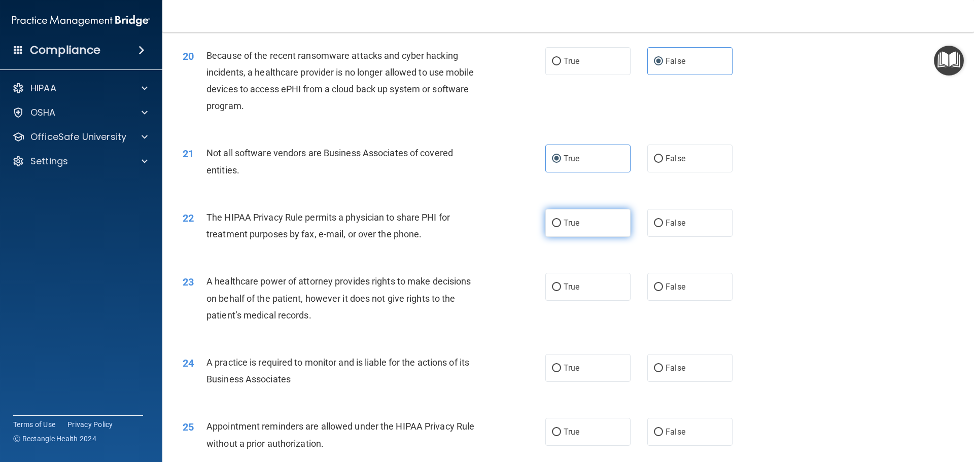
click at [564, 219] on span "True" at bounding box center [572, 223] width 16 height 10
click at [561, 220] on input "True" at bounding box center [556, 224] width 9 height 8
radio input "true"
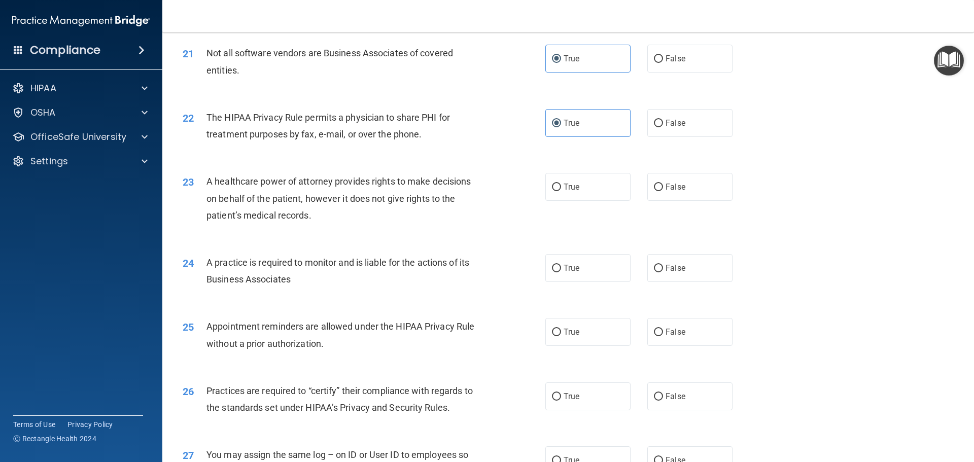
scroll to position [1573, 0]
click at [676, 187] on span "False" at bounding box center [676, 186] width 20 height 10
click at [663, 187] on input "False" at bounding box center [658, 186] width 9 height 8
radio input "true"
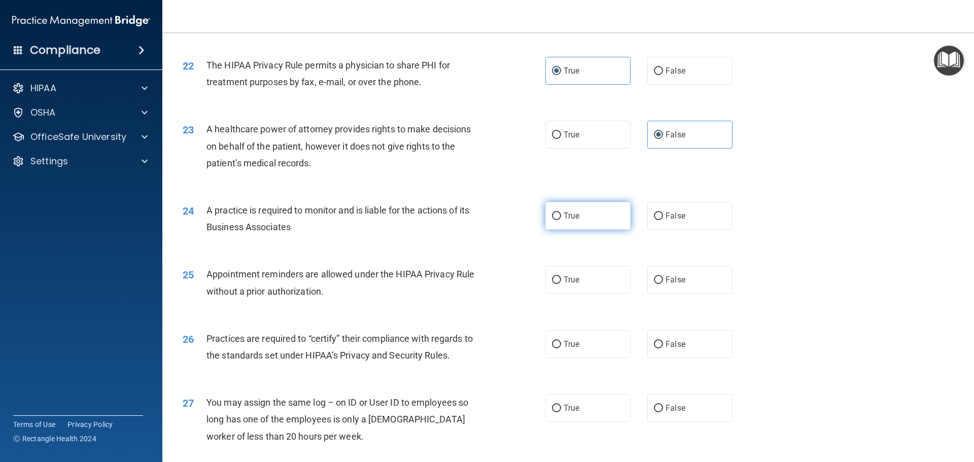
click at [587, 221] on label "True" at bounding box center [587, 216] width 85 height 28
click at [561, 220] on input "True" at bounding box center [556, 217] width 9 height 8
radio input "true"
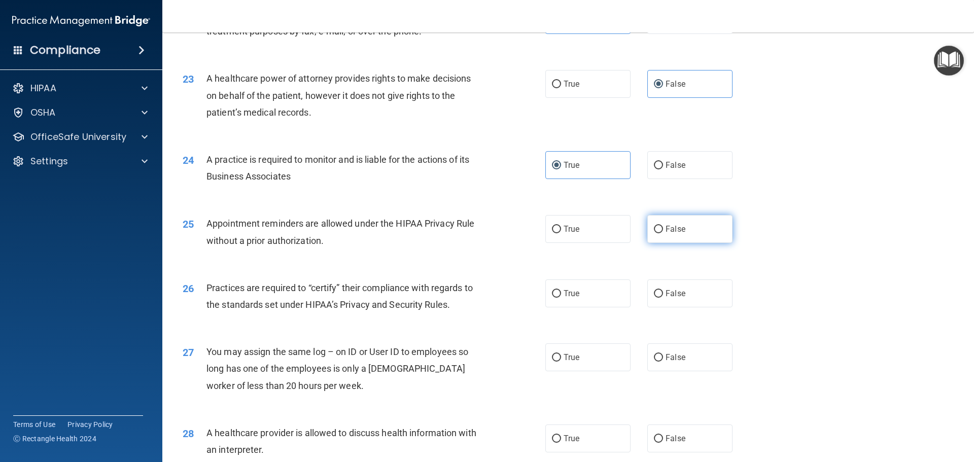
click at [647, 229] on label "False" at bounding box center [689, 229] width 85 height 28
click at [654, 229] on input "False" at bounding box center [658, 230] width 9 height 8
radio input "true"
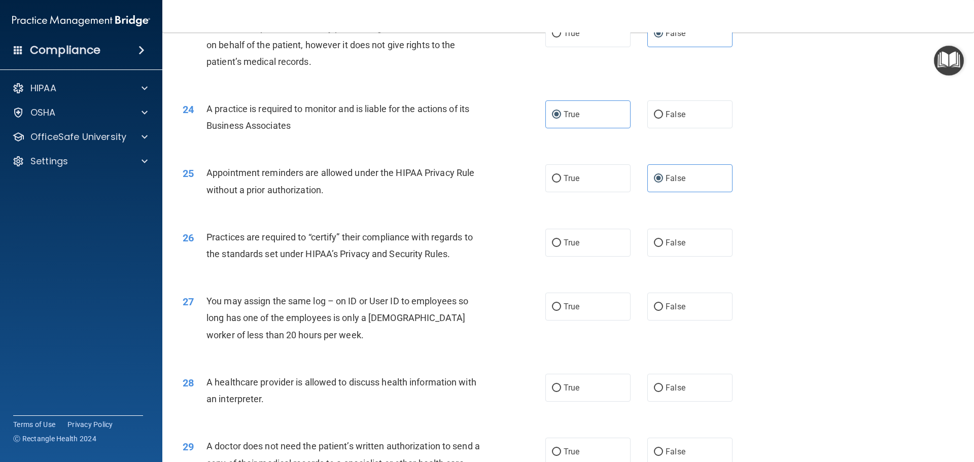
scroll to position [1776, 0]
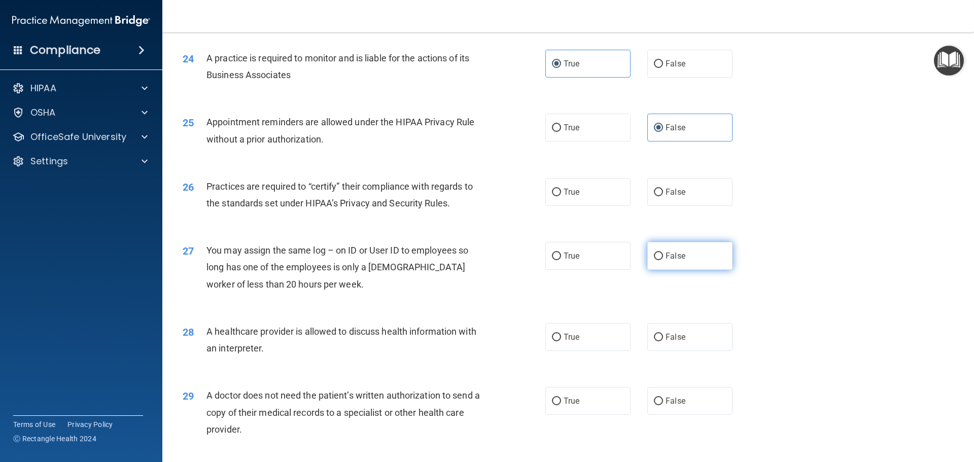
click at [692, 257] on label "False" at bounding box center [689, 256] width 85 height 28
click at [663, 257] on input "False" at bounding box center [658, 257] width 9 height 8
radio input "true"
click at [587, 197] on label "True" at bounding box center [587, 192] width 85 height 28
click at [561, 196] on input "True" at bounding box center [556, 193] width 9 height 8
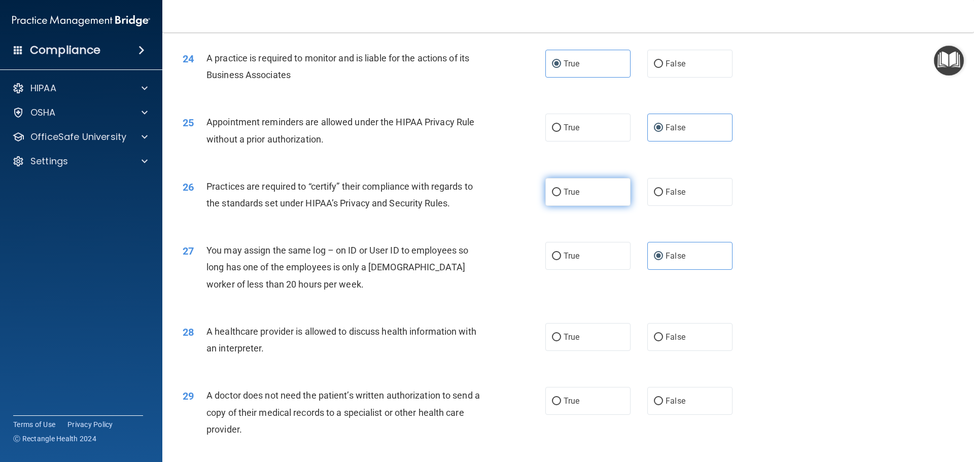
radio input "true"
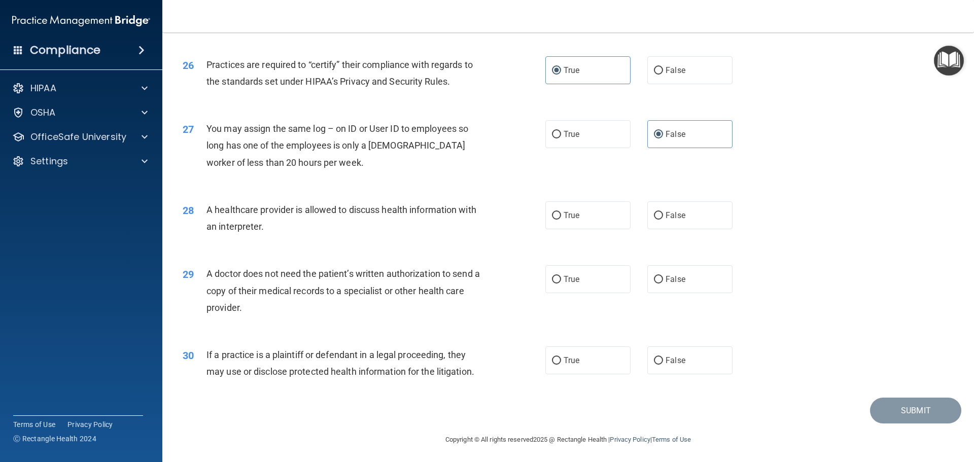
scroll to position [1900, 0]
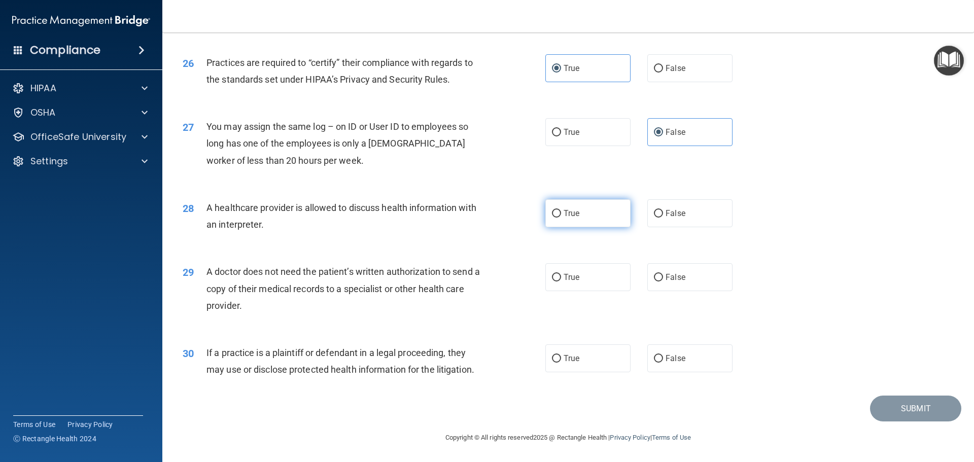
click at [603, 220] on label "True" at bounding box center [587, 213] width 85 height 28
click at [561, 218] on input "True" at bounding box center [556, 214] width 9 height 8
radio input "true"
click at [658, 282] on input "False" at bounding box center [658, 278] width 9 height 8
radio input "true"
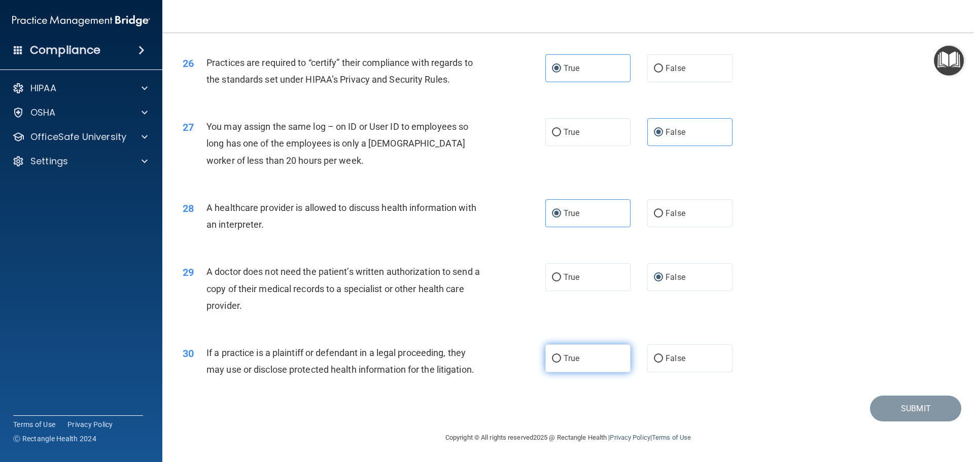
click at [577, 365] on label "True" at bounding box center [587, 358] width 85 height 28
click at [561, 363] on input "True" at bounding box center [556, 359] width 9 height 8
radio input "true"
click at [886, 416] on button "Submit" at bounding box center [915, 409] width 91 height 26
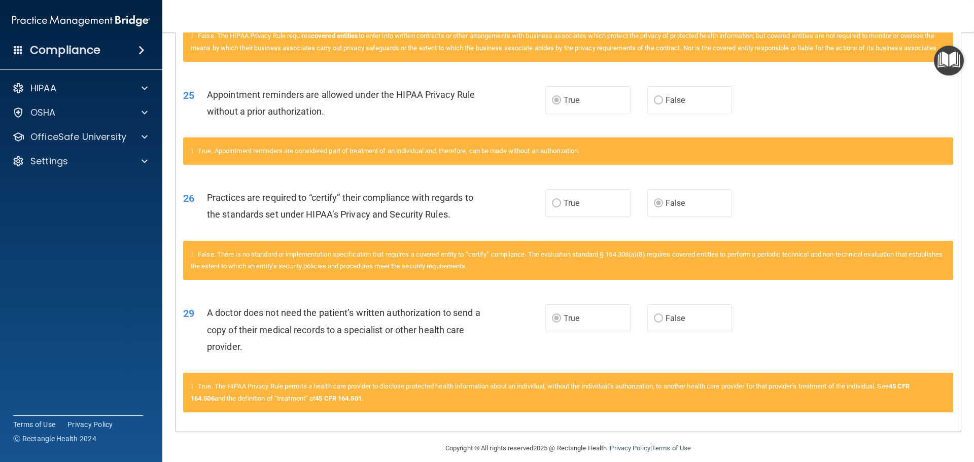
scroll to position [1349, 0]
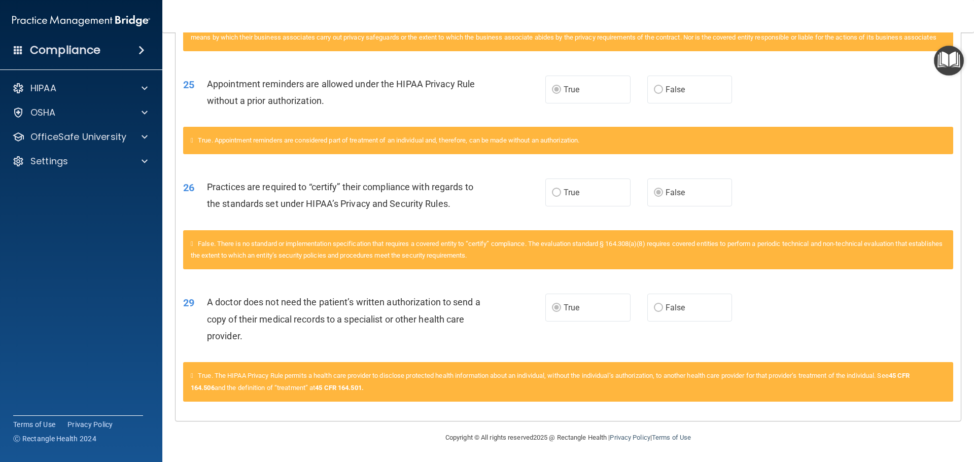
click at [869, 318] on div "29 A doctor does not need the patient’s written authorization to send a copy of…" at bounding box center [568, 321] width 785 height 81
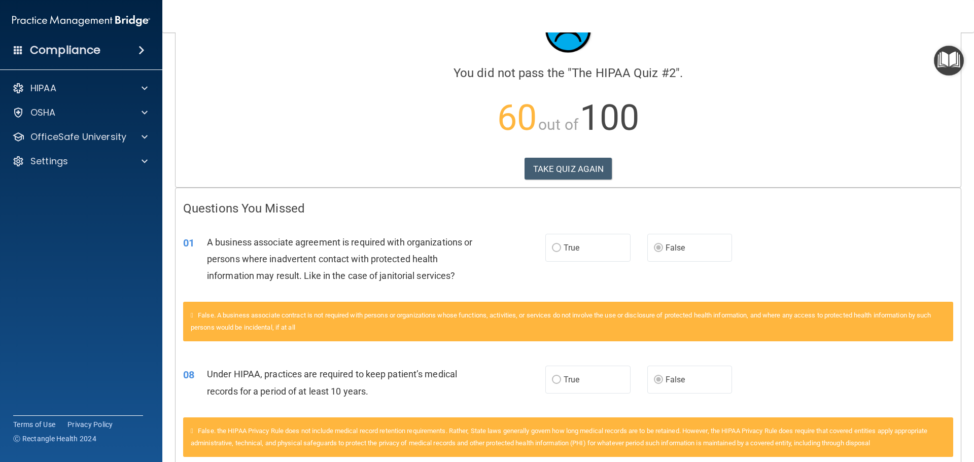
scroll to position [0, 0]
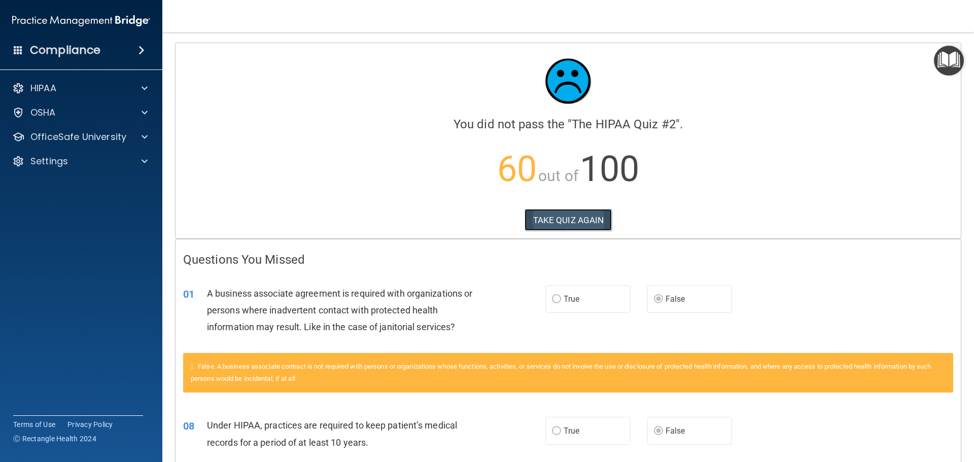
click at [553, 218] on button "TAKE QUIZ AGAIN" at bounding box center [569, 220] width 88 height 22
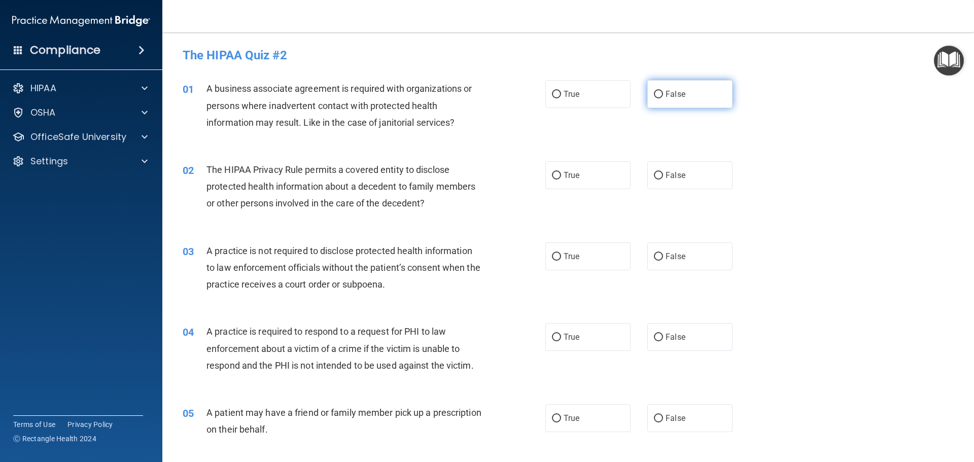
click at [660, 96] on label "False" at bounding box center [689, 94] width 85 height 28
click at [660, 96] on input "False" at bounding box center [658, 95] width 9 height 8
radio input "true"
click at [581, 184] on label "True" at bounding box center [587, 175] width 85 height 28
click at [561, 180] on input "True" at bounding box center [556, 176] width 9 height 8
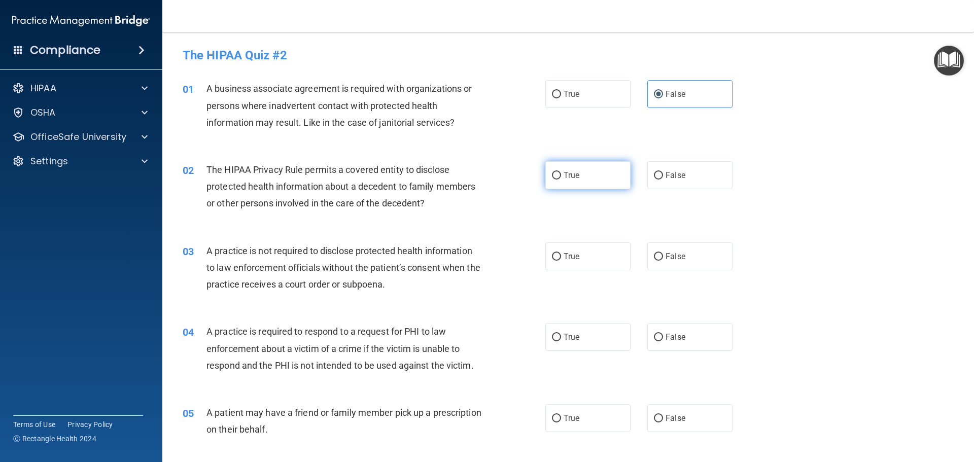
radio input "true"
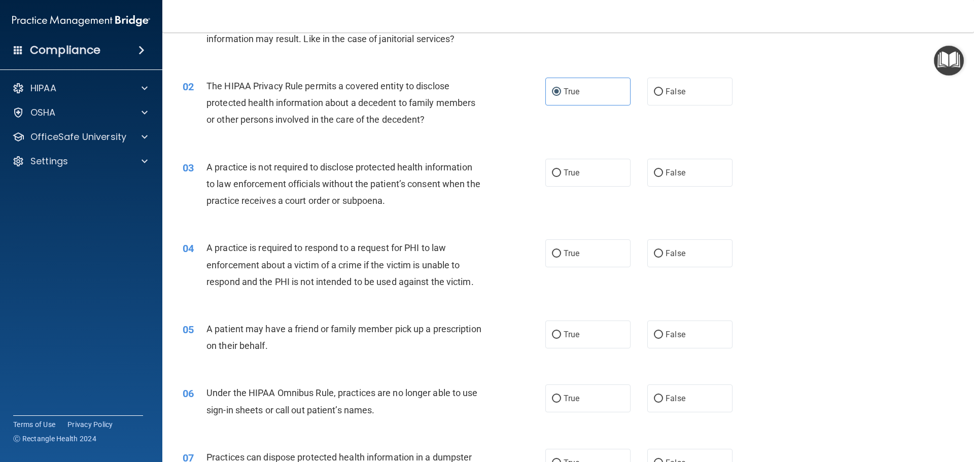
scroll to position [101, 0]
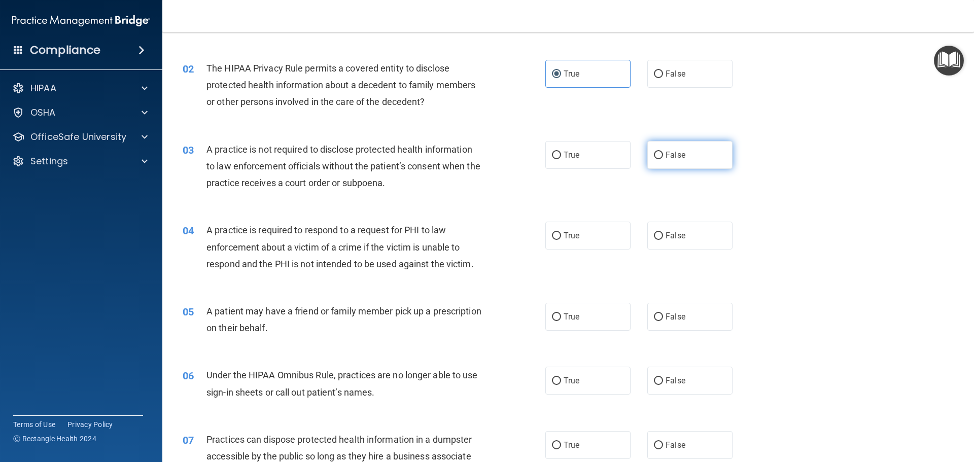
click at [671, 161] on label "False" at bounding box center [689, 155] width 85 height 28
click at [663, 159] on input "False" at bounding box center [658, 156] width 9 height 8
radio input "true"
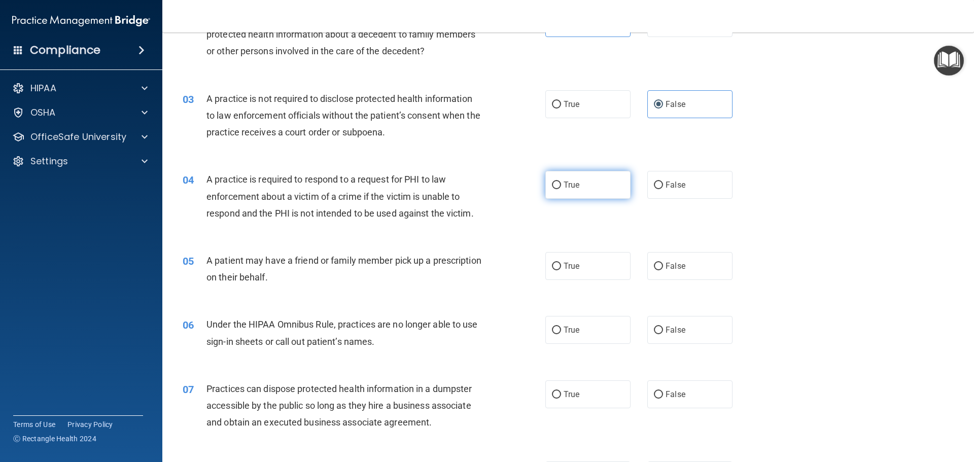
click at [602, 189] on label "True" at bounding box center [587, 185] width 85 height 28
click at [561, 189] on input "True" at bounding box center [556, 186] width 9 height 8
radio input "true"
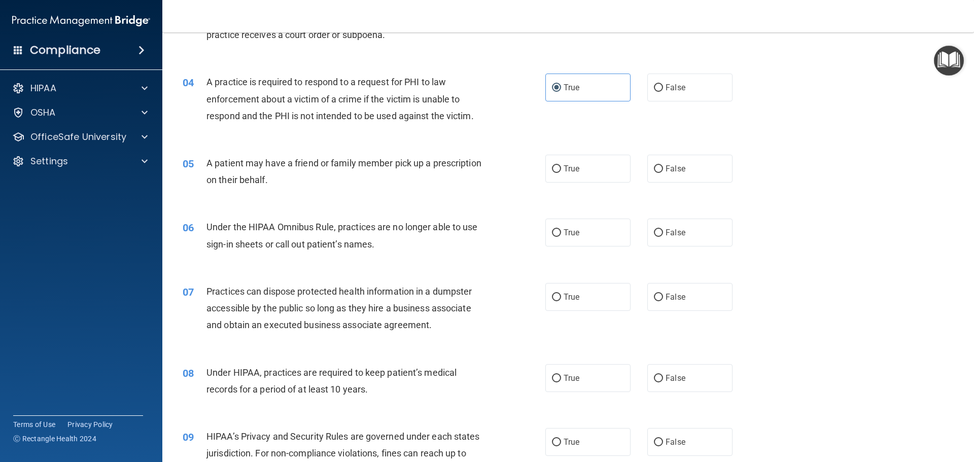
scroll to position [254, 0]
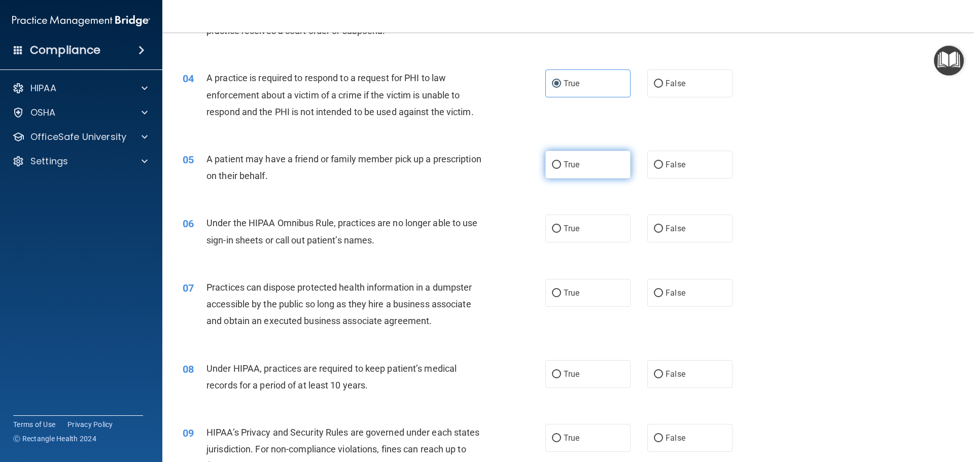
click at [588, 162] on label "True" at bounding box center [587, 165] width 85 height 28
click at [561, 162] on input "True" at bounding box center [556, 165] width 9 height 8
radio input "true"
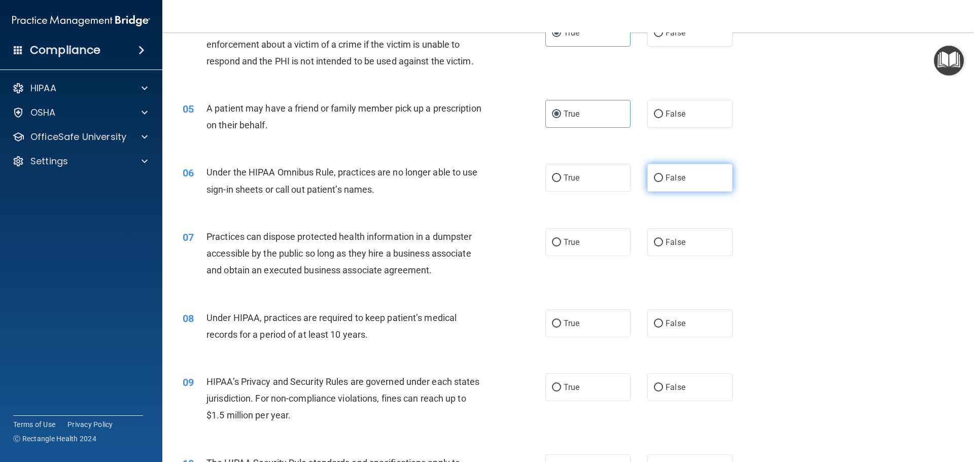
click at [670, 187] on label "False" at bounding box center [689, 178] width 85 height 28
click at [663, 182] on input "False" at bounding box center [658, 179] width 9 height 8
radio input "true"
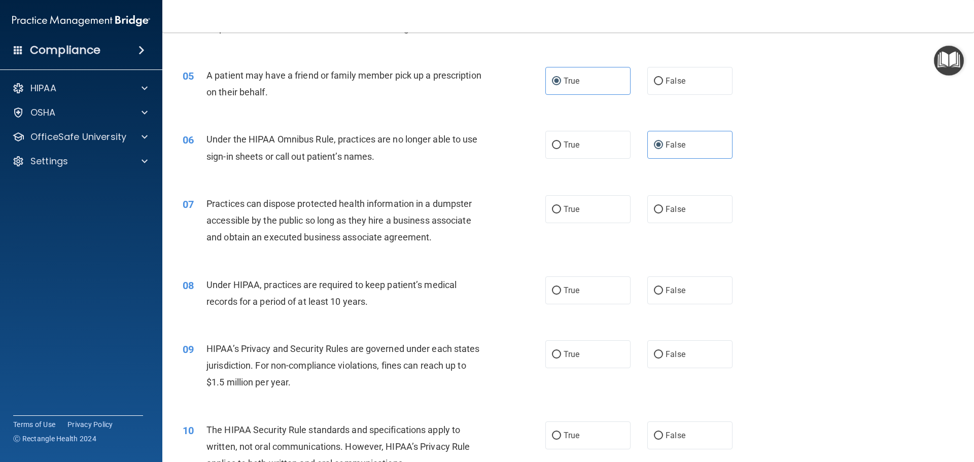
scroll to position [355, 0]
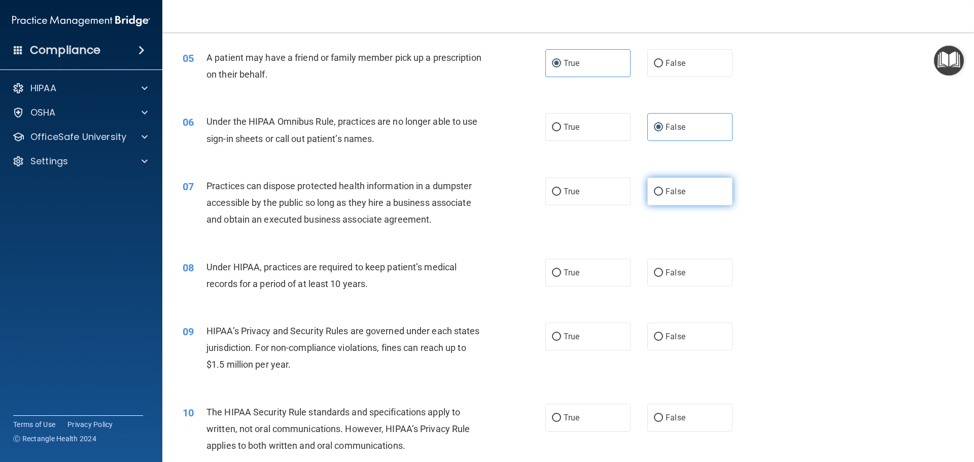
click at [703, 192] on label "False" at bounding box center [689, 192] width 85 height 28
click at [663, 192] on input "False" at bounding box center [658, 192] width 9 height 8
radio input "true"
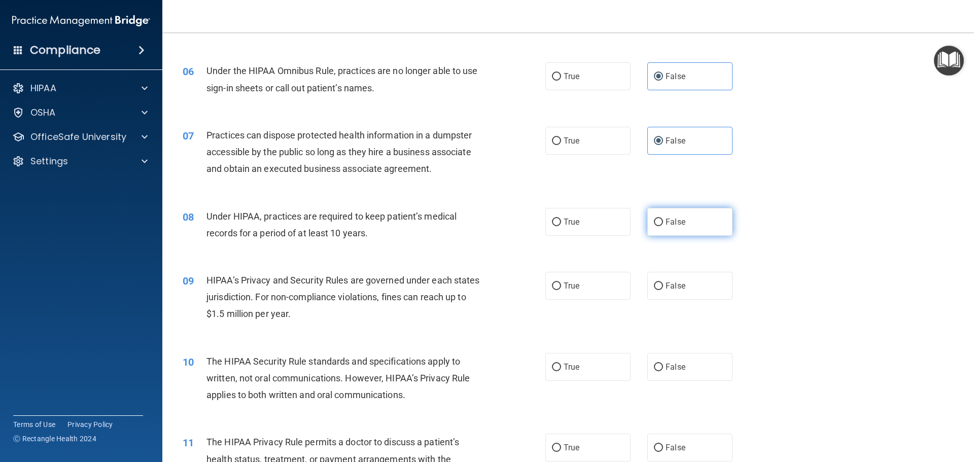
click at [683, 222] on label "False" at bounding box center [689, 222] width 85 height 28
click at [663, 222] on input "False" at bounding box center [658, 223] width 9 height 8
radio input "true"
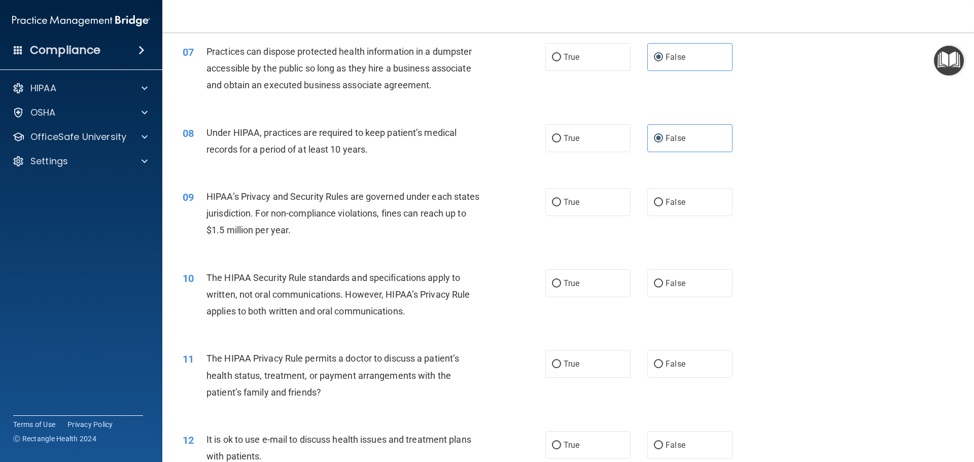
scroll to position [507, 0]
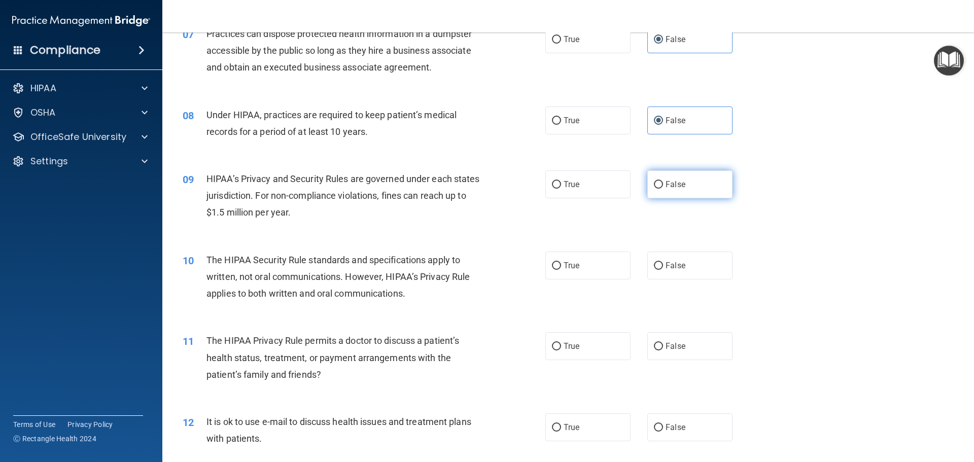
click at [668, 195] on label "False" at bounding box center [689, 184] width 85 height 28
click at [663, 189] on input "False" at bounding box center [658, 185] width 9 height 8
radio input "true"
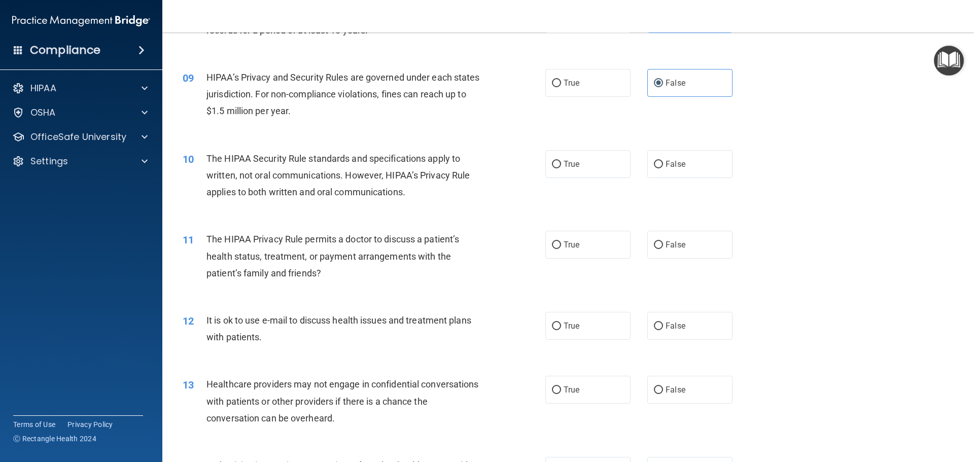
scroll to position [660, 0]
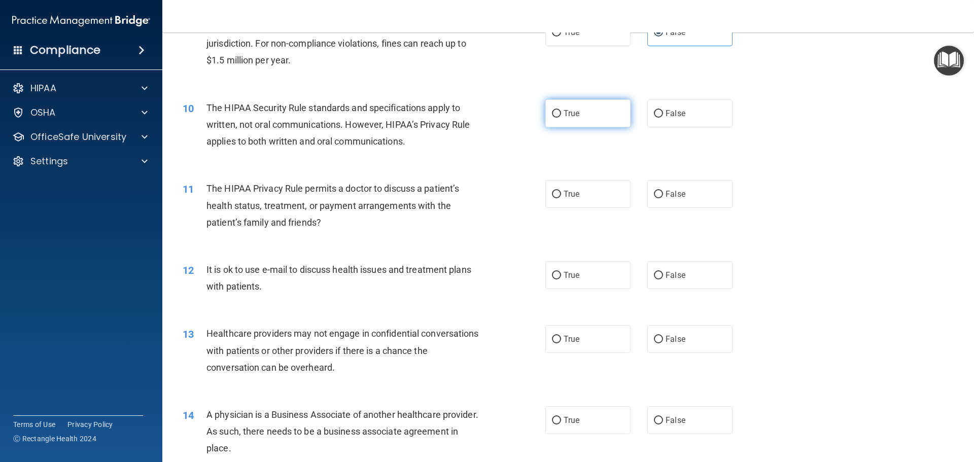
click at [592, 121] on label "True" at bounding box center [587, 113] width 85 height 28
click at [561, 118] on input "True" at bounding box center [556, 114] width 9 height 8
radio input "true"
click at [701, 205] on label "False" at bounding box center [689, 194] width 85 height 28
click at [663, 198] on input "False" at bounding box center [658, 195] width 9 height 8
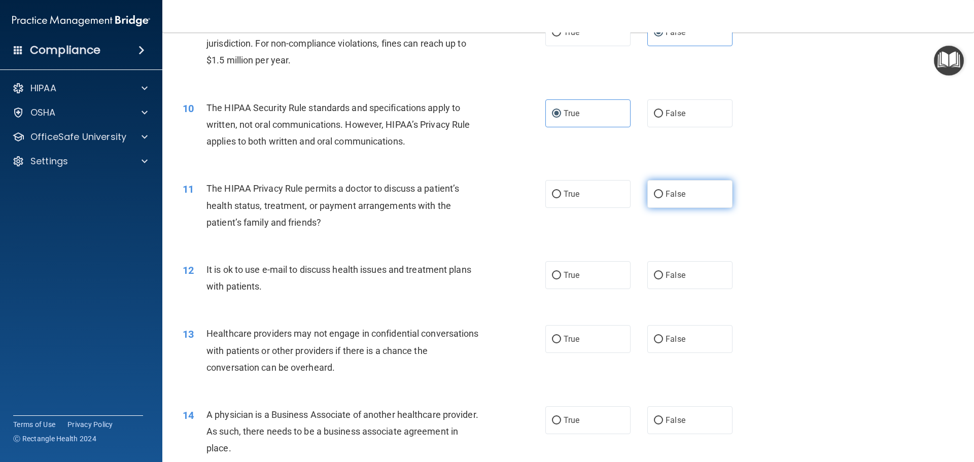
radio input "true"
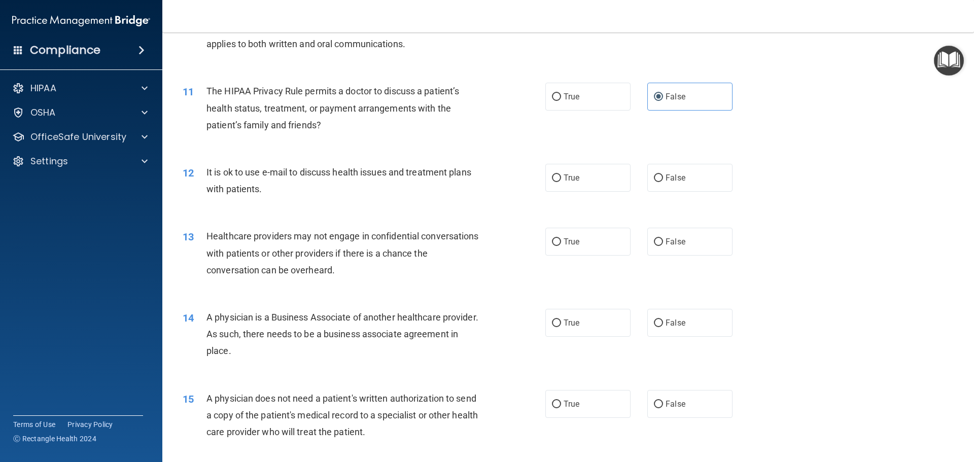
scroll to position [761, 0]
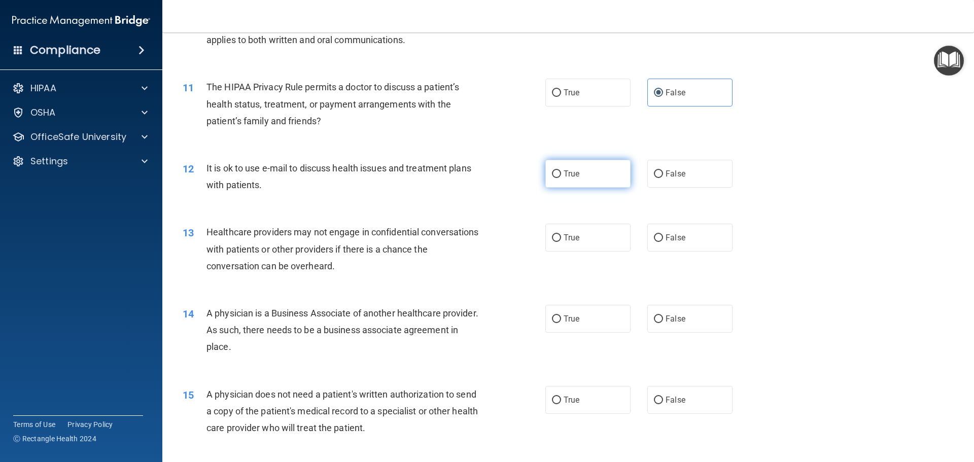
click at [576, 184] on label "True" at bounding box center [587, 174] width 85 height 28
click at [561, 178] on input "True" at bounding box center [556, 174] width 9 height 8
radio input "true"
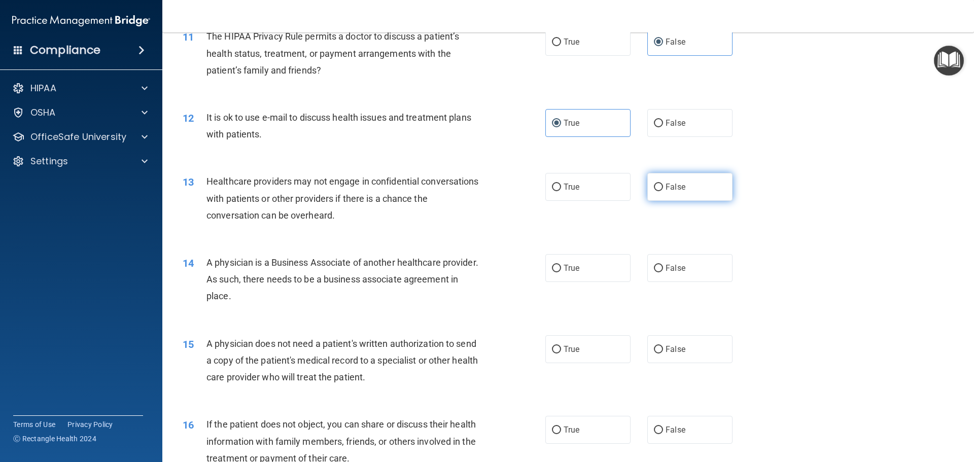
click at [671, 187] on span "False" at bounding box center [676, 187] width 20 height 10
click at [663, 187] on input "False" at bounding box center [658, 188] width 9 height 8
radio input "true"
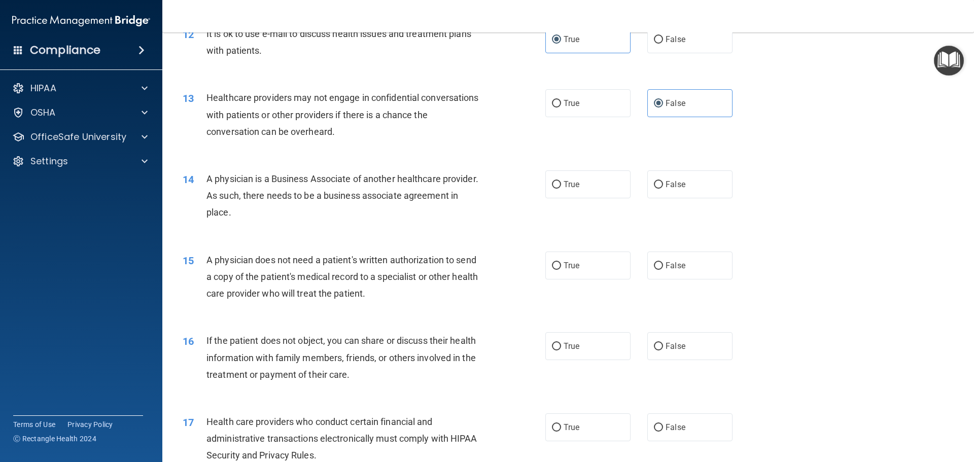
scroll to position [913, 0]
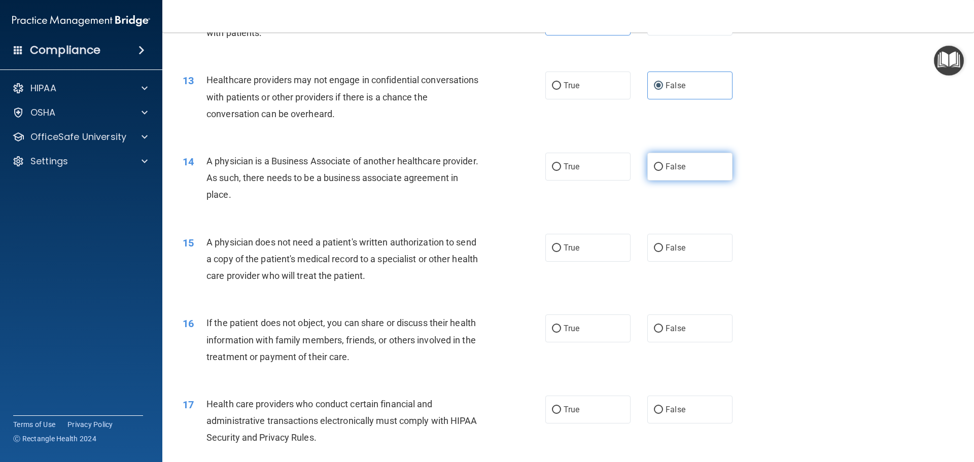
click at [675, 170] on span "False" at bounding box center [676, 167] width 20 height 10
click at [663, 170] on input "False" at bounding box center [658, 167] width 9 height 8
radio input "true"
click at [560, 187] on div "14 A physician is a Business Associate of another healthcare provider. As such,…" at bounding box center [568, 180] width 786 height 81
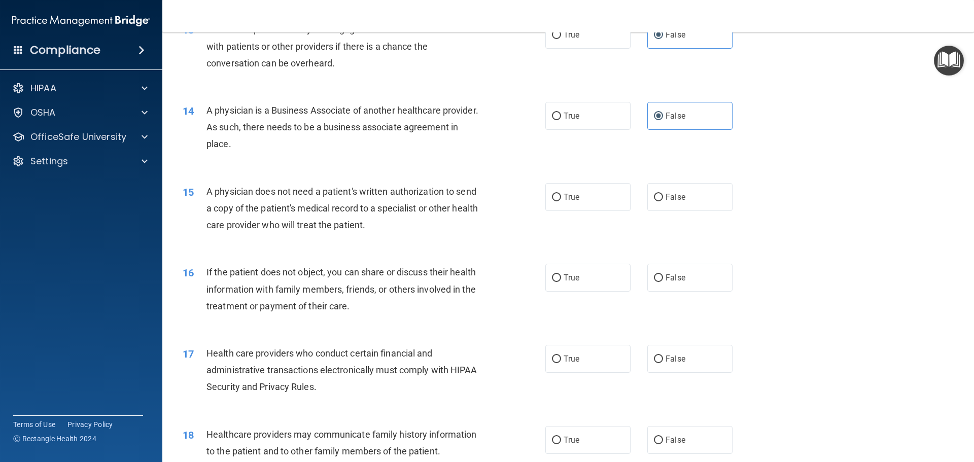
scroll to position [1065, 0]
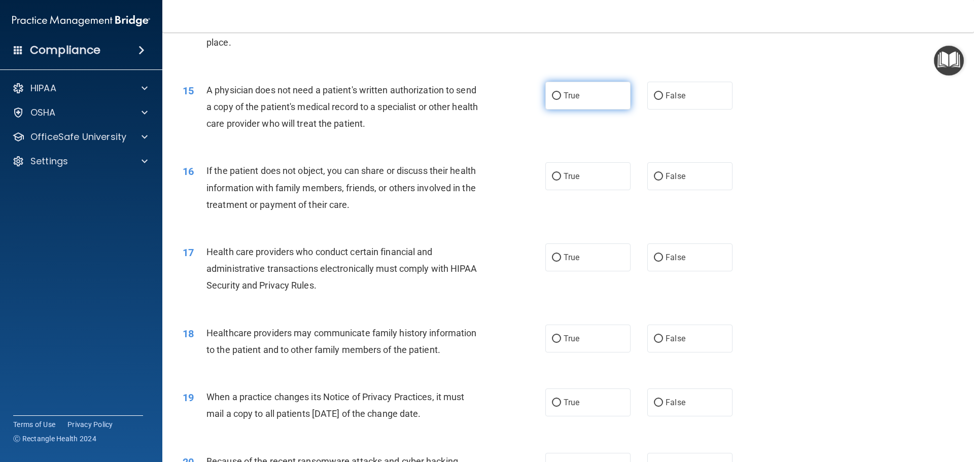
click at [580, 89] on label "True" at bounding box center [587, 96] width 85 height 28
click at [561, 92] on input "True" at bounding box center [556, 96] width 9 height 8
radio input "true"
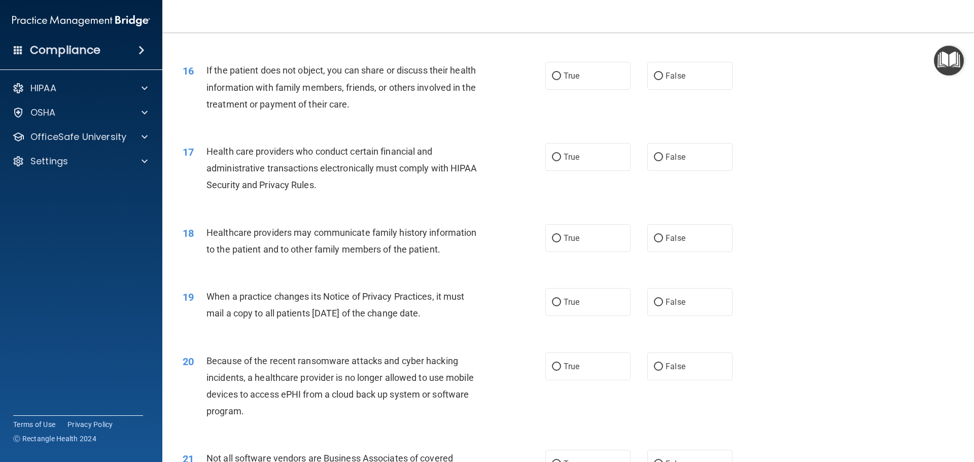
scroll to position [1167, 0]
click at [565, 69] on label "True" at bounding box center [587, 75] width 85 height 28
click at [561, 72] on input "True" at bounding box center [556, 76] width 9 height 8
radio input "true"
click at [476, 109] on div "If the patient does not object, you can share or discuss their health informati…" at bounding box center [348, 86] width 284 height 51
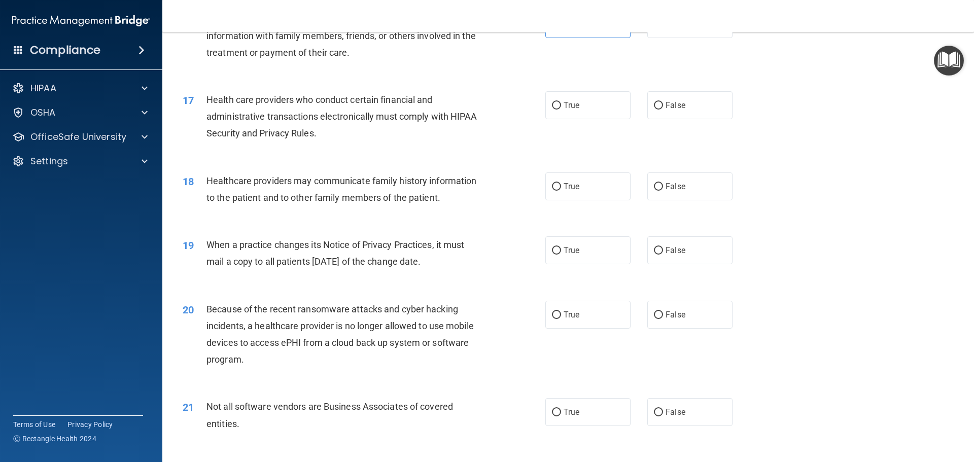
scroll to position [1268, 0]
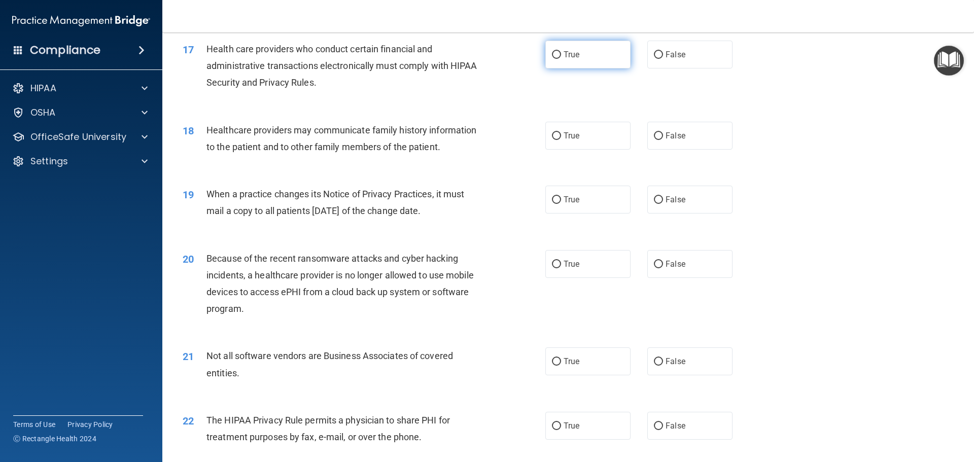
click at [567, 61] on label "True" at bounding box center [587, 55] width 85 height 28
click at [561, 59] on input "True" at bounding box center [556, 55] width 9 height 8
radio input "true"
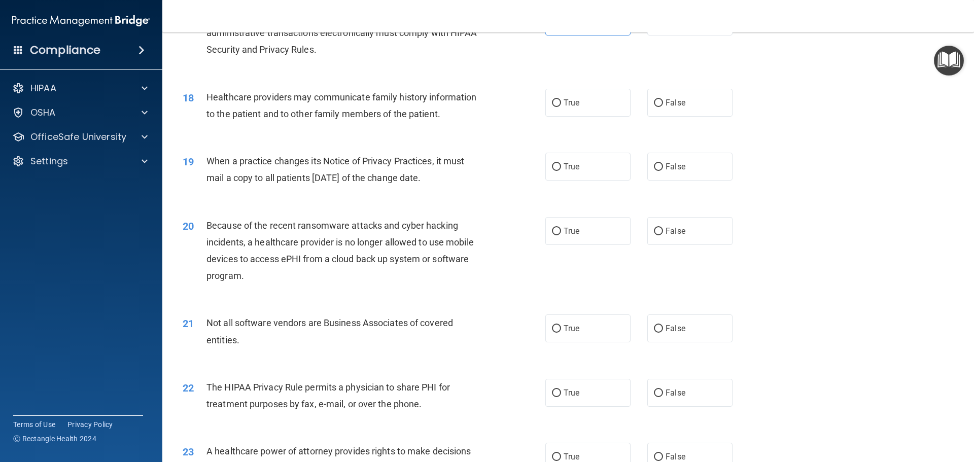
scroll to position [1319, 0]
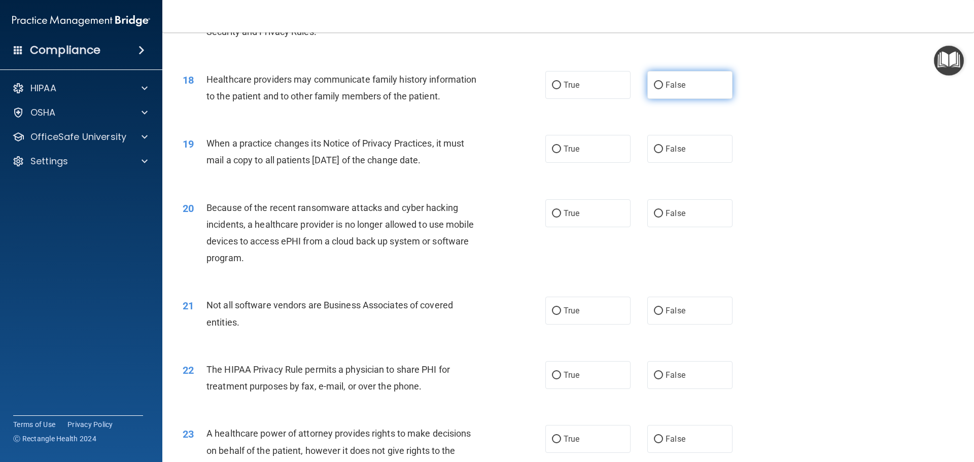
click at [665, 91] on label "False" at bounding box center [689, 85] width 85 height 28
click at [663, 89] on input "False" at bounding box center [658, 86] width 9 height 8
radio input "true"
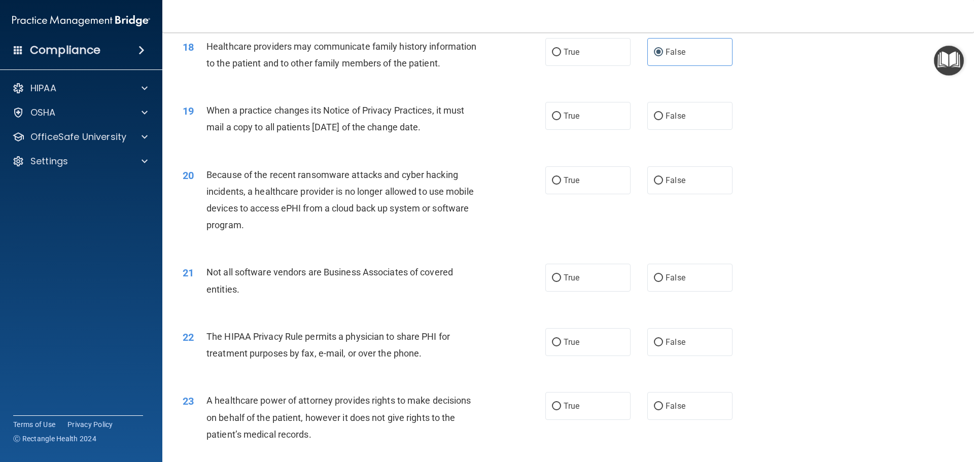
scroll to position [1370, 0]
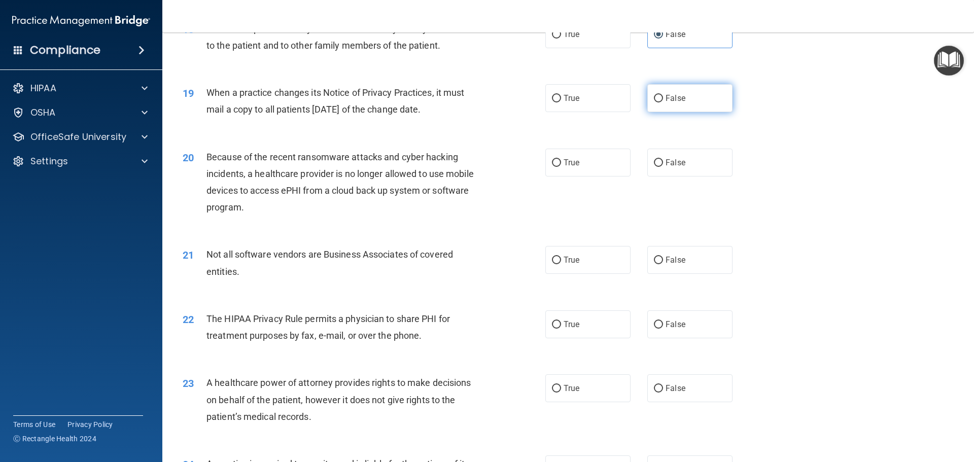
click at [667, 109] on label "False" at bounding box center [689, 98] width 85 height 28
click at [663, 102] on input "False" at bounding box center [658, 99] width 9 height 8
radio input "true"
click at [697, 169] on label "False" at bounding box center [689, 163] width 85 height 28
click at [663, 167] on input "False" at bounding box center [658, 163] width 9 height 8
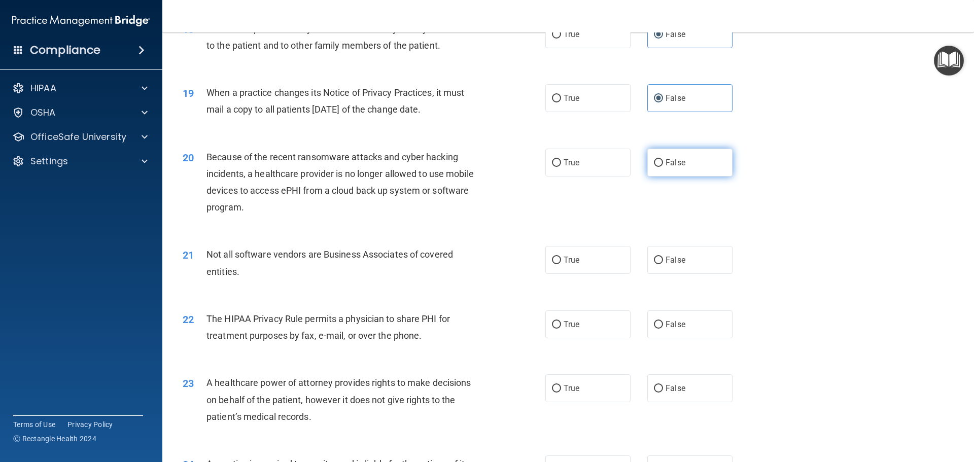
radio input "true"
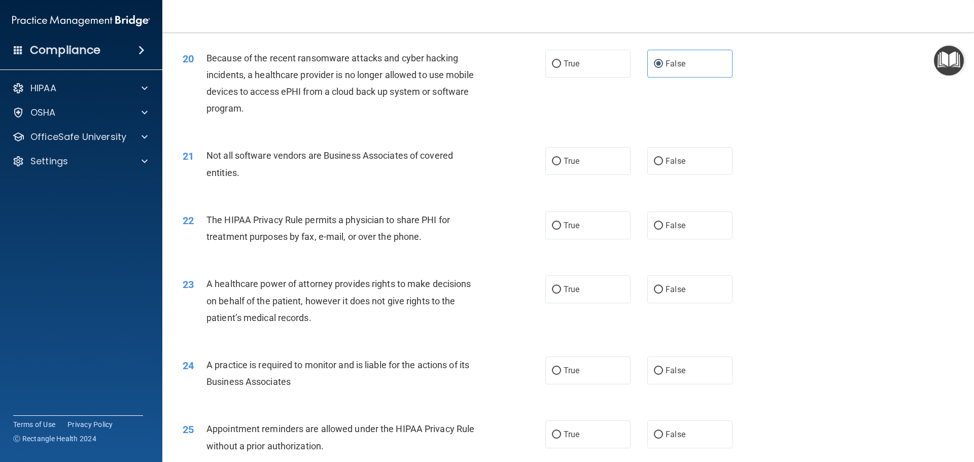
scroll to position [1471, 0]
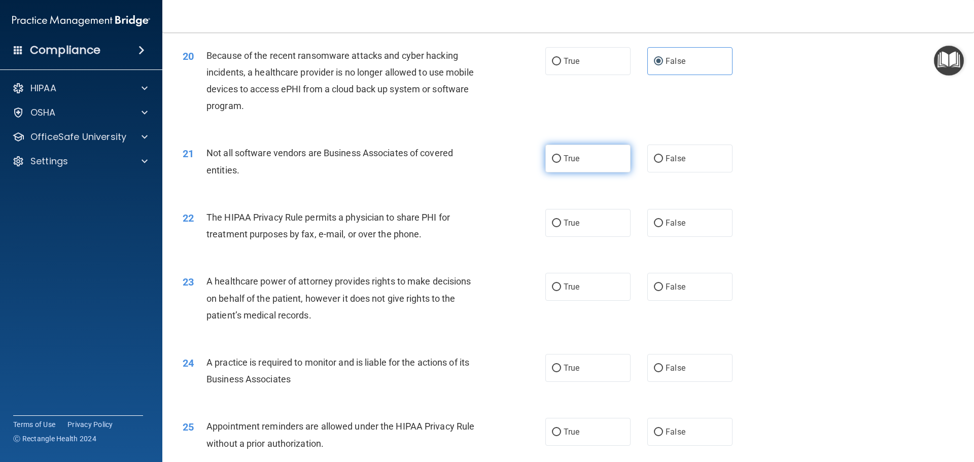
click at [570, 160] on span "True" at bounding box center [572, 159] width 16 height 10
click at [561, 160] on input "True" at bounding box center [556, 159] width 9 height 8
radio input "true"
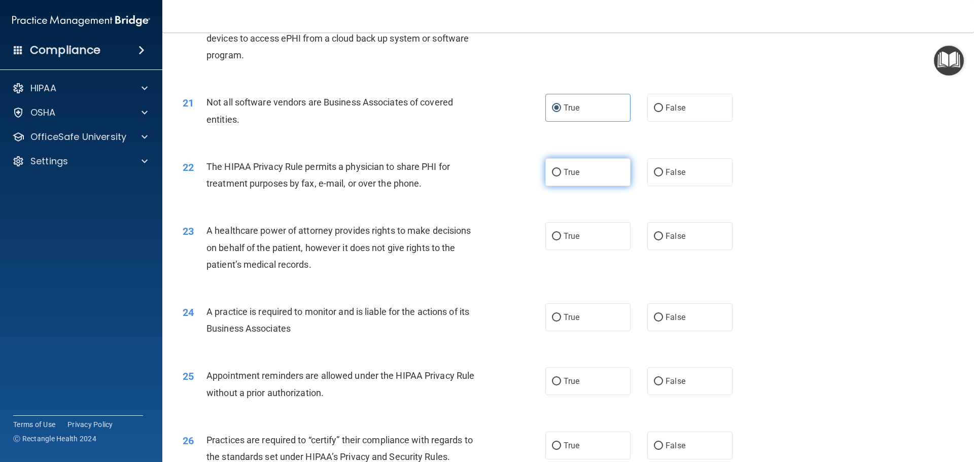
click at [616, 169] on label "True" at bounding box center [587, 172] width 85 height 28
click at [561, 169] on input "True" at bounding box center [556, 173] width 9 height 8
radio input "true"
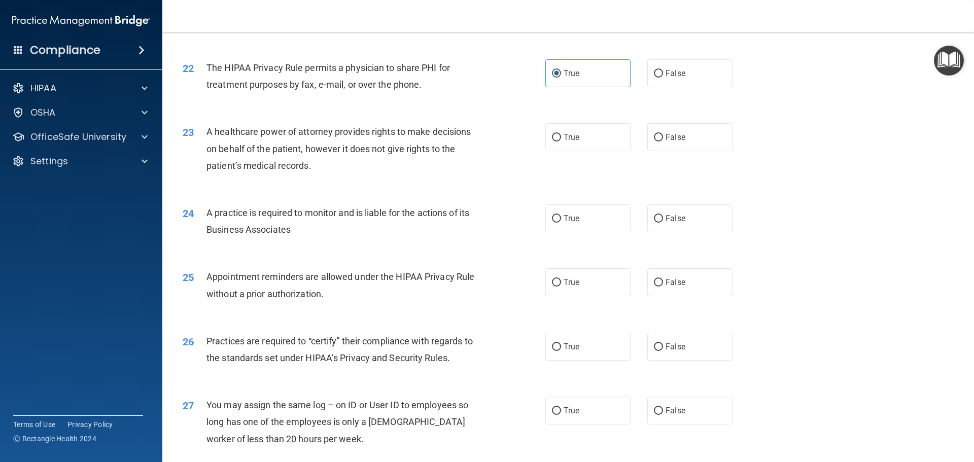
scroll to position [1624, 0]
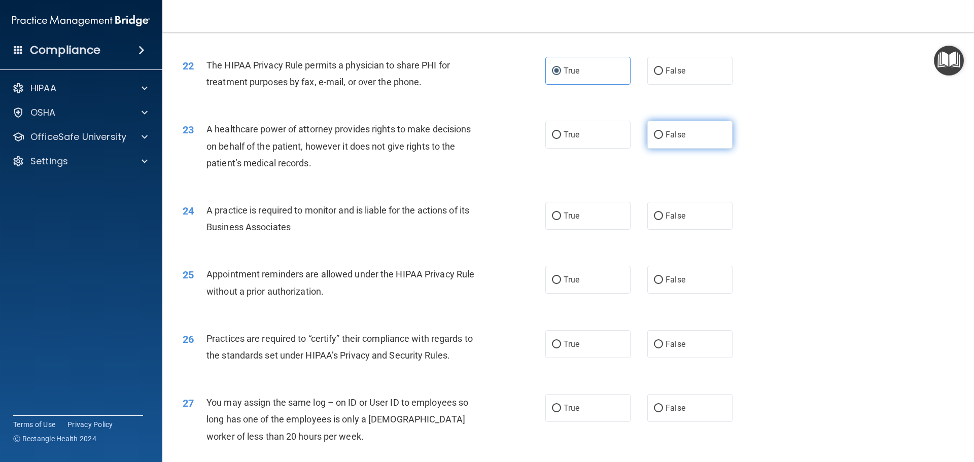
click at [658, 137] on input "False" at bounding box center [658, 135] width 9 height 8
radio input "true"
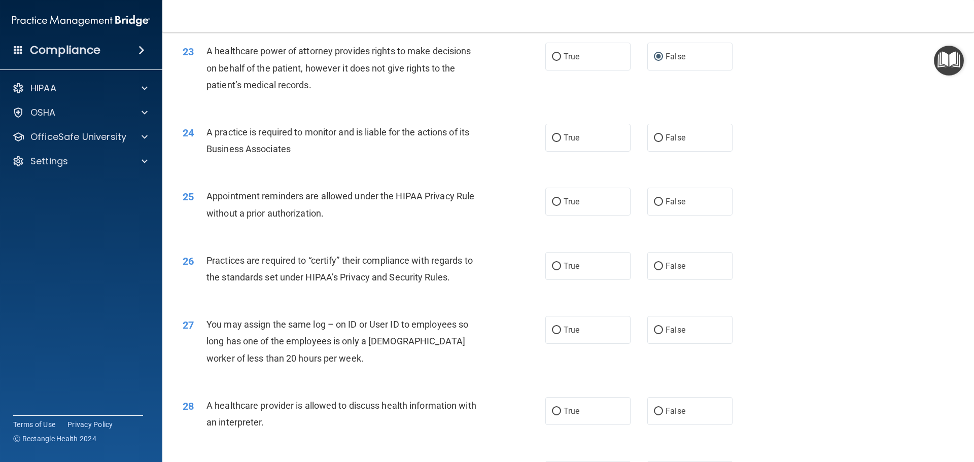
scroll to position [1725, 0]
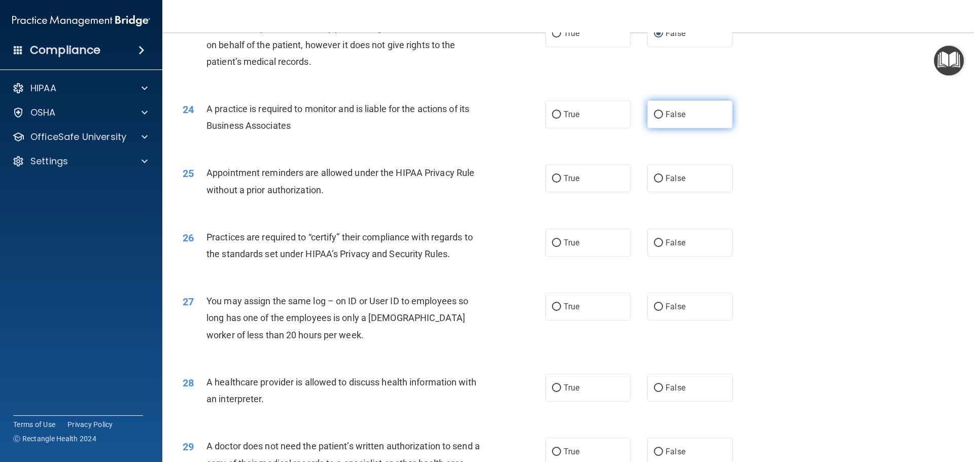
click at [671, 123] on label "False" at bounding box center [689, 114] width 85 height 28
click at [663, 119] on input "False" at bounding box center [658, 115] width 9 height 8
radio input "true"
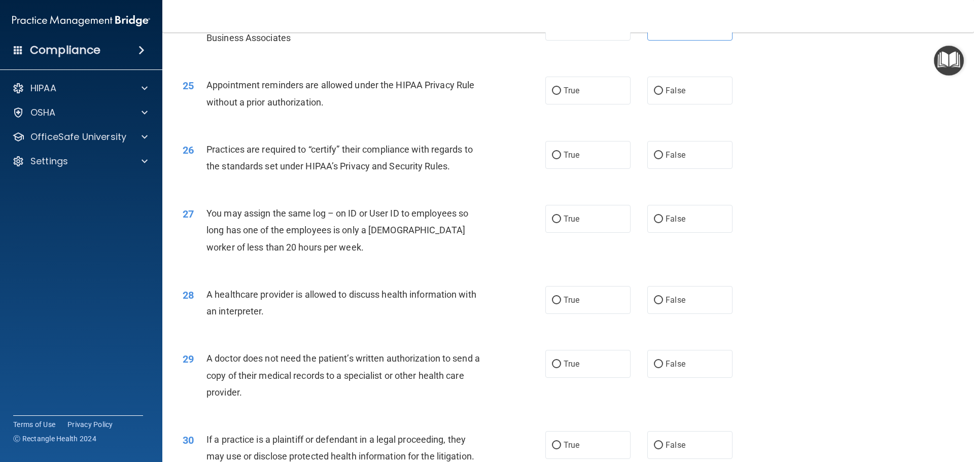
scroll to position [1826, 0]
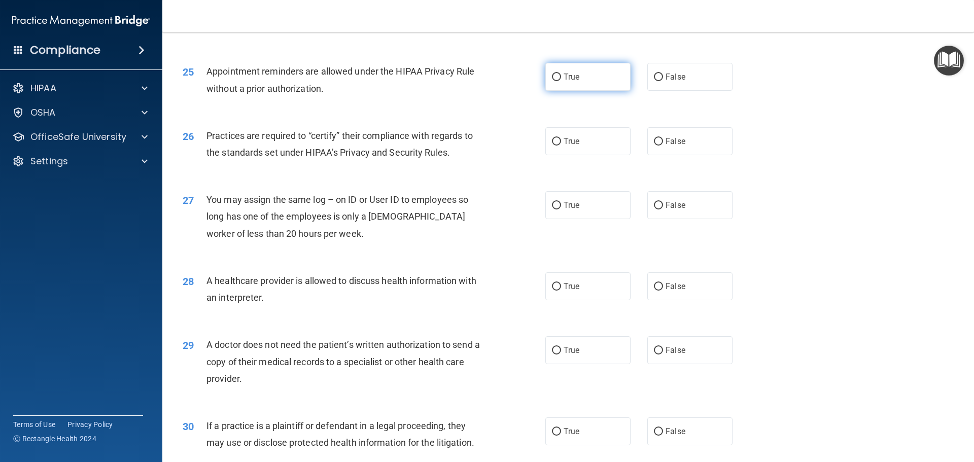
click at [584, 78] on label "True" at bounding box center [587, 77] width 85 height 28
click at [561, 78] on input "True" at bounding box center [556, 78] width 9 height 8
radio input "true"
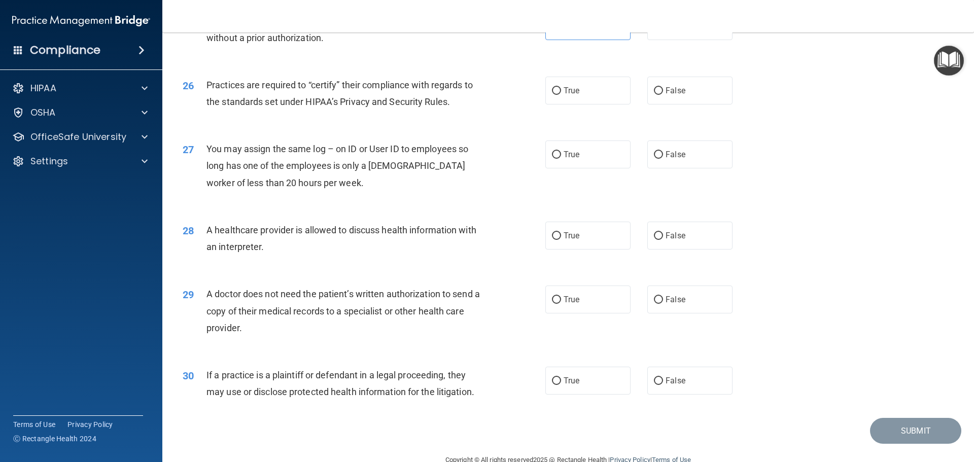
scroll to position [1900, 0]
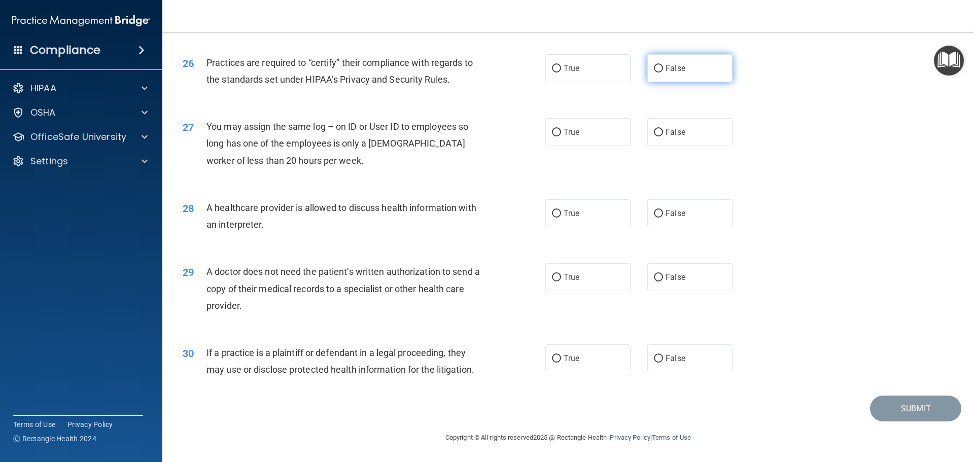
click at [719, 75] on label "False" at bounding box center [689, 68] width 85 height 28
click at [663, 73] on input "False" at bounding box center [658, 69] width 9 height 8
radio input "true"
click at [676, 138] on label "False" at bounding box center [689, 132] width 85 height 28
click at [663, 136] on input "False" at bounding box center [658, 133] width 9 height 8
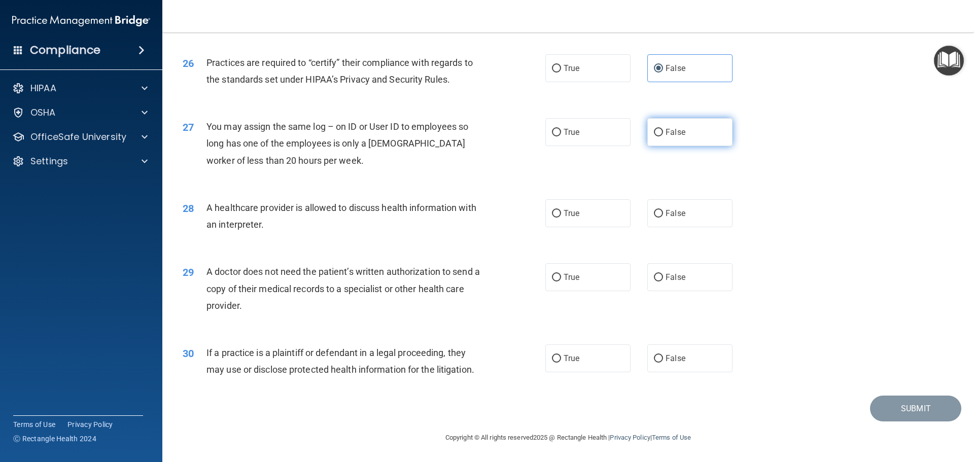
radio input "true"
click at [669, 223] on label "False" at bounding box center [689, 213] width 85 height 28
click at [663, 218] on input "False" at bounding box center [658, 214] width 9 height 8
radio input "true"
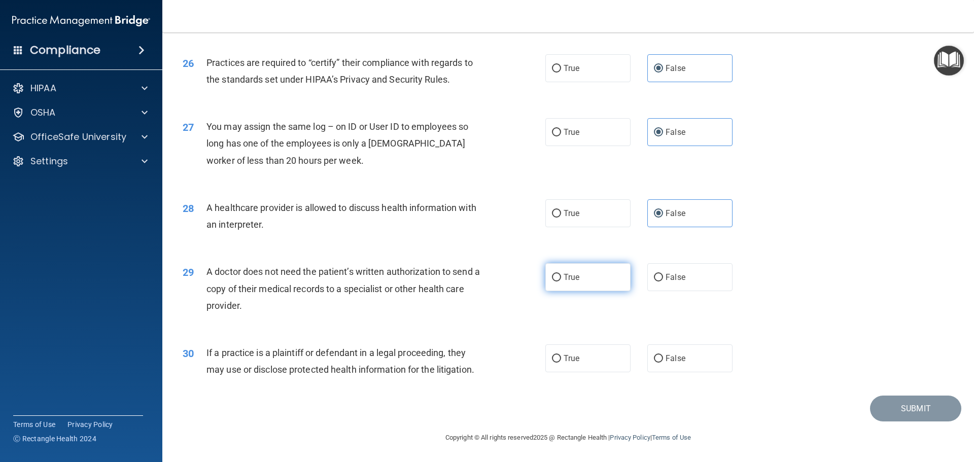
click at [578, 285] on label "True" at bounding box center [587, 277] width 85 height 28
click at [561, 282] on input "True" at bounding box center [556, 278] width 9 height 8
radio input "true"
click at [602, 362] on label "True" at bounding box center [587, 358] width 85 height 28
click at [561, 362] on input "True" at bounding box center [556, 359] width 9 height 8
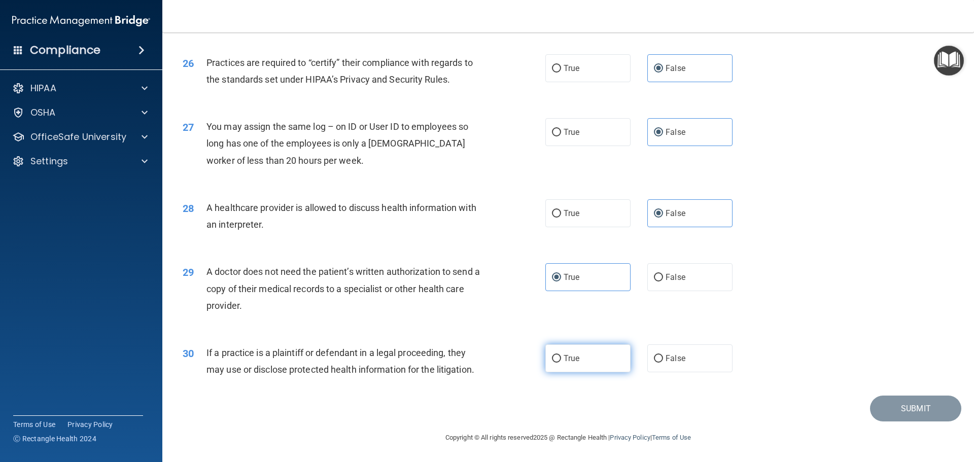
radio input "true"
click at [901, 413] on button "Submit" at bounding box center [915, 409] width 91 height 26
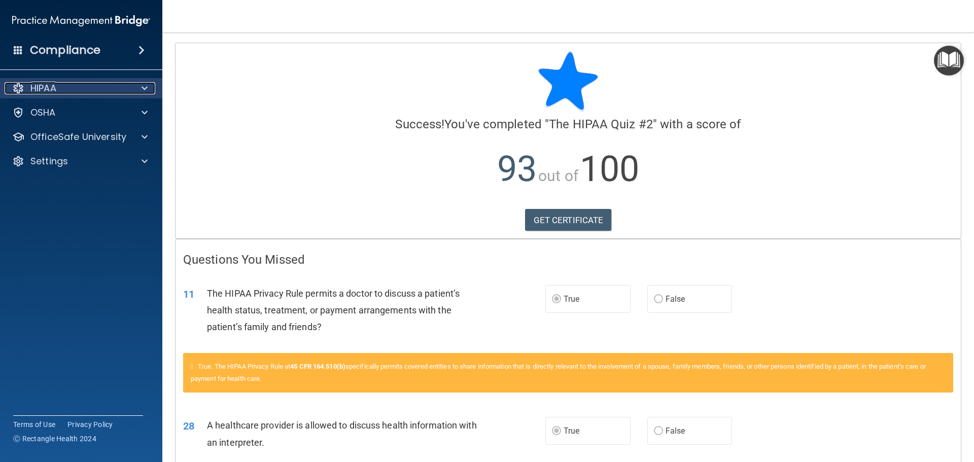
click at [95, 85] on div "HIPAA" at bounding box center [68, 88] width 126 height 12
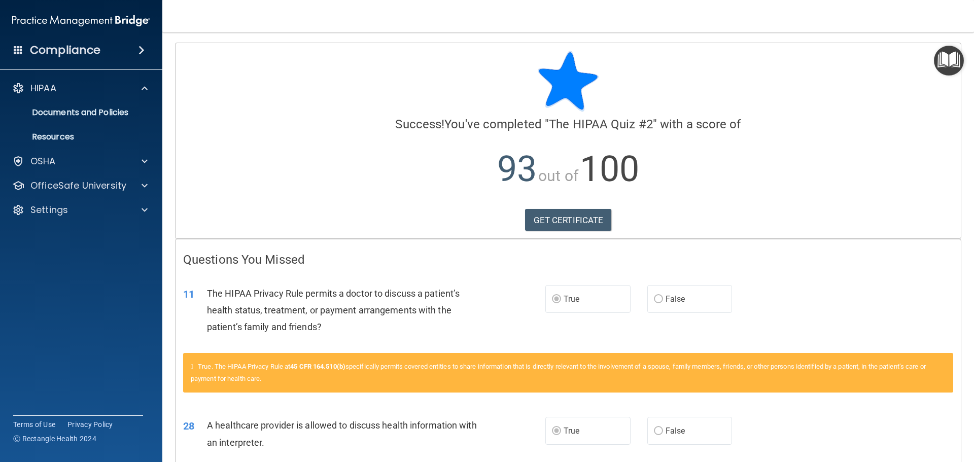
click at [69, 53] on h4 "Compliance" at bounding box center [65, 50] width 71 height 14
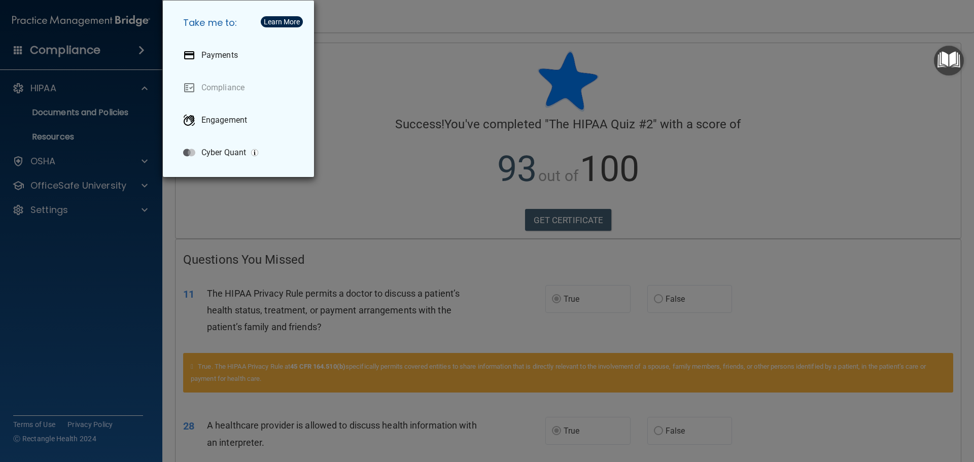
click at [69, 47] on div "Take me to: Payments Compliance Engagement Cyber Quant" at bounding box center [487, 231] width 974 height 462
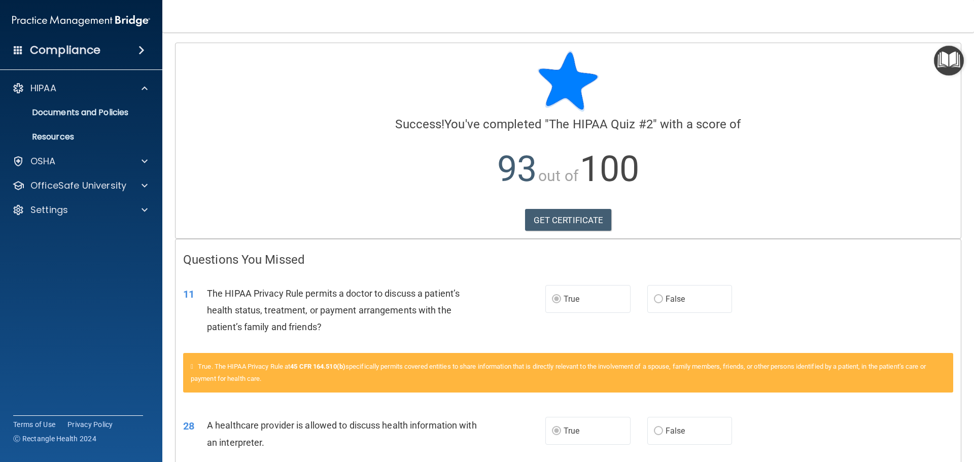
click at [140, 19] on img at bounding box center [81, 21] width 138 height 20
click at [84, 51] on h4 "Compliance" at bounding box center [65, 50] width 71 height 14
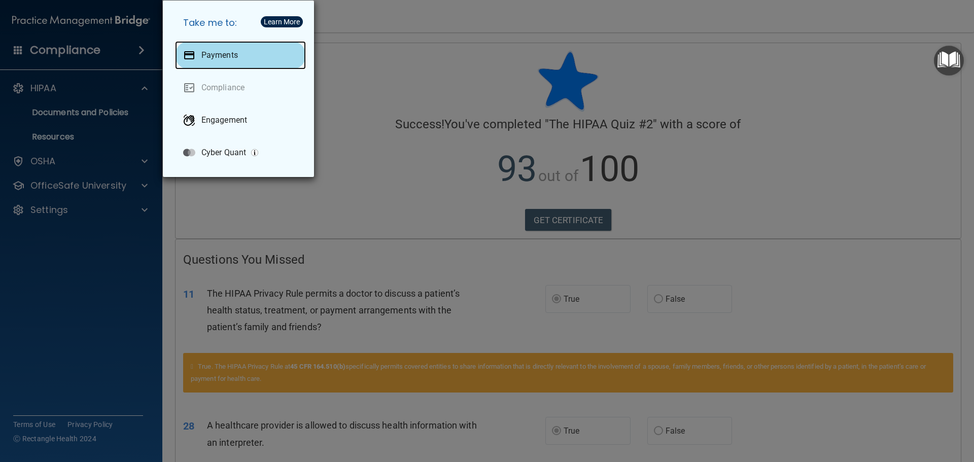
click at [249, 55] on div "Payments" at bounding box center [240, 55] width 131 height 28
click at [109, 178] on div "Take me to: Payments Compliance Engagement Cyber Quant" at bounding box center [487, 231] width 974 height 462
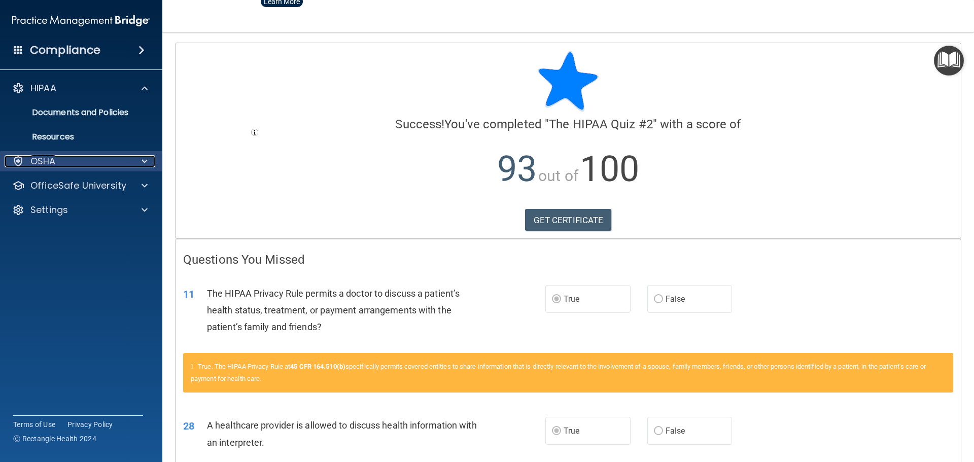
click at [63, 164] on div "OSHA" at bounding box center [68, 161] width 126 height 12
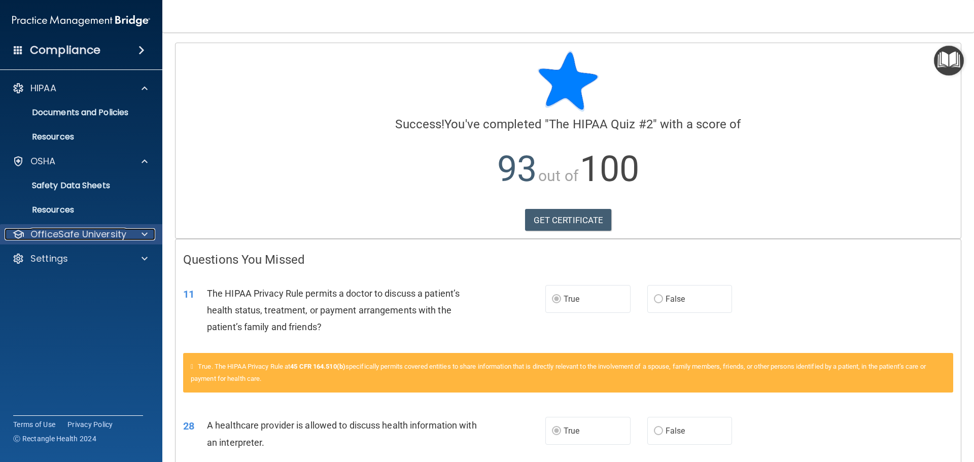
click at [73, 234] on p "OfficeSafe University" at bounding box center [78, 234] width 96 height 12
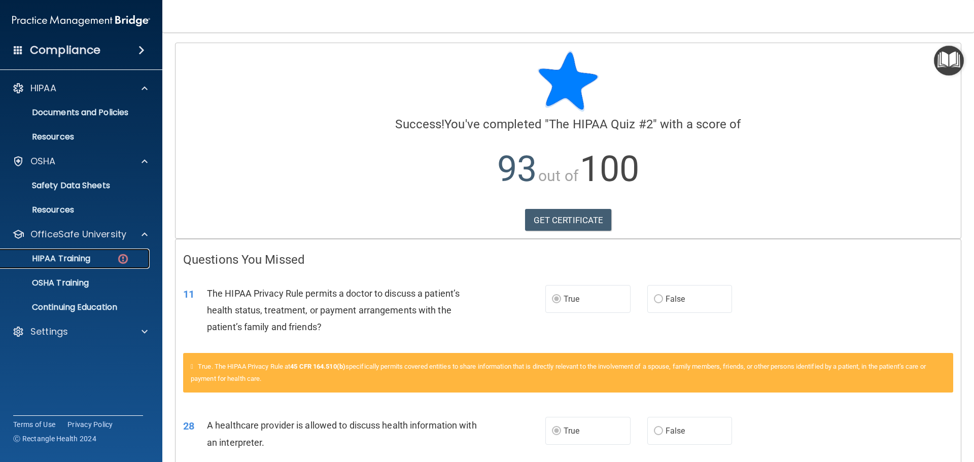
click at [82, 256] on p "HIPAA Training" at bounding box center [49, 259] width 84 height 10
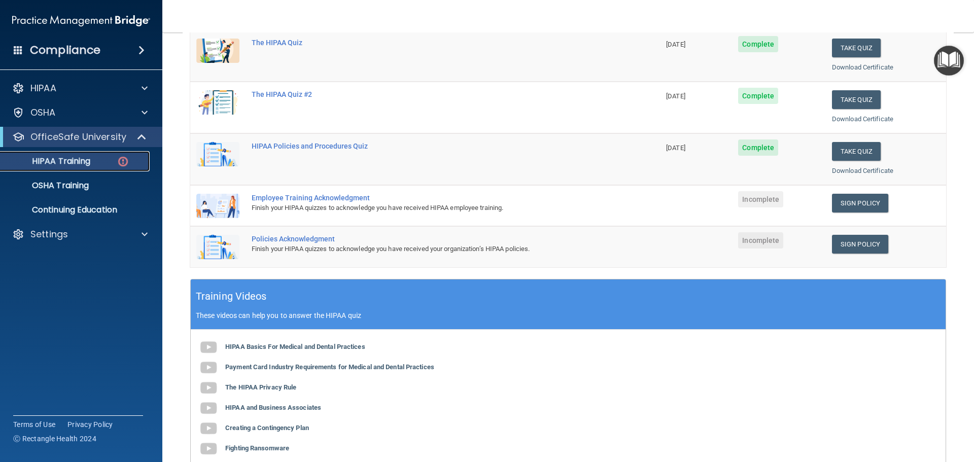
scroll to position [152, 0]
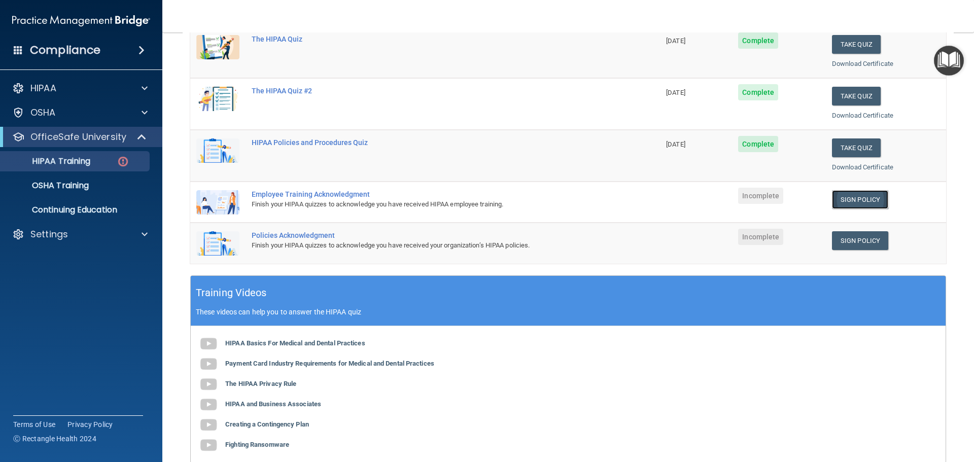
click at [856, 203] on link "Sign Policy" at bounding box center [860, 199] width 56 height 19
click at [59, 19] on img at bounding box center [81, 21] width 138 height 20
click at [57, 43] on h4 "Compliance" at bounding box center [65, 50] width 71 height 14
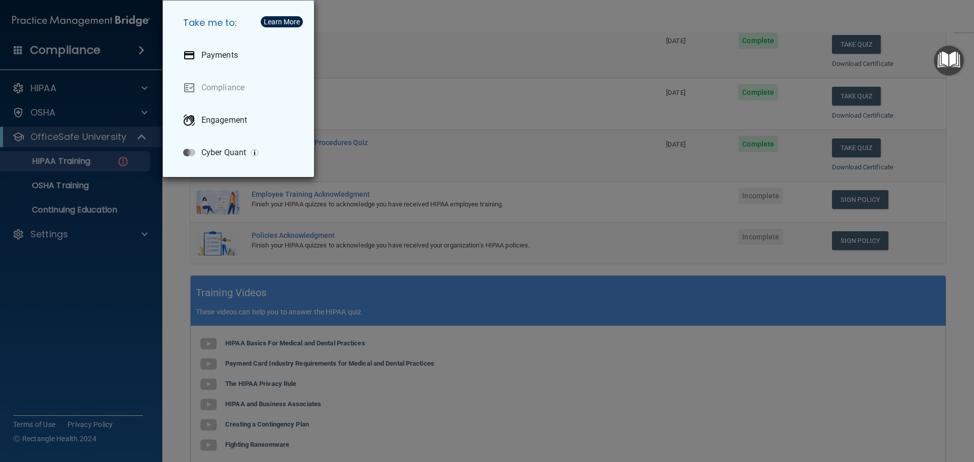
click at [74, 54] on div "Take me to: Payments Compliance Engagement Cyber Quant" at bounding box center [487, 231] width 974 height 462
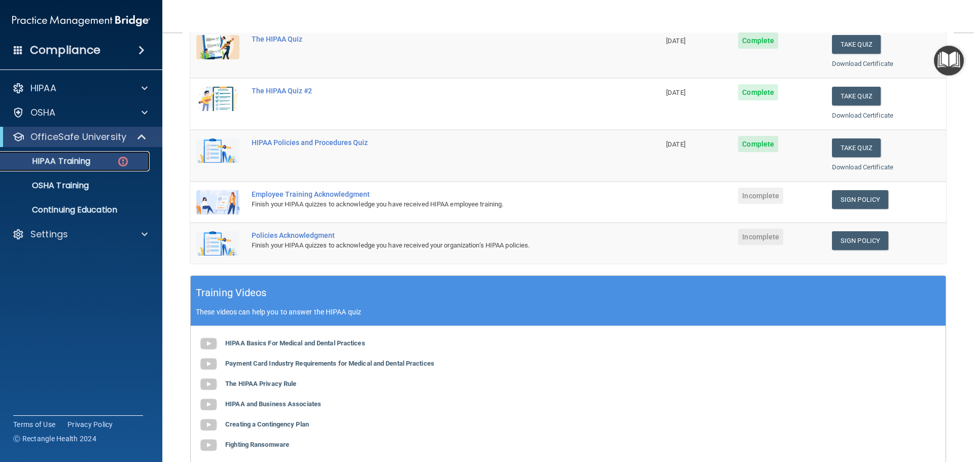
click at [72, 166] on p "HIPAA Training" at bounding box center [49, 161] width 84 height 10
click at [74, 169] on link "HIPAA Training" at bounding box center [70, 161] width 160 height 20
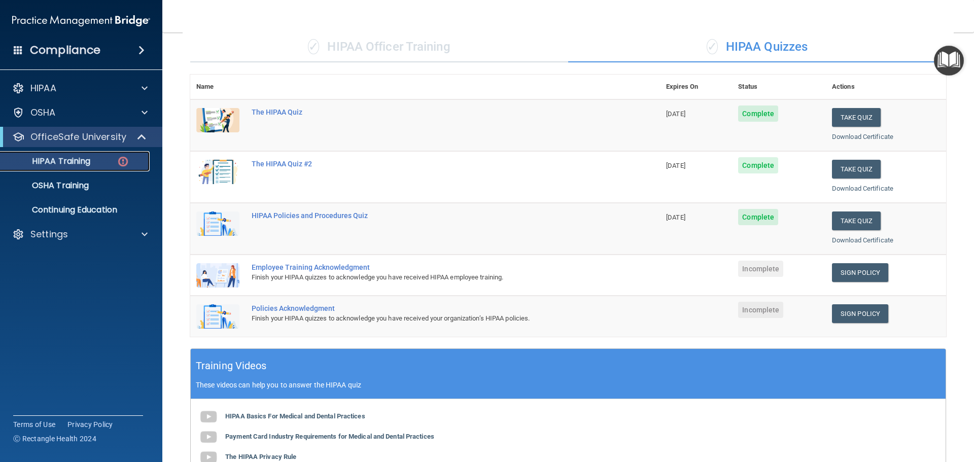
scroll to position [0, 0]
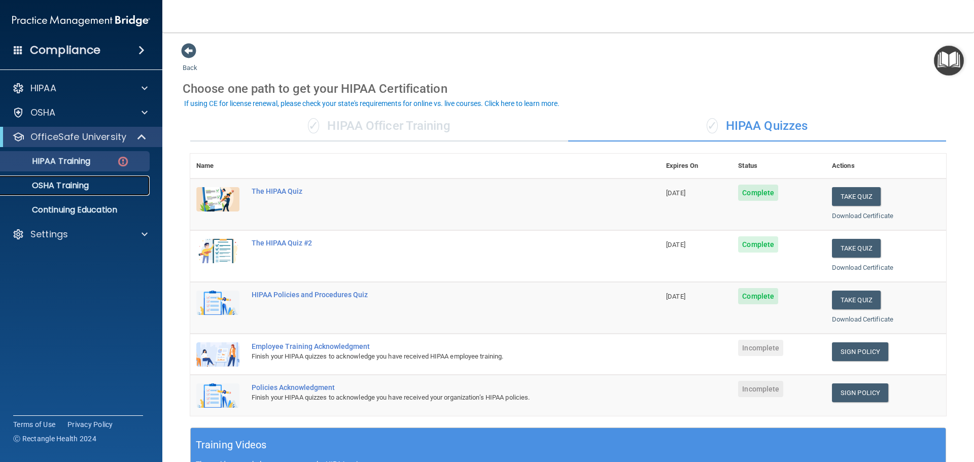
click at [71, 195] on link "OSHA Training" at bounding box center [70, 186] width 160 height 20
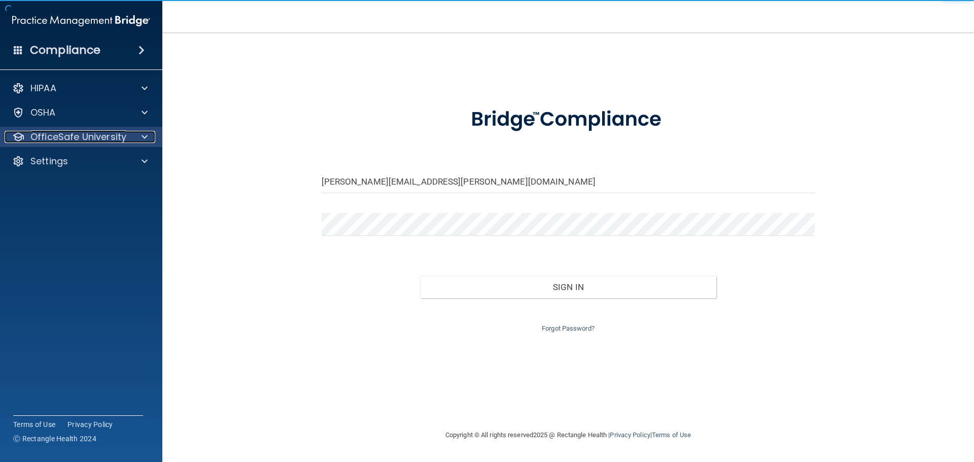
click at [75, 134] on p "OfficeSafe University" at bounding box center [78, 137] width 96 height 12
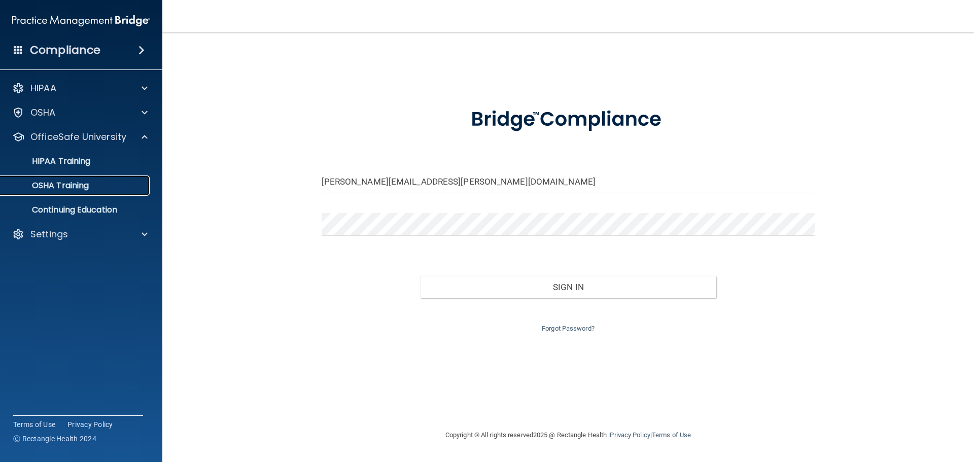
click at [97, 180] on link "OSHA Training" at bounding box center [70, 186] width 160 height 20
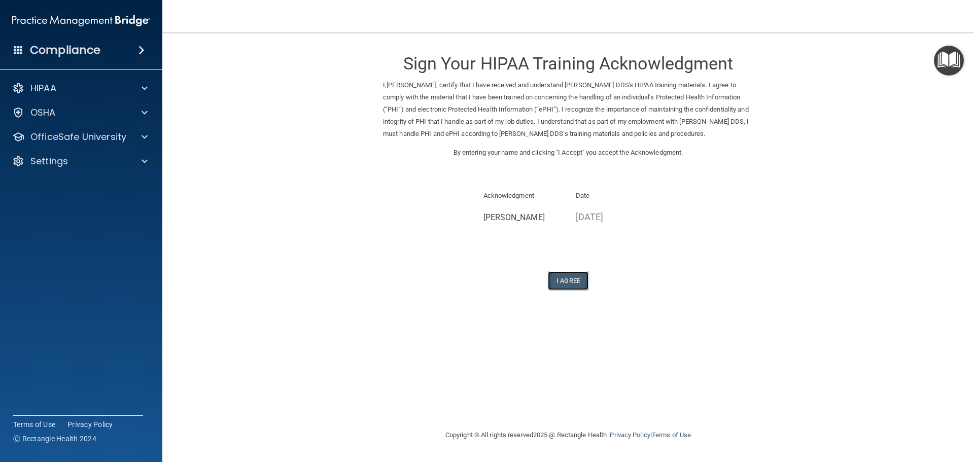
click at [569, 283] on button "I Agree" at bounding box center [568, 280] width 41 height 19
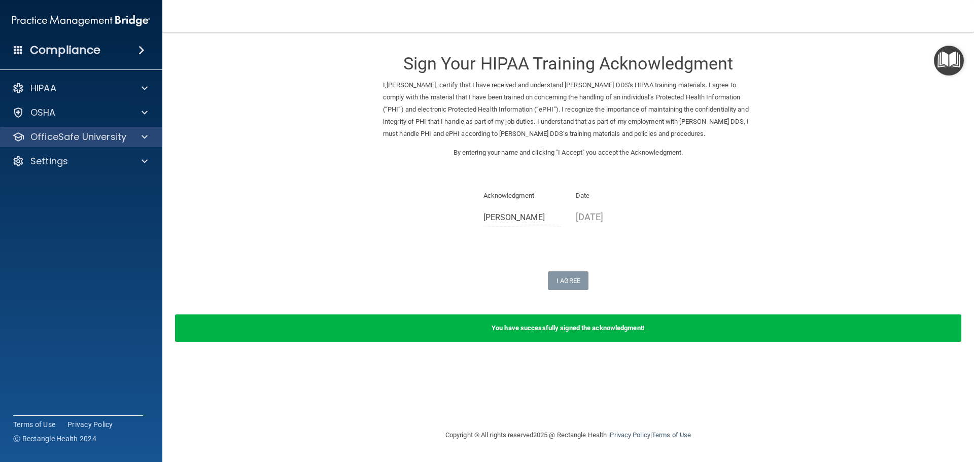
click at [100, 144] on div "OfficeSafe University" at bounding box center [81, 137] width 163 height 20
click at [92, 142] on p "OfficeSafe University" at bounding box center [78, 137] width 96 height 12
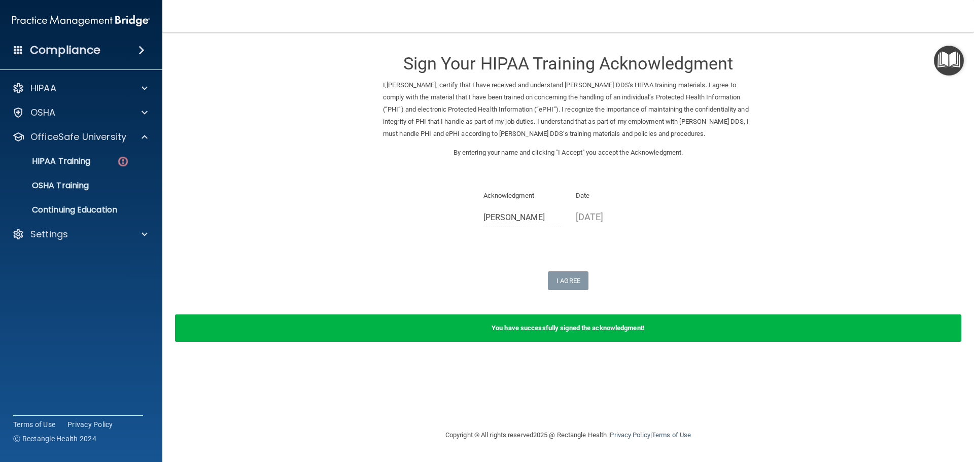
click at [87, 148] on ul "HIPAA Training OSHA Training Continuing Education" at bounding box center [82, 183] width 184 height 73
click at [84, 156] on p "HIPAA Training" at bounding box center [49, 161] width 84 height 10
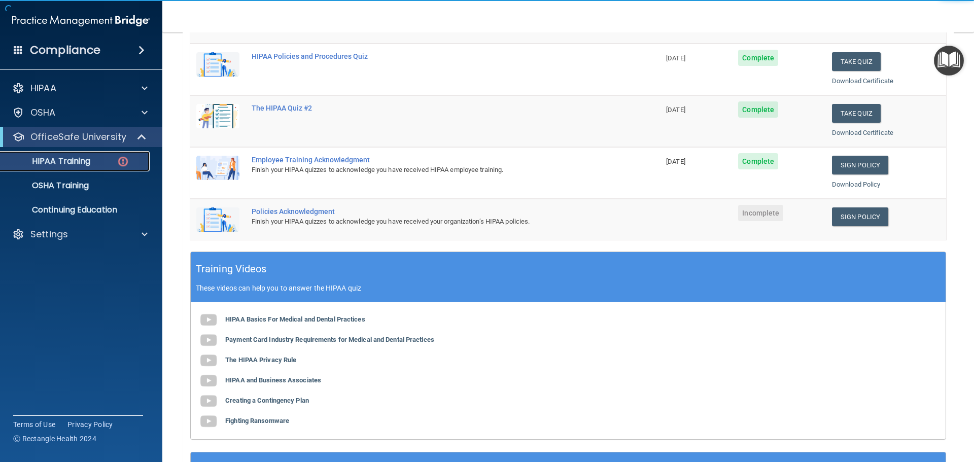
scroll to position [203, 0]
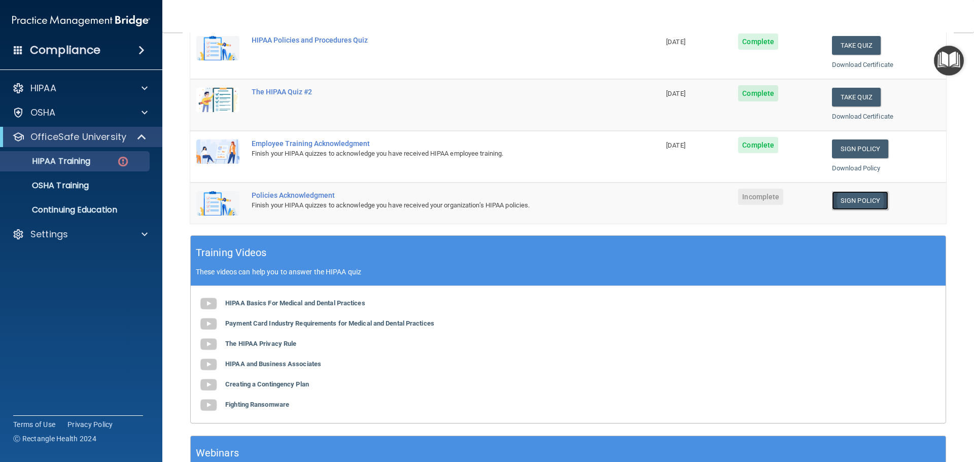
click at [851, 202] on link "Sign Policy" at bounding box center [860, 200] width 56 height 19
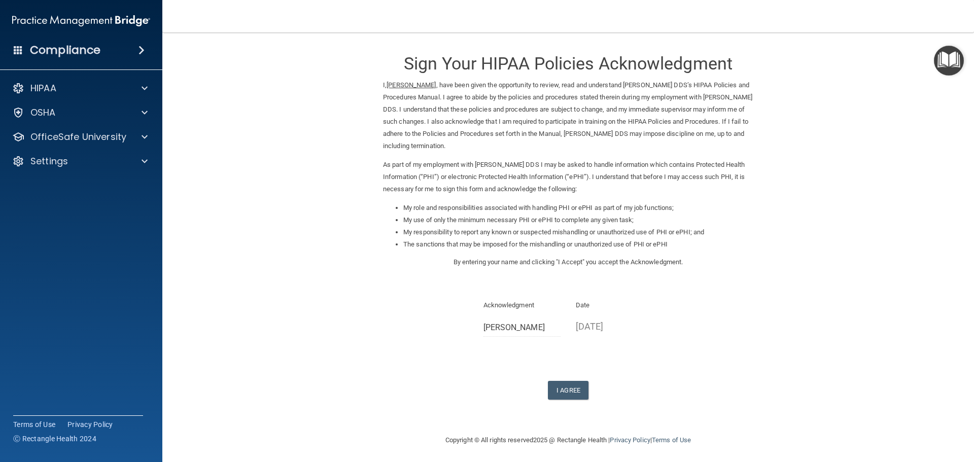
scroll to position [3, 0]
click at [566, 393] on button "I Agree" at bounding box center [568, 387] width 41 height 19
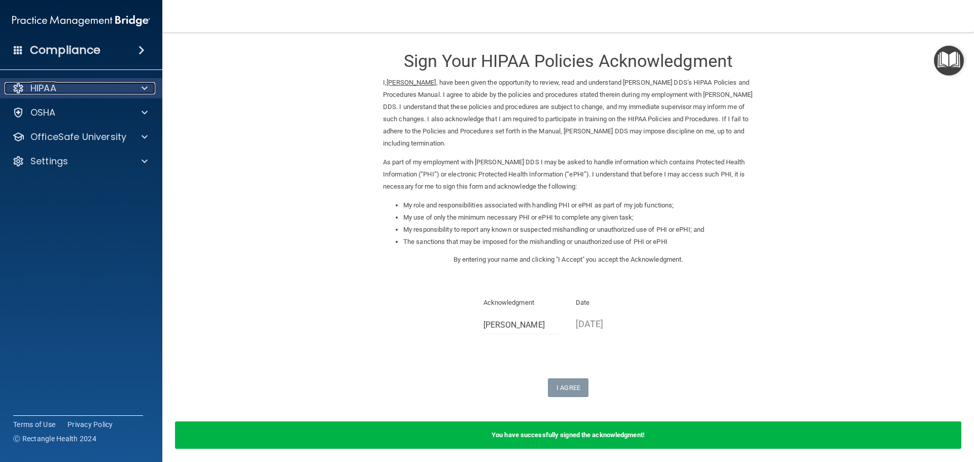
click at [53, 90] on p "HIPAA" at bounding box center [43, 88] width 26 height 12
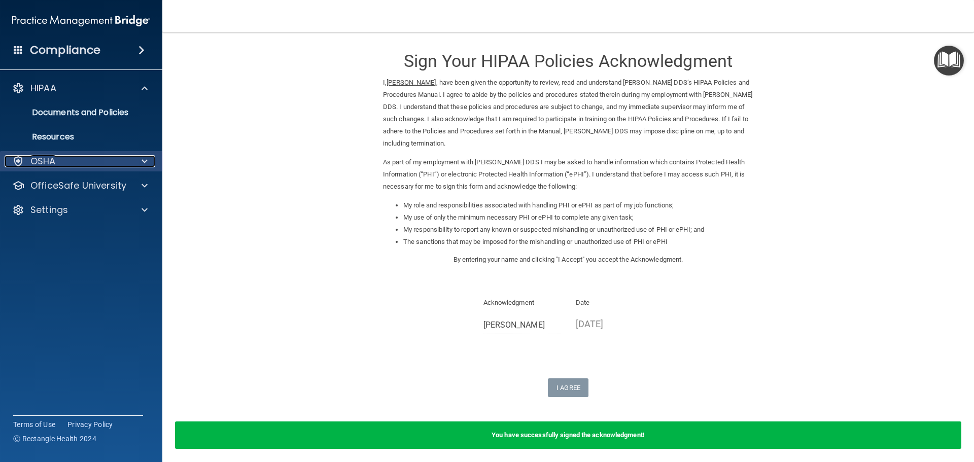
click at [61, 156] on div "OSHA" at bounding box center [68, 161] width 126 height 12
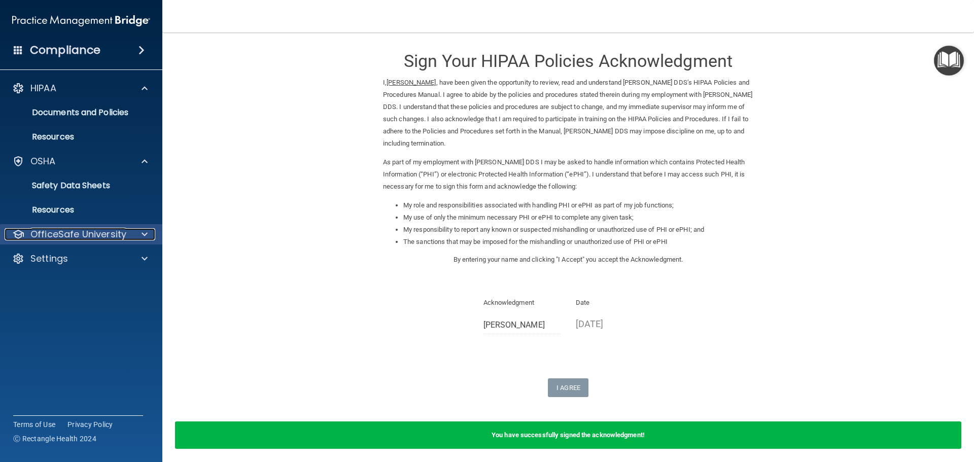
click at [84, 239] on p "OfficeSafe University" at bounding box center [78, 234] width 96 height 12
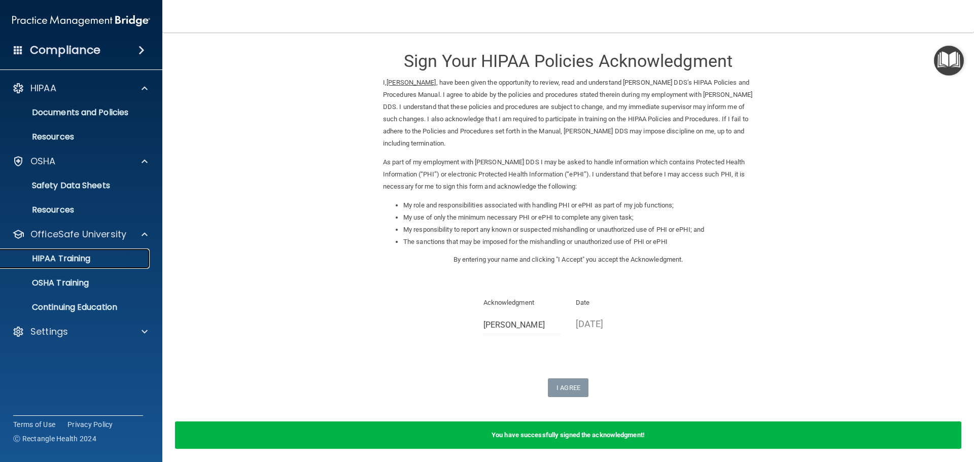
click at [89, 259] on p "HIPAA Training" at bounding box center [49, 259] width 84 height 10
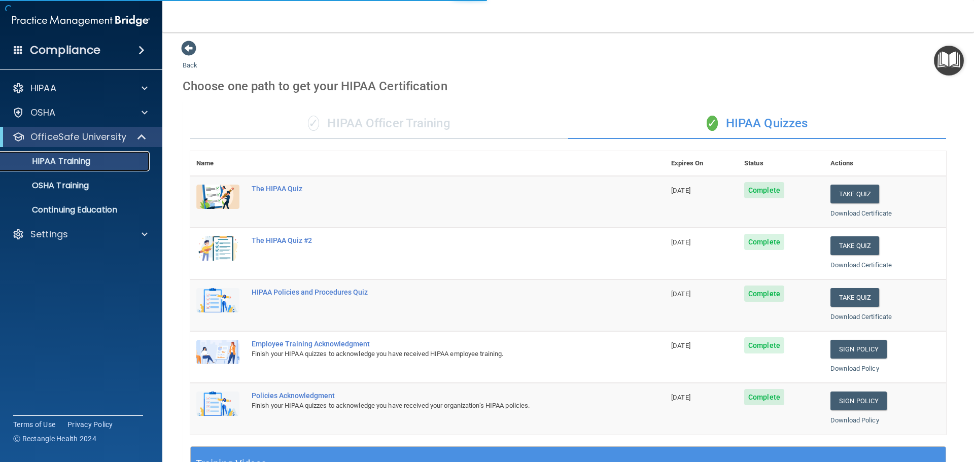
scroll to position [262, 0]
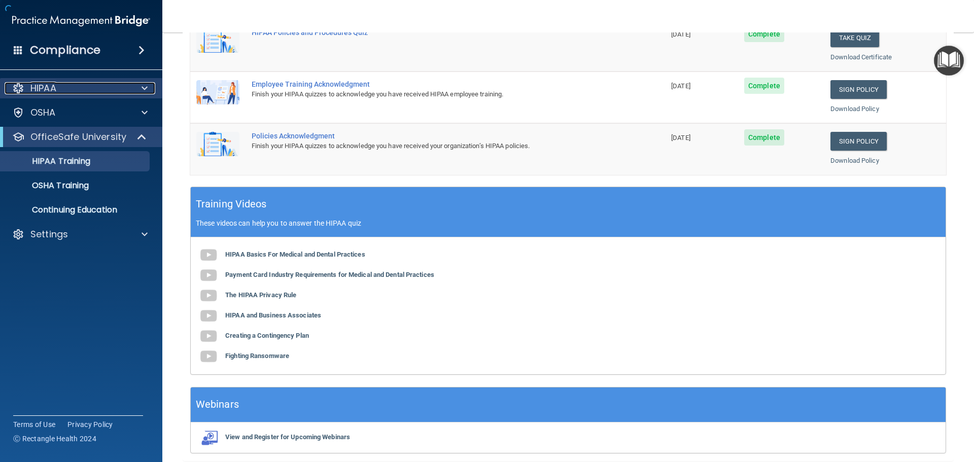
click at [95, 93] on div "HIPAA" at bounding box center [68, 88] width 126 height 12
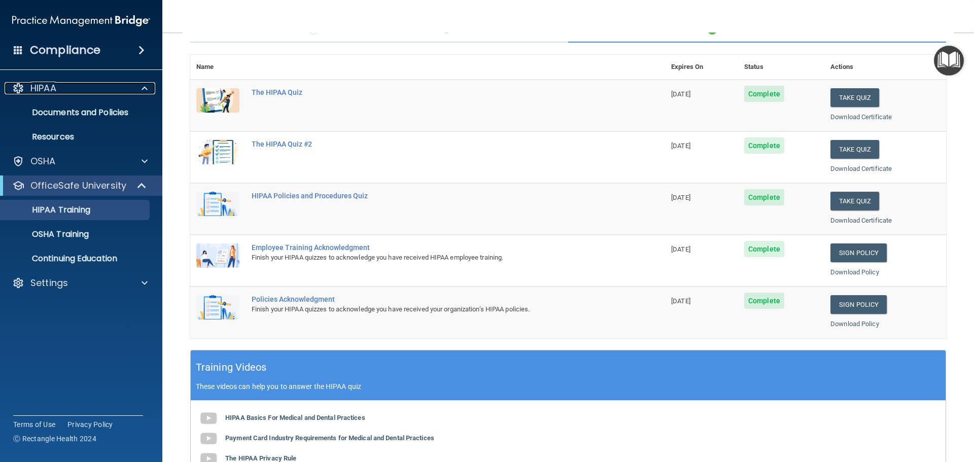
scroll to position [0, 0]
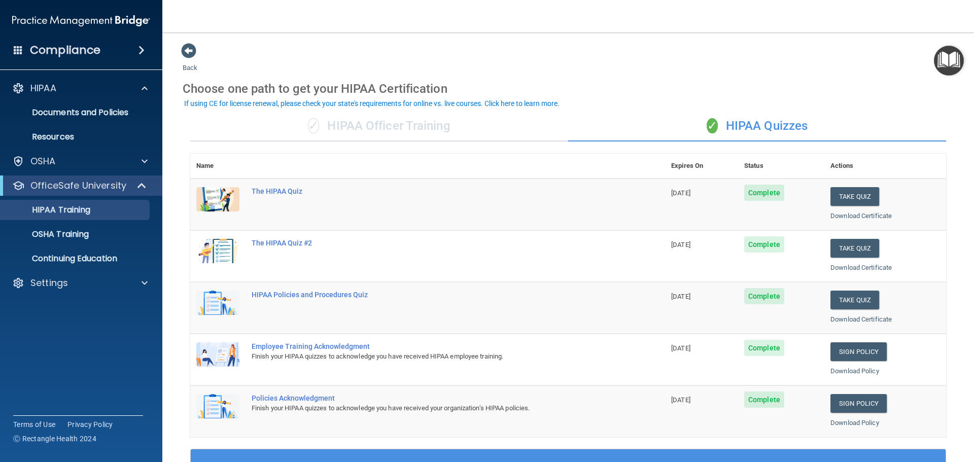
click at [389, 125] on div "✓ HIPAA Officer Training" at bounding box center [379, 126] width 378 height 30
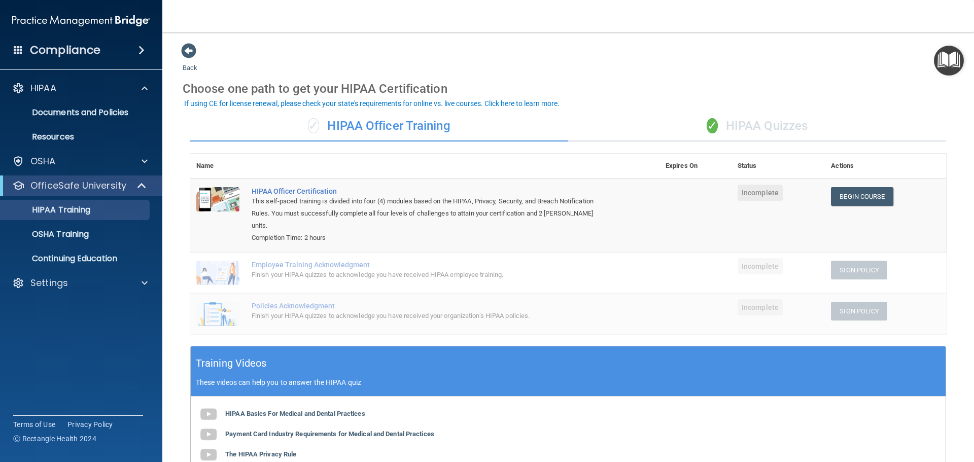
click at [730, 124] on div "✓ HIPAA Quizzes" at bounding box center [757, 126] width 378 height 30
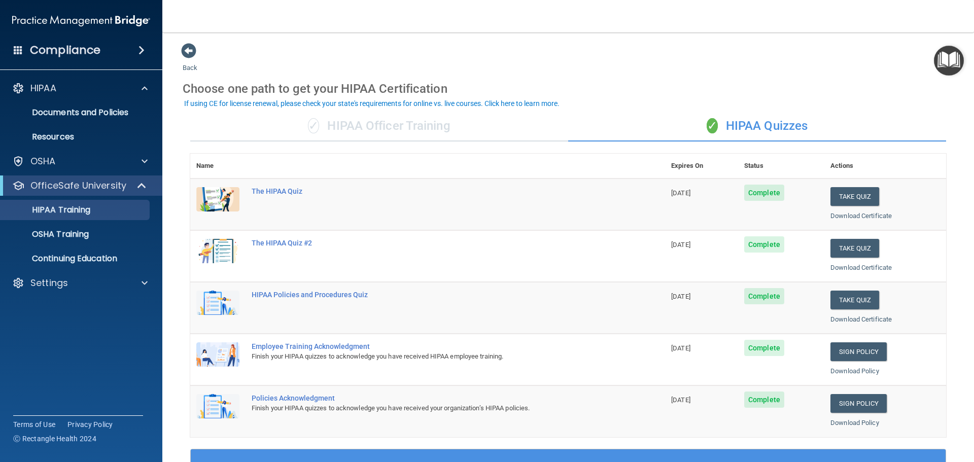
click at [402, 129] on div "✓ HIPAA Officer Training" at bounding box center [379, 126] width 378 height 30
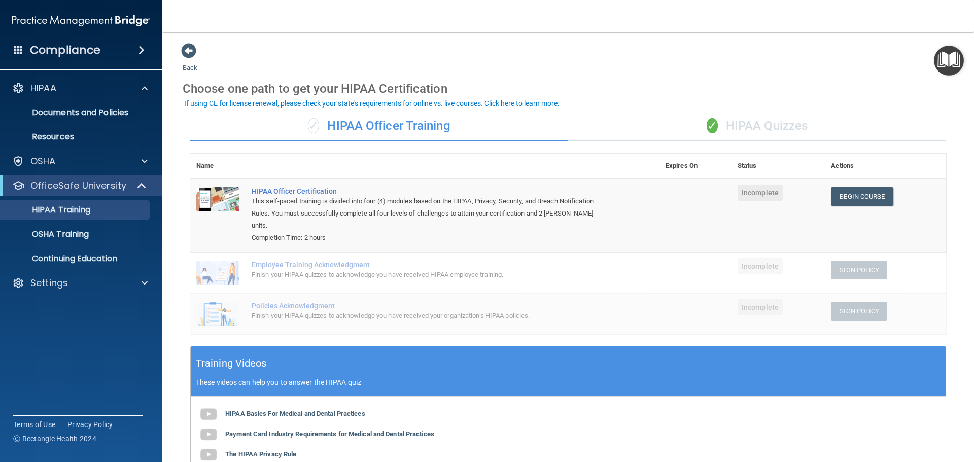
click at [777, 121] on div "✓ HIPAA Quizzes" at bounding box center [757, 126] width 378 height 30
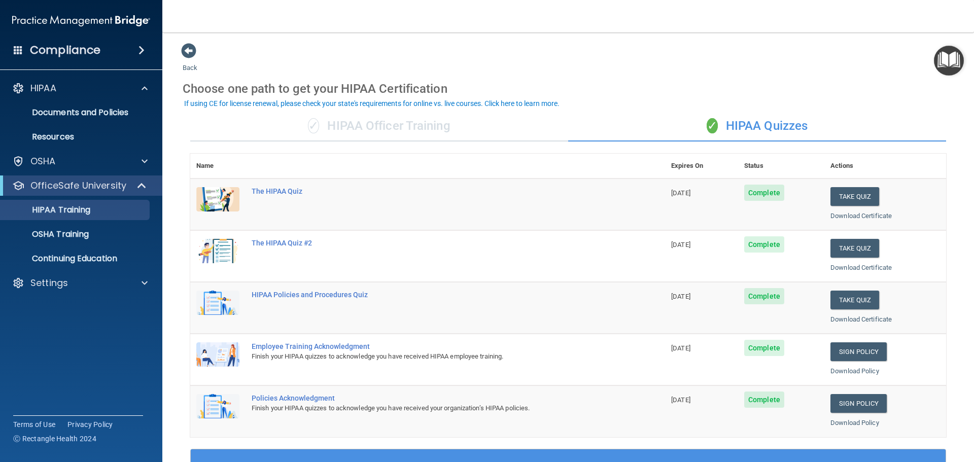
click at [572, 133] on div "✓ HIPAA Quizzes" at bounding box center [757, 126] width 378 height 30
click at [469, 131] on div "✓ HIPAA Officer Training" at bounding box center [379, 126] width 378 height 30
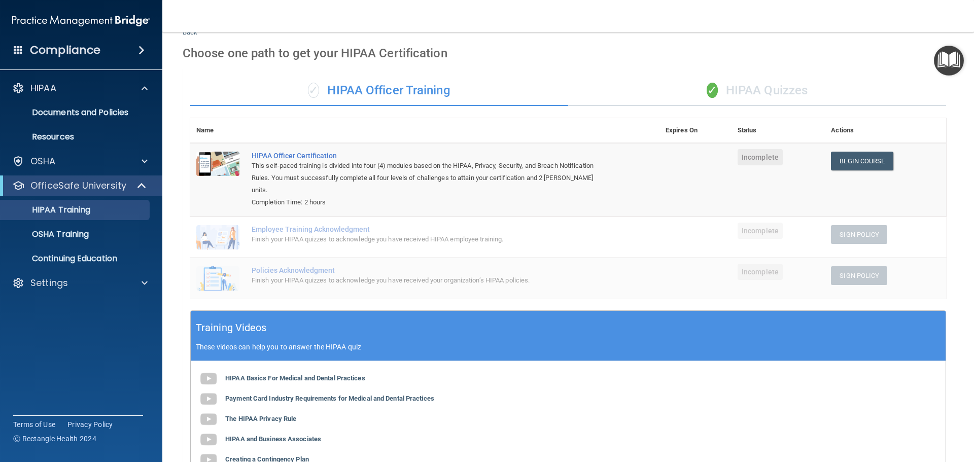
scroll to position [35, 0]
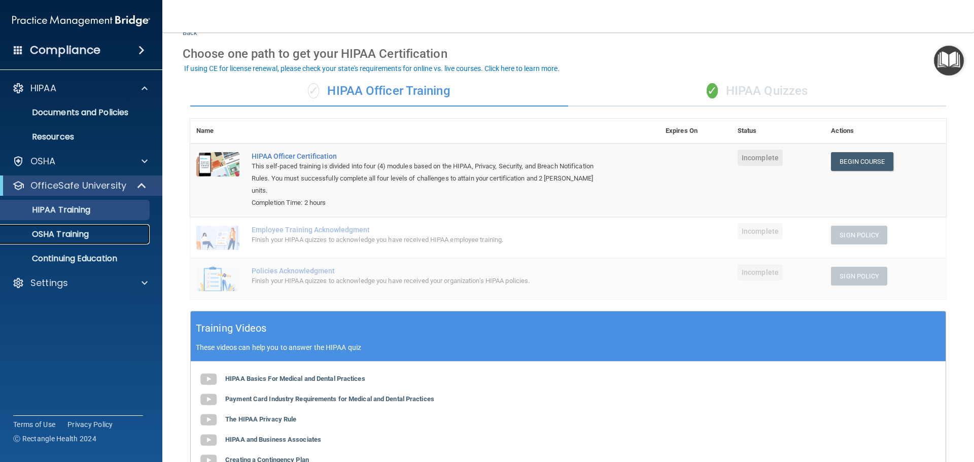
click at [104, 236] on div "OSHA Training" at bounding box center [76, 234] width 139 height 10
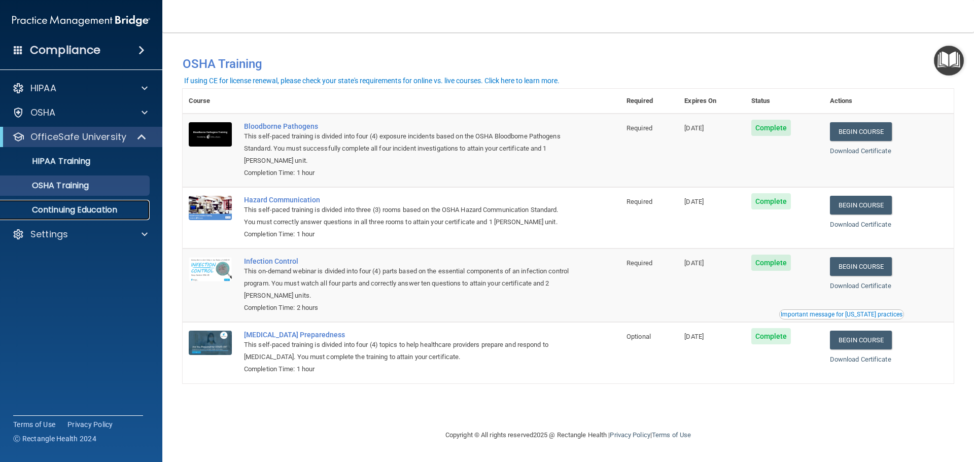
click at [72, 214] on p "Continuing Education" at bounding box center [76, 210] width 139 height 10
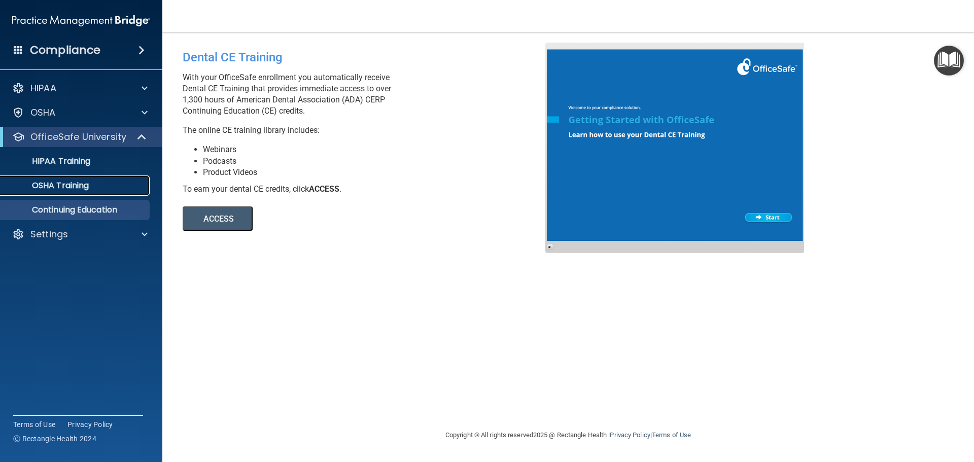
click at [93, 187] on div "OSHA Training" at bounding box center [76, 186] width 139 height 10
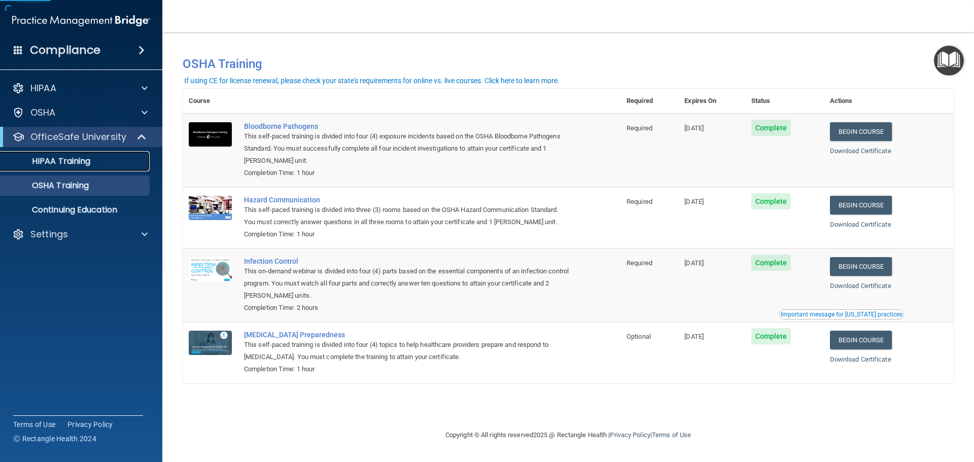
click at [82, 164] on p "HIPAA Training" at bounding box center [49, 161] width 84 height 10
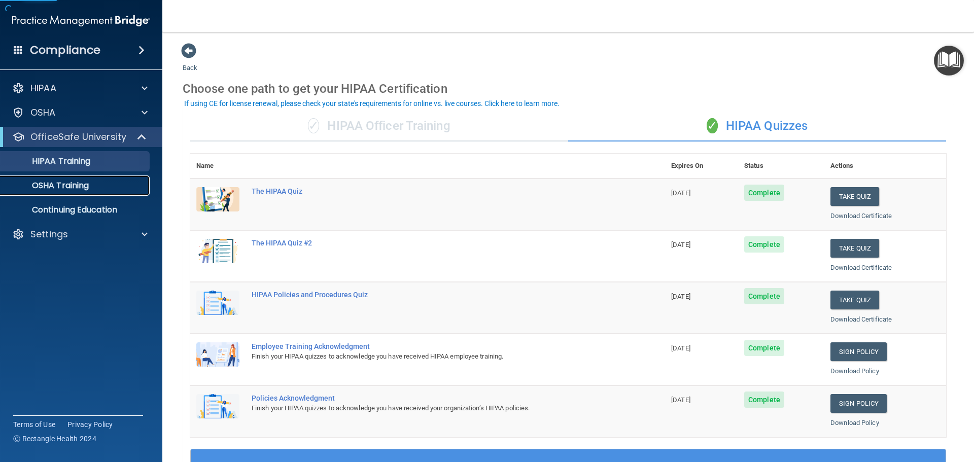
click at [82, 182] on p "OSHA Training" at bounding box center [48, 186] width 82 height 10
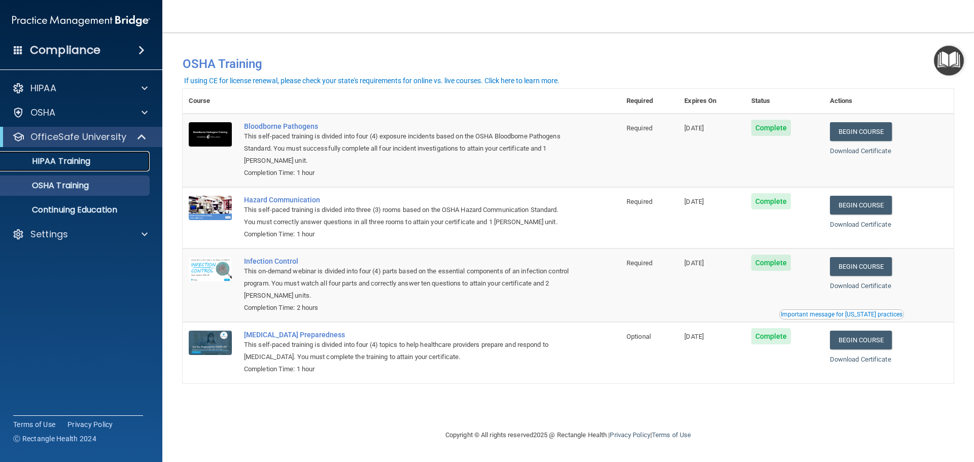
click at [66, 167] on link "HIPAA Training" at bounding box center [70, 161] width 160 height 20
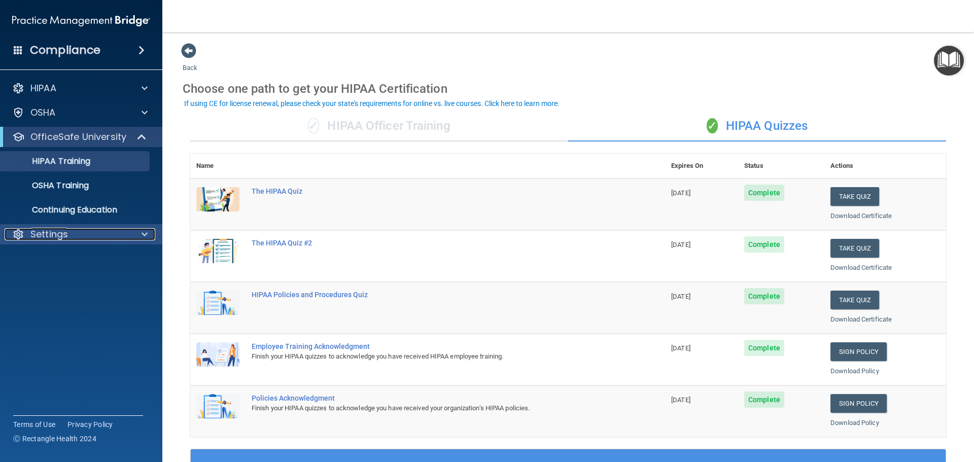
click at [60, 228] on p "Settings" at bounding box center [49, 234] width 38 height 12
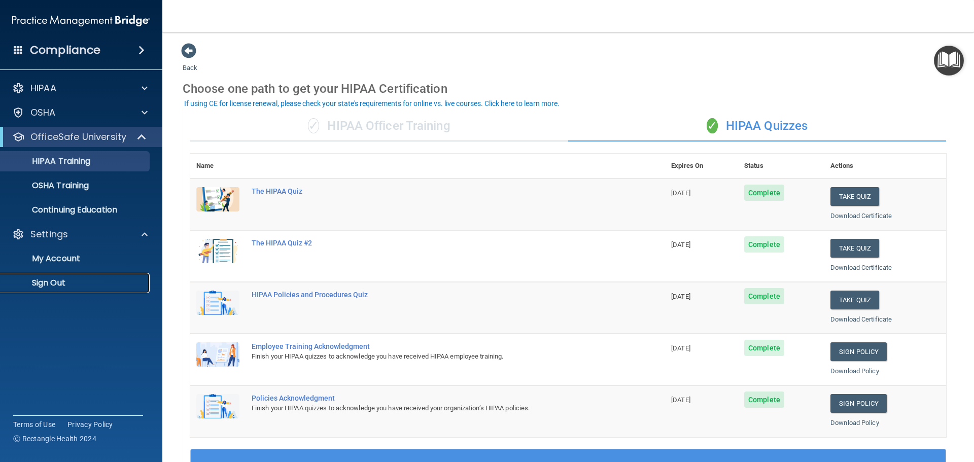
click at [62, 285] on p "Sign Out" at bounding box center [76, 283] width 139 height 10
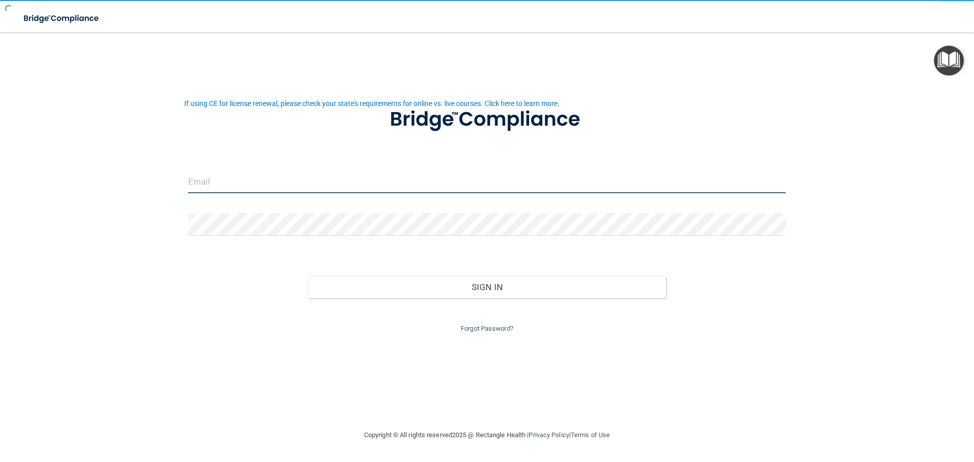
type input "[PERSON_NAME][EMAIL_ADDRESS][PERSON_NAME][DOMAIN_NAME]"
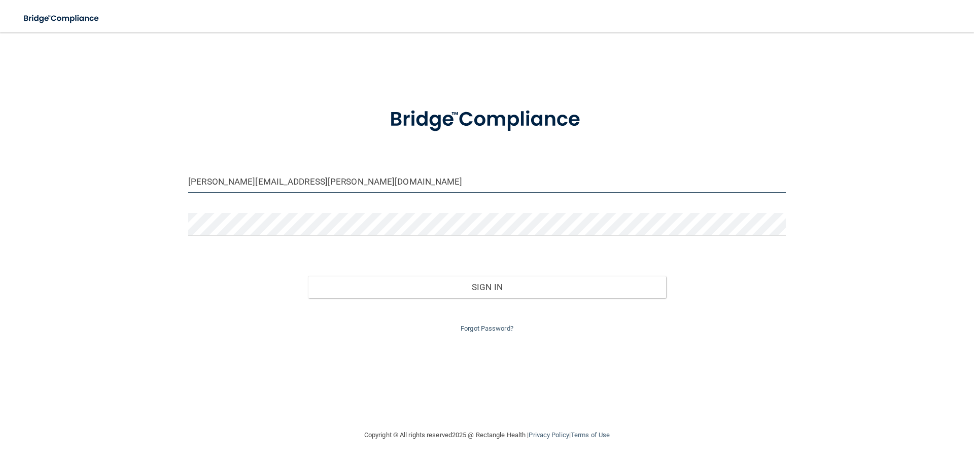
click at [495, 177] on input "[PERSON_NAME][EMAIL_ADDRESS][PERSON_NAME][DOMAIN_NAME]" at bounding box center [487, 181] width 598 height 23
